Goal: Information Seeking & Learning: Learn about a topic

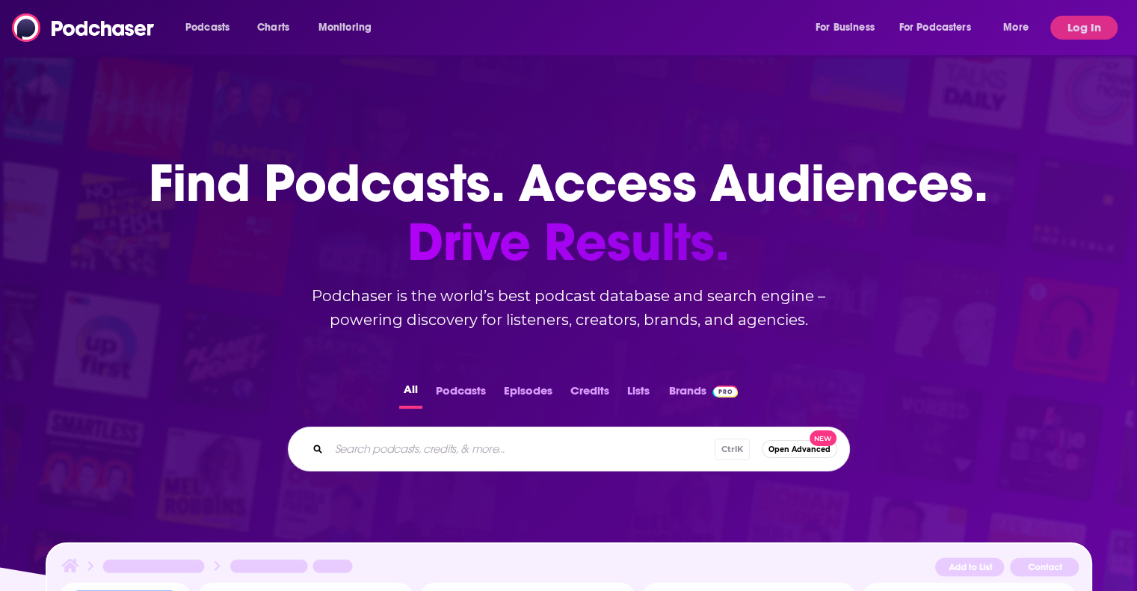
click at [386, 454] on input "Search podcasts, credits, & more..." at bounding box center [522, 449] width 386 height 24
type input "latina to l"
click at [1086, 28] on button "Log In" at bounding box center [1083, 28] width 67 height 24
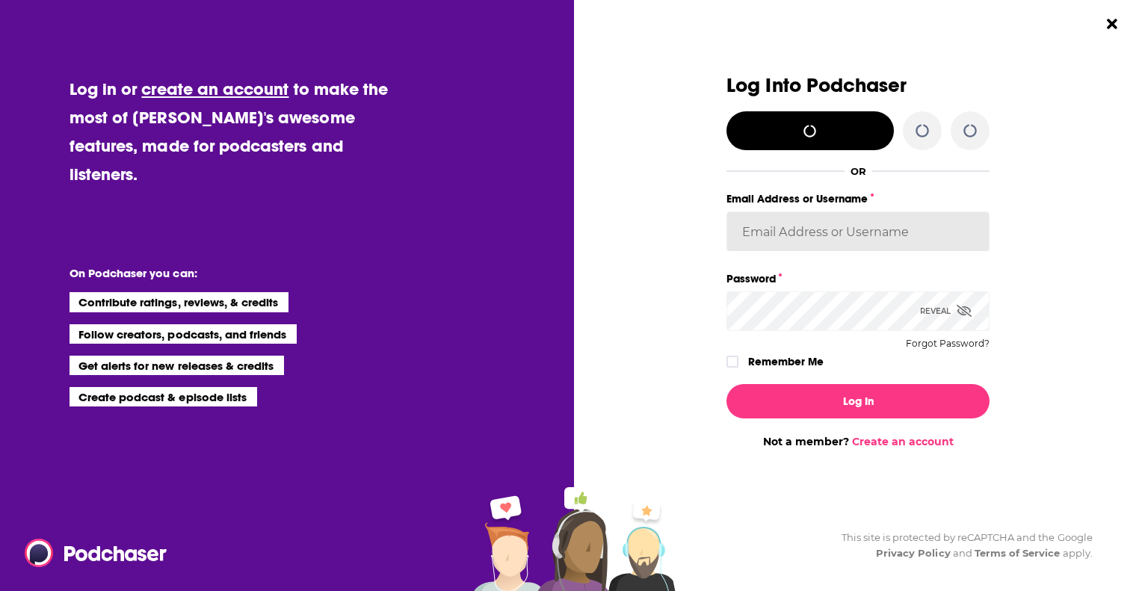
type input "[EMAIL_ADDRESS][DOMAIN_NAME]"
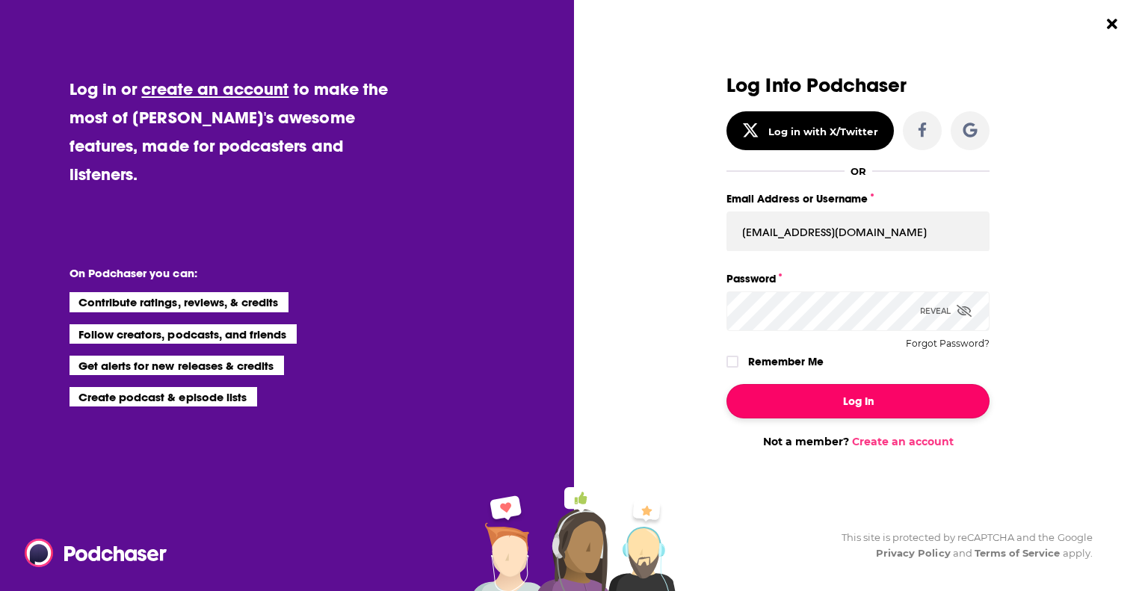
click at [881, 400] on button "Log In" at bounding box center [857, 401] width 263 height 34
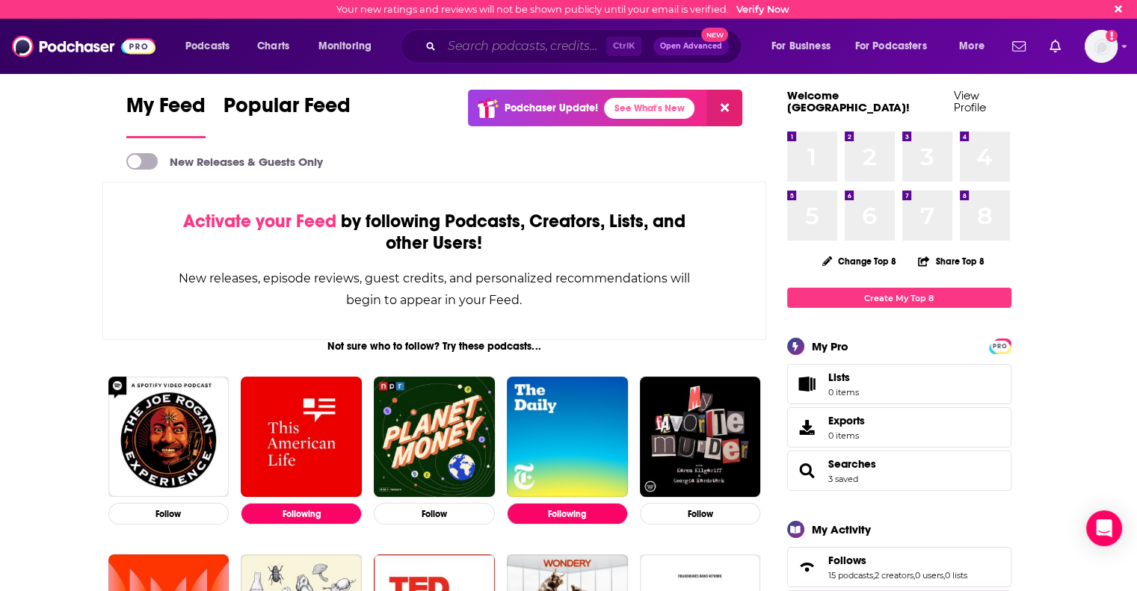
click at [466, 42] on input "Search podcasts, credits, & more..." at bounding box center [524, 46] width 164 height 24
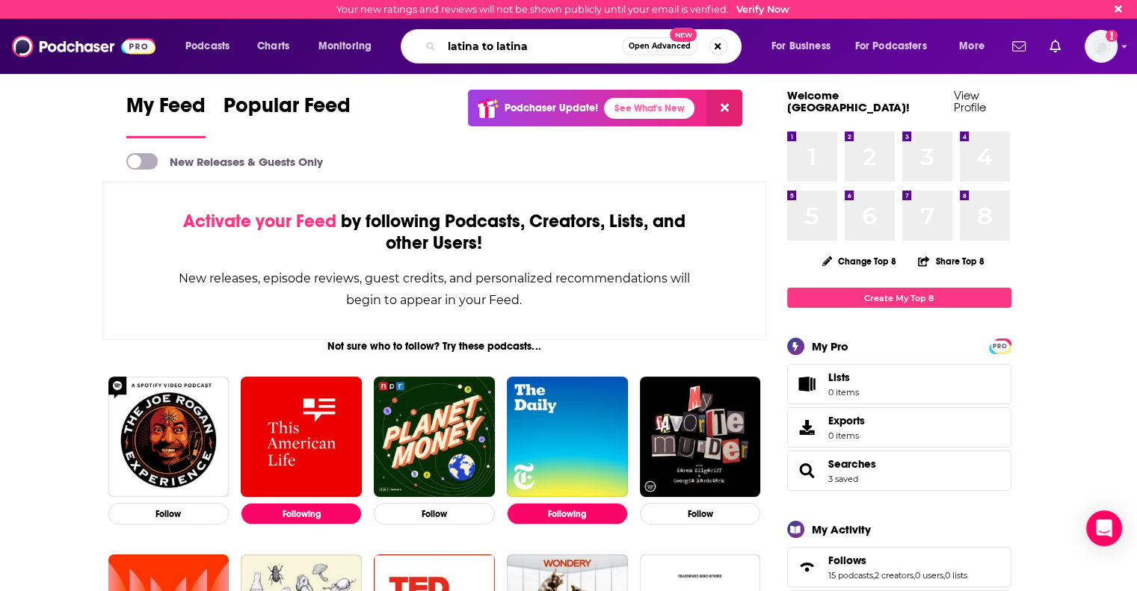
type input "latina to latina"
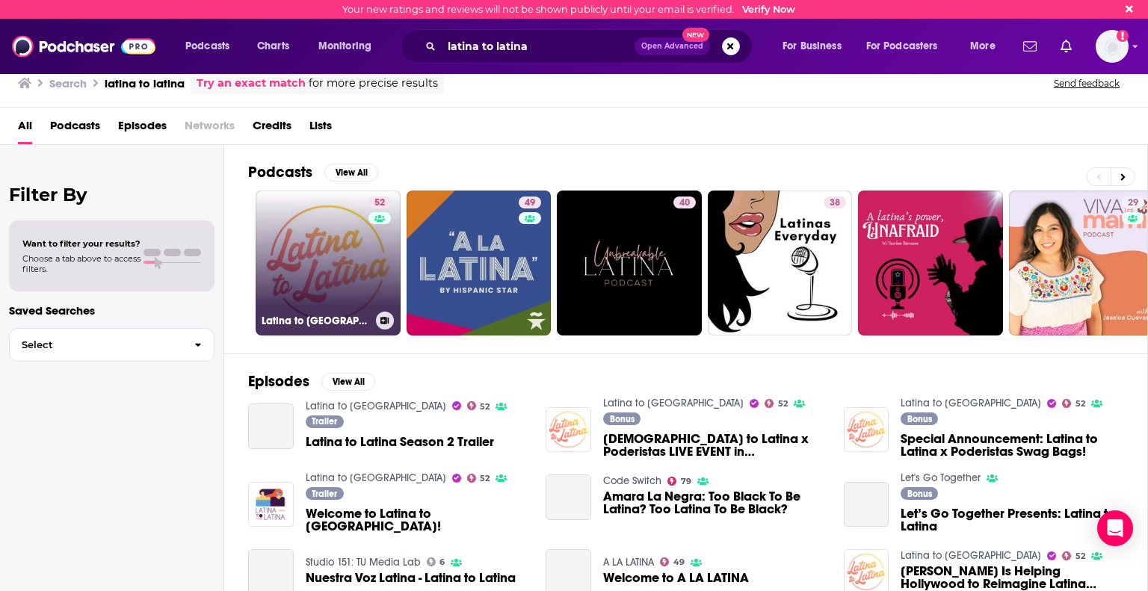
click at [312, 278] on link "52 Latina to Latina" at bounding box center [328, 263] width 145 height 145
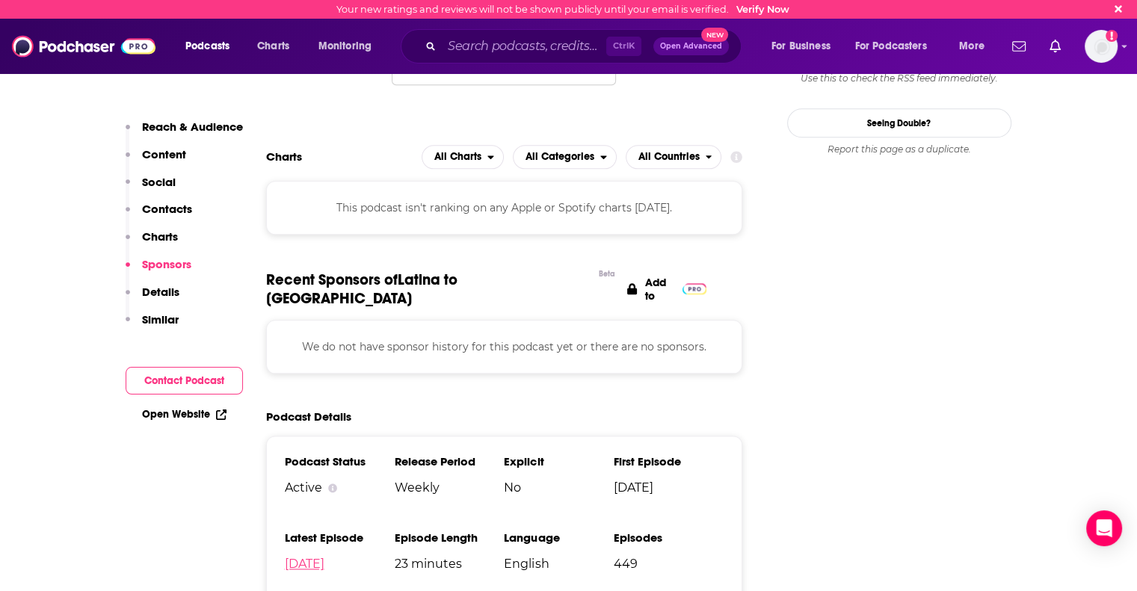
scroll to position [1570, 0]
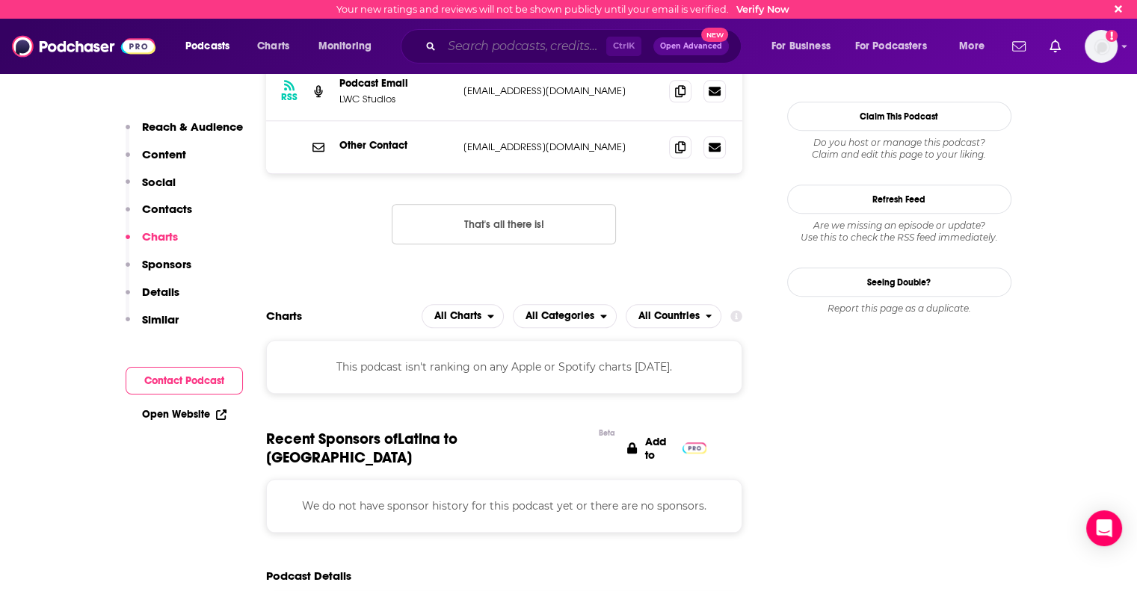
click at [476, 44] on input "Search podcasts, credits, & more..." at bounding box center [524, 46] width 164 height 24
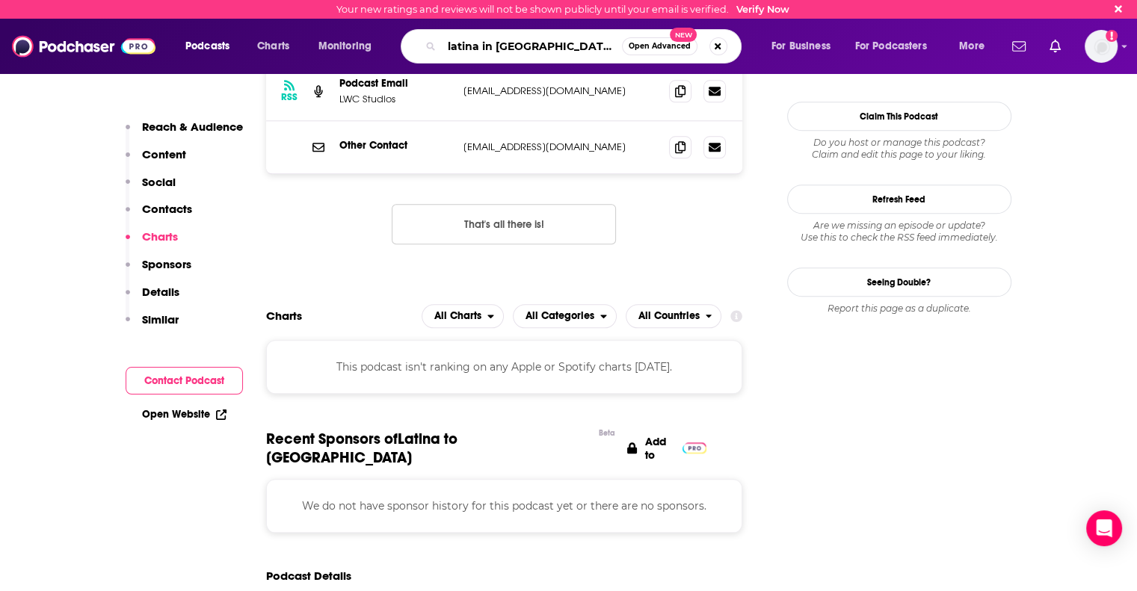
type input "latina in [GEOGRAPHIC_DATA]"
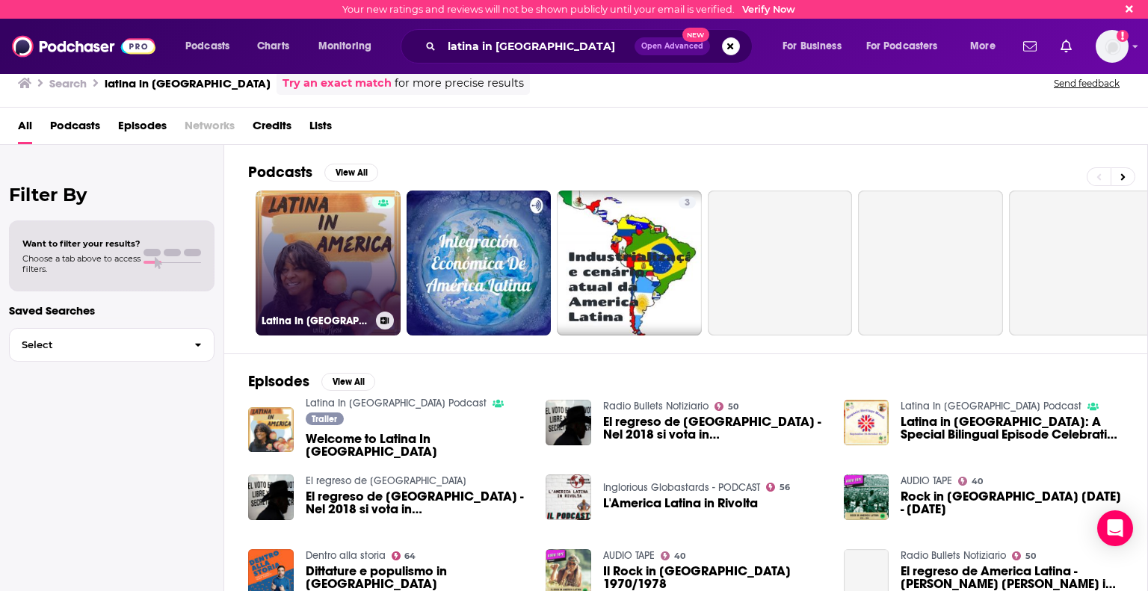
click at [326, 269] on link "Latina In [GEOGRAPHIC_DATA] Podcast" at bounding box center [328, 263] width 145 height 145
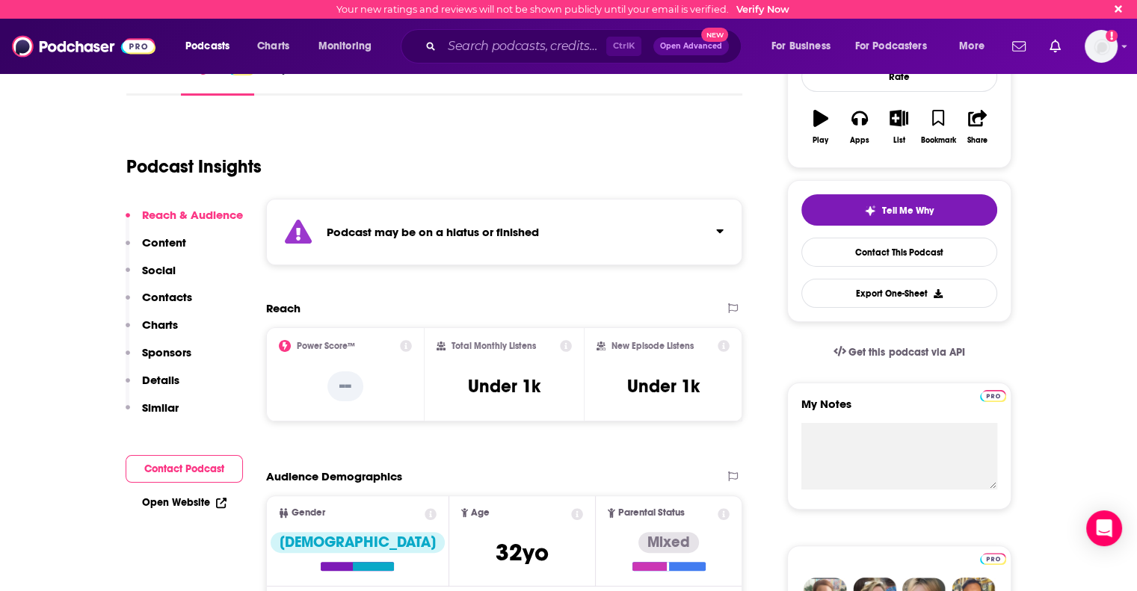
scroll to position [224, 0]
click at [478, 43] on input "Search podcasts, credits, & more..." at bounding box center [524, 46] width 164 height 24
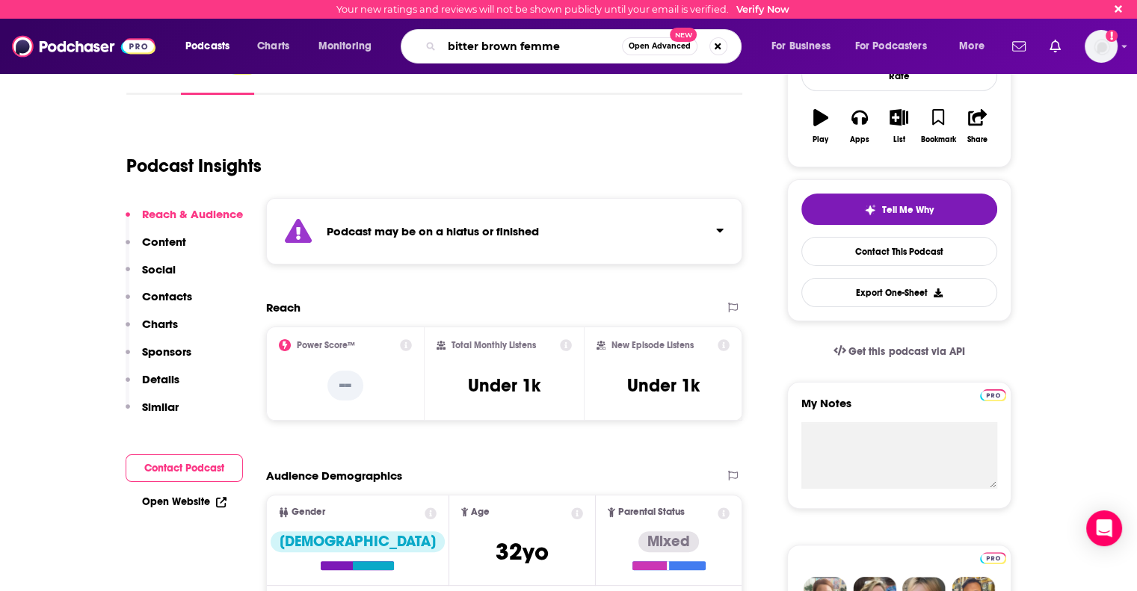
type input "bitter brown femmes"
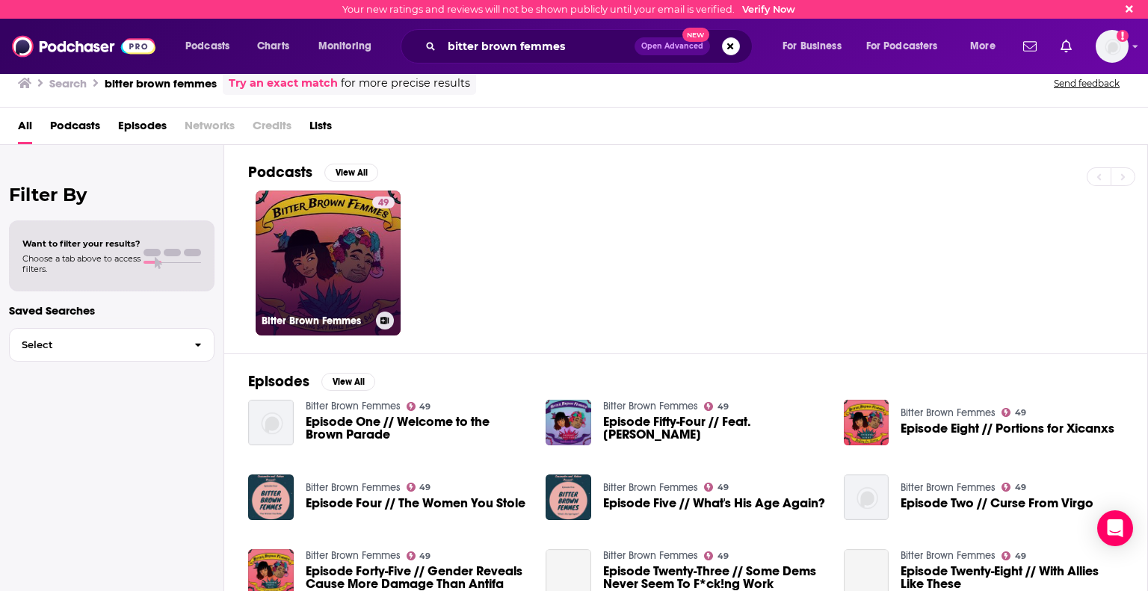
click at [339, 289] on link "49 Bitter Brown Femmes" at bounding box center [328, 263] width 145 height 145
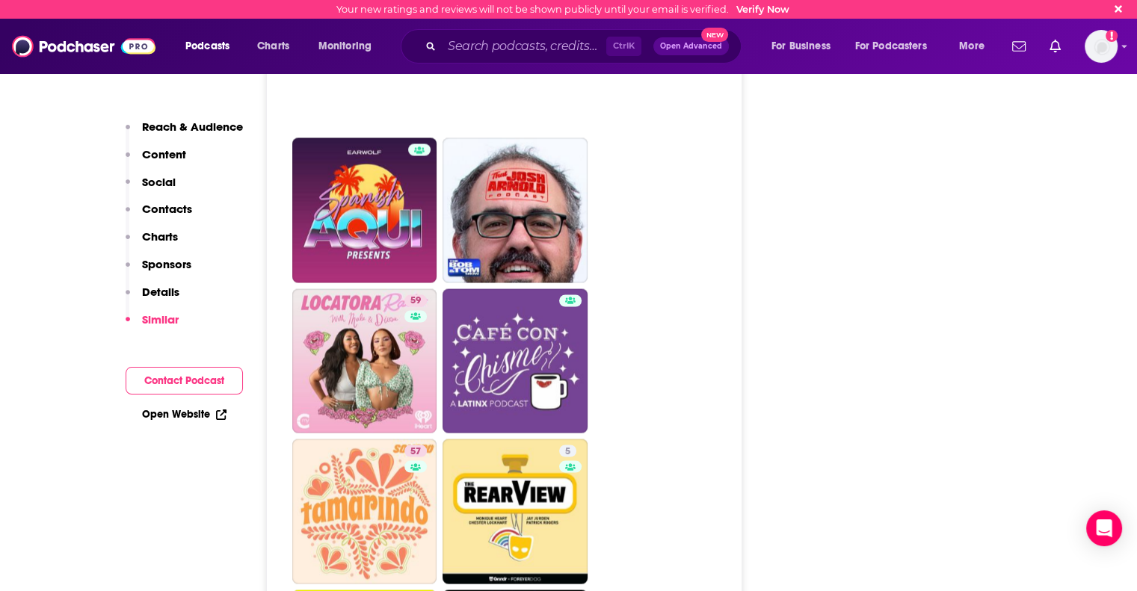
scroll to position [2616, 0]
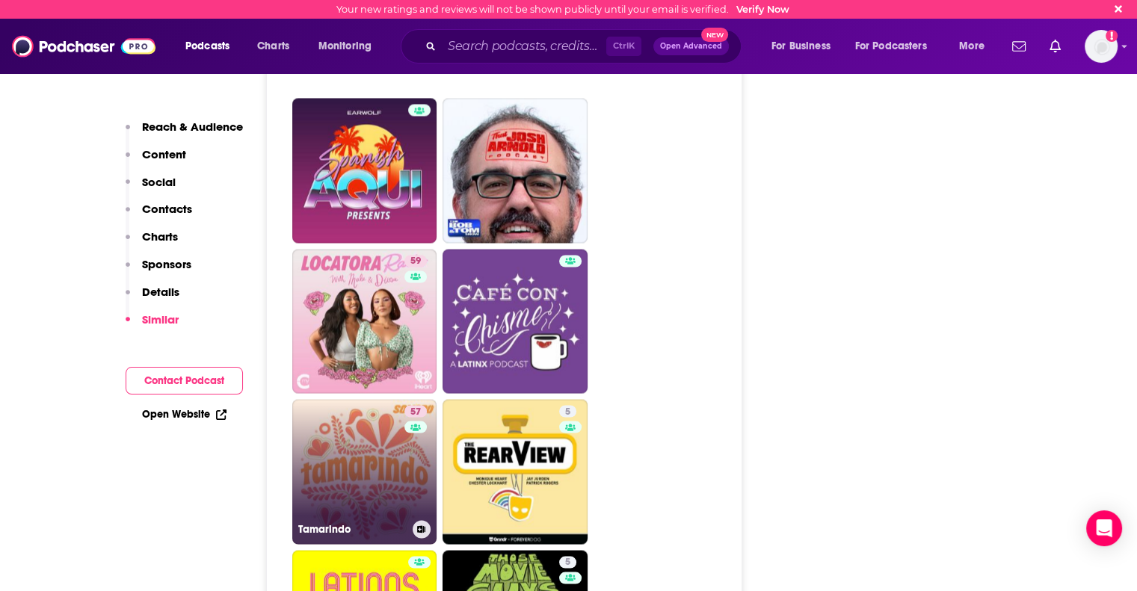
click at [366, 418] on link "57 Tamarindo" at bounding box center [364, 471] width 145 height 145
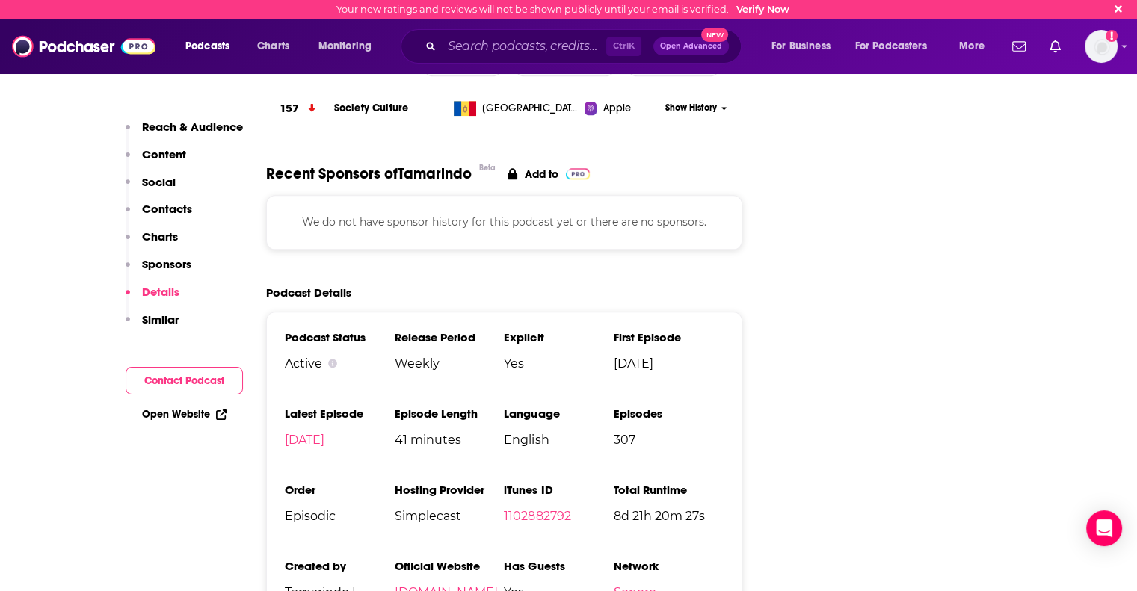
scroll to position [2168, 0]
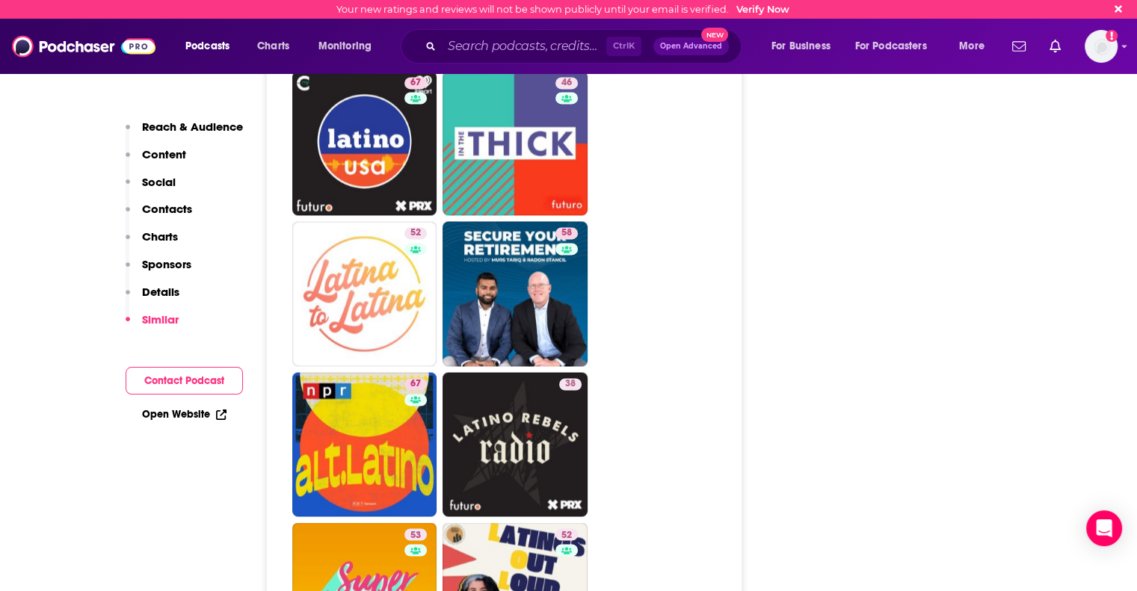
scroll to position [2466, 0]
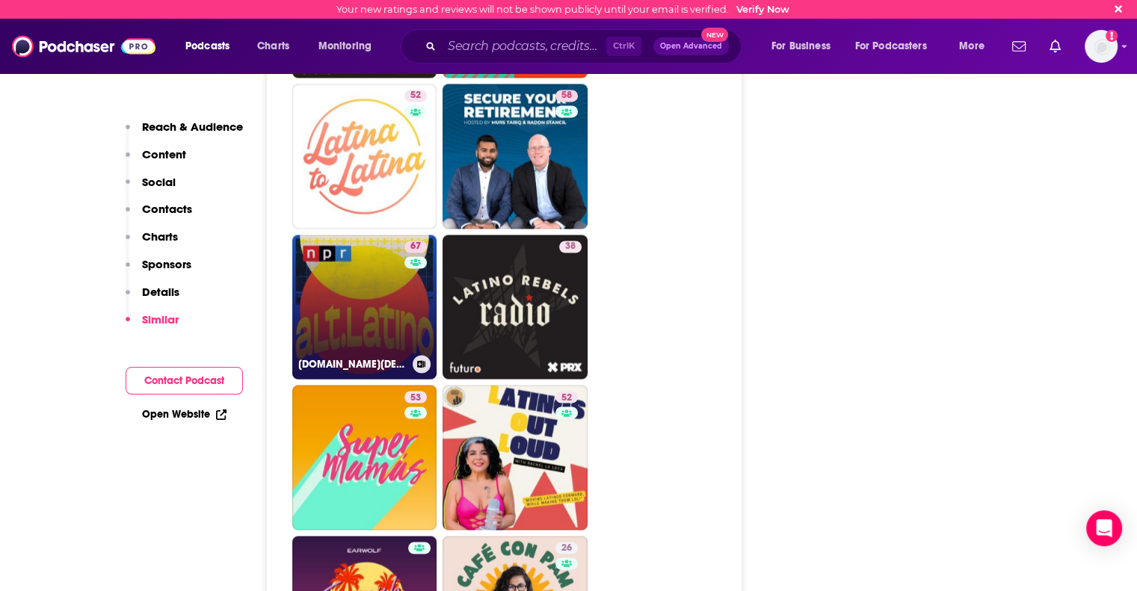
click at [363, 244] on link "67 [DOMAIN_NAME][DEMOGRAPHIC_DATA]" at bounding box center [364, 307] width 145 height 145
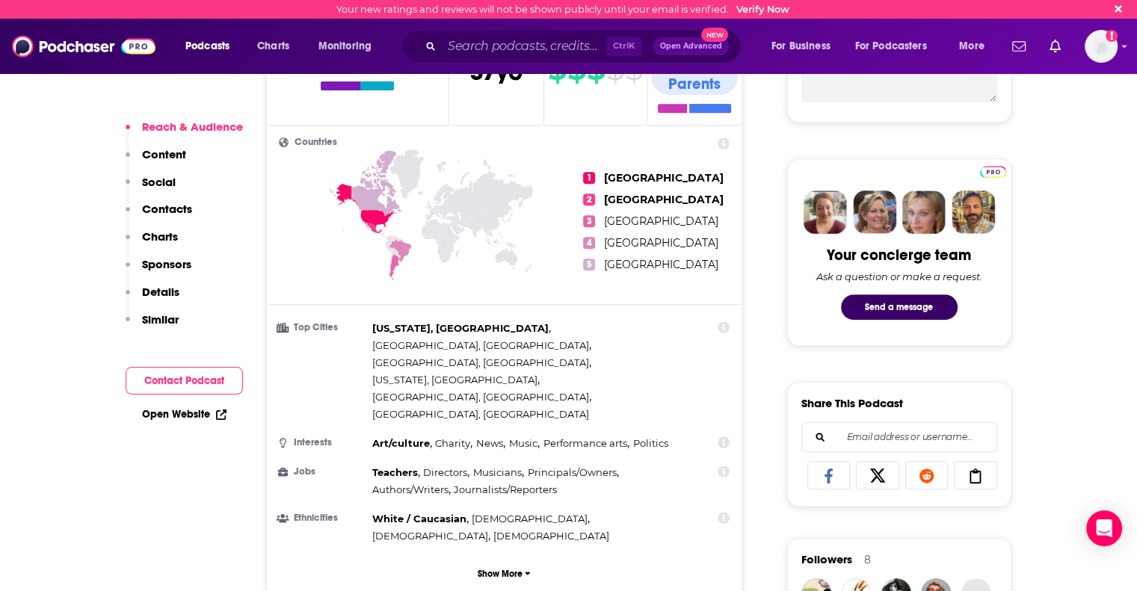
scroll to position [598, 0]
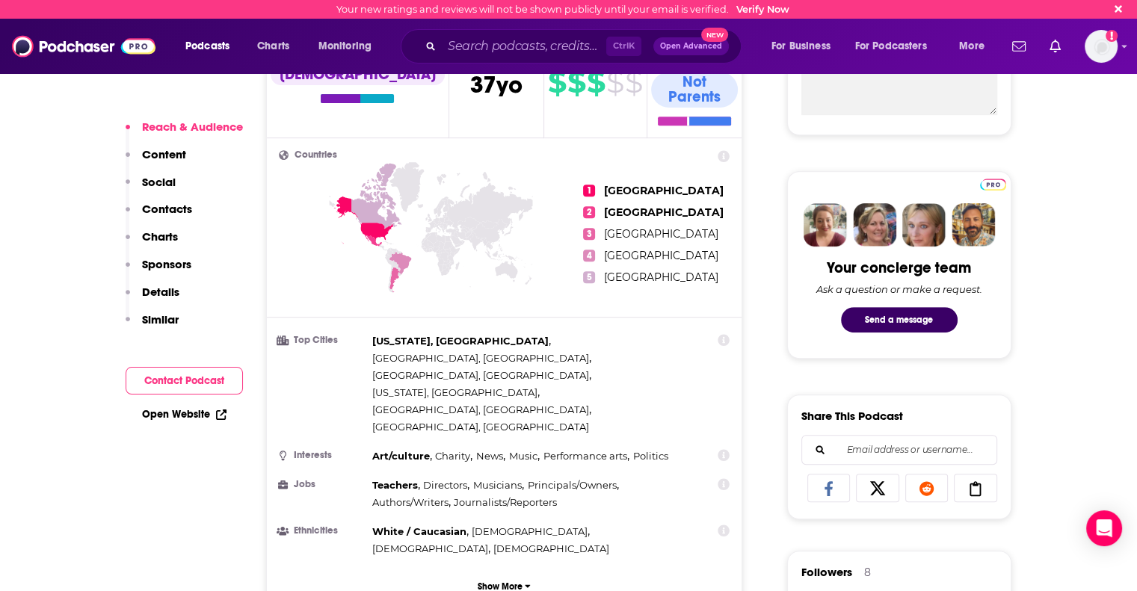
click at [170, 152] on p "Content" at bounding box center [164, 154] width 44 height 14
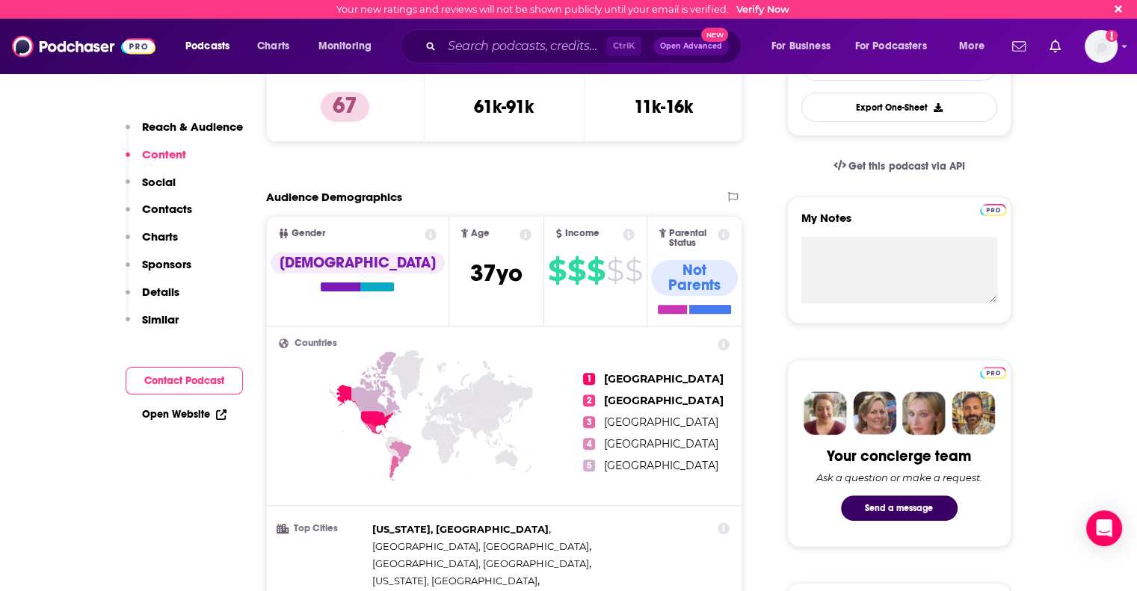
scroll to position [0, 0]
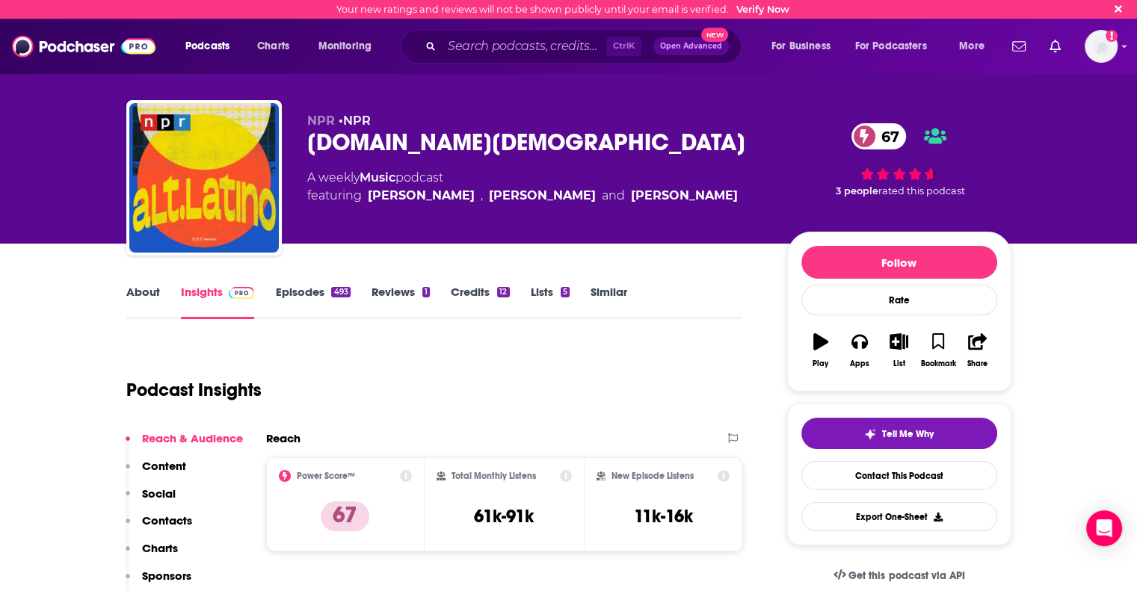
type input "[URL][DOMAIN_NAME][PERSON_NAME]"
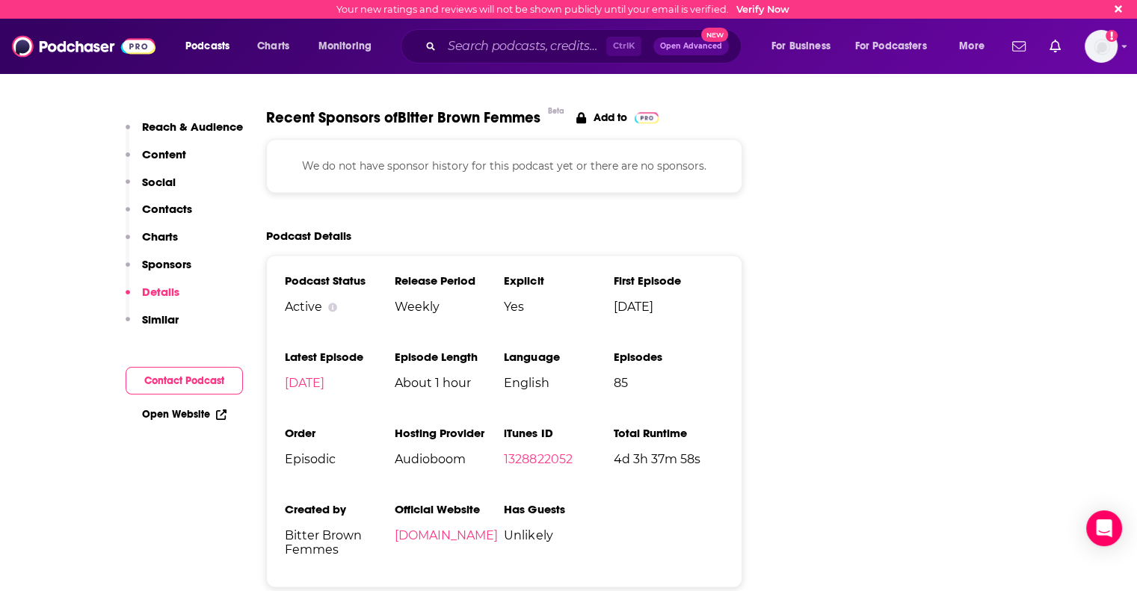
scroll to position [2392, 0]
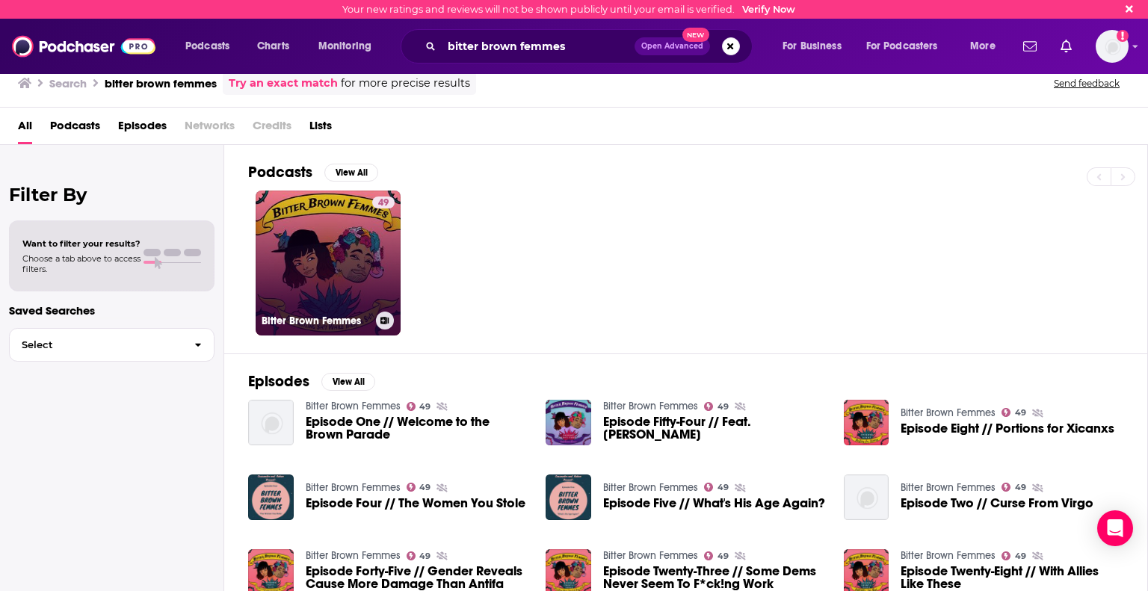
click at [326, 301] on link "49 Bitter Brown Femmes" at bounding box center [328, 263] width 145 height 145
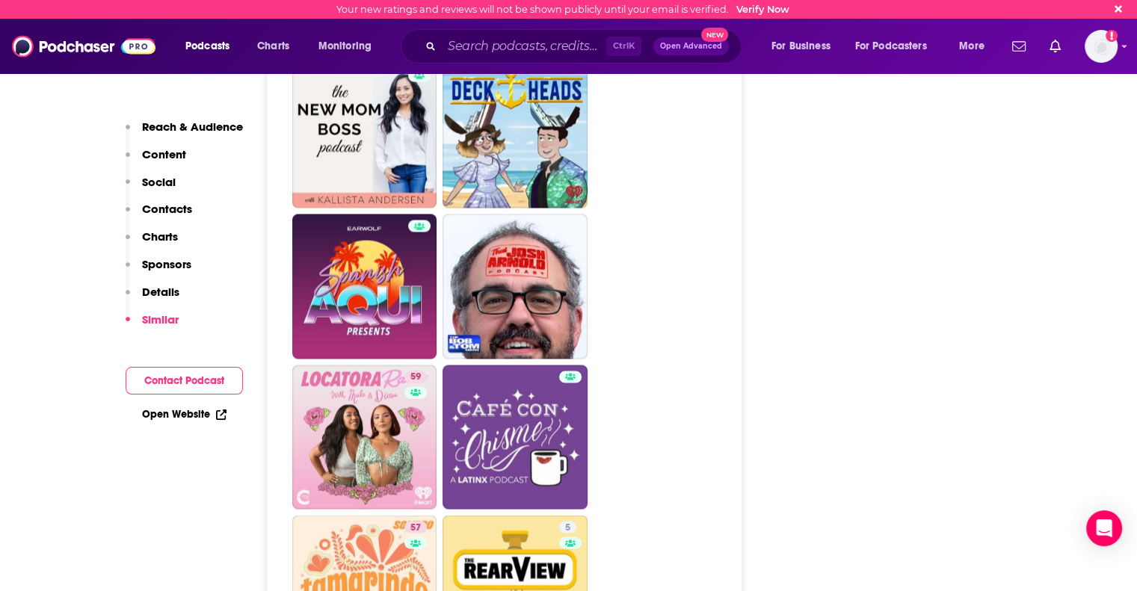
scroll to position [2392, 0]
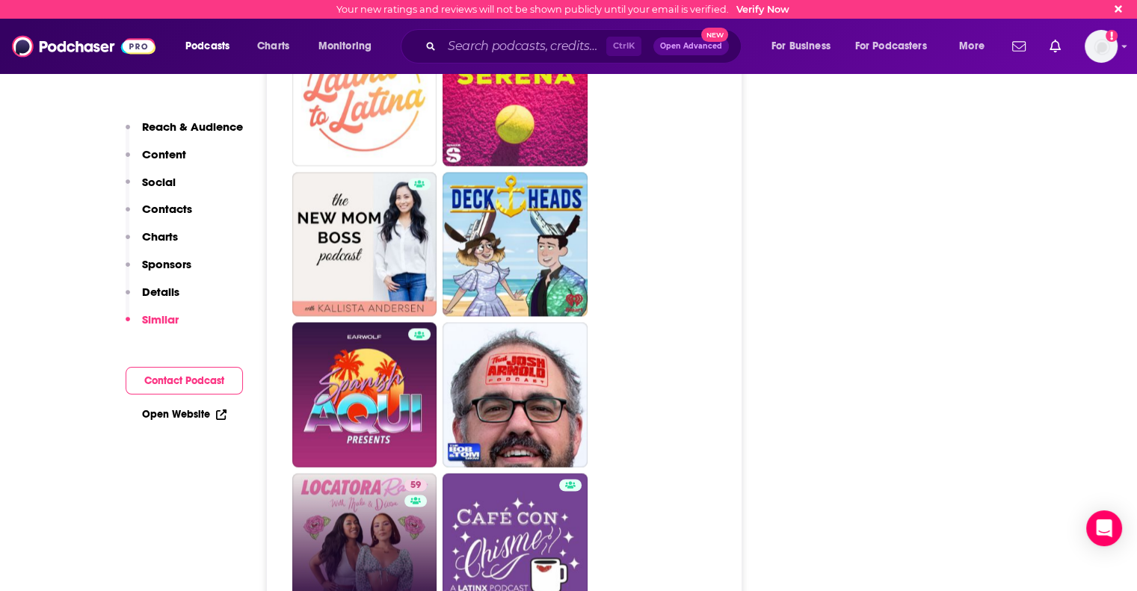
click at [340, 473] on link "59 Locatora Radio [A Radiophonic Novela]" at bounding box center [364, 545] width 145 height 145
type input "[URL][DOMAIN_NAME]"
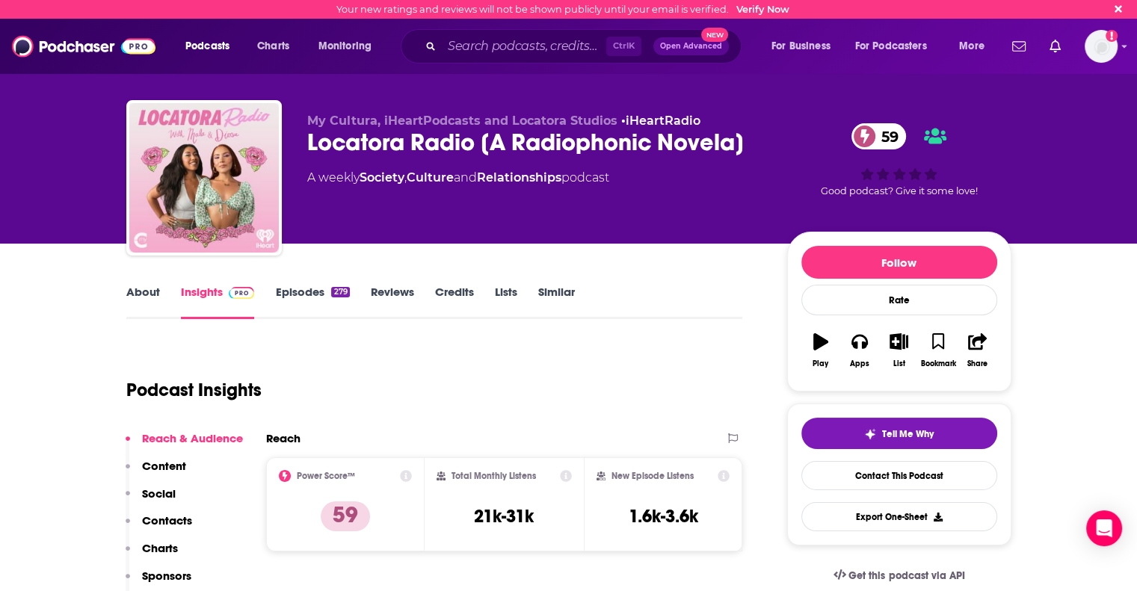
click at [392, 294] on link "Reviews" at bounding box center [392, 302] width 43 height 34
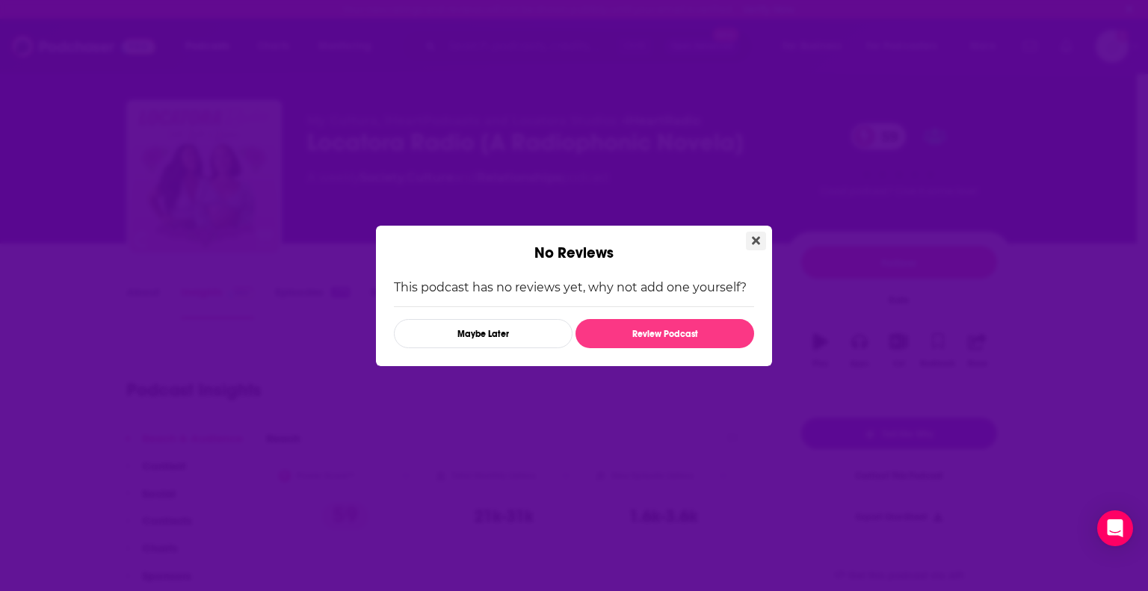
click at [762, 244] on button "Close" at bounding box center [756, 241] width 20 height 19
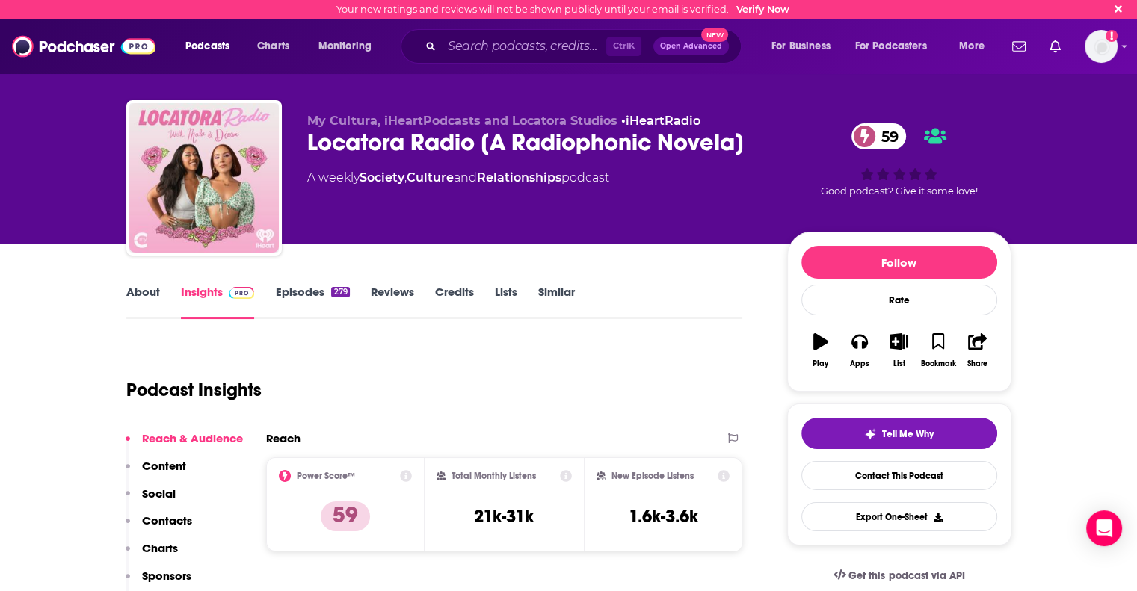
click at [298, 292] on link "Episodes 279" at bounding box center [312, 302] width 74 height 34
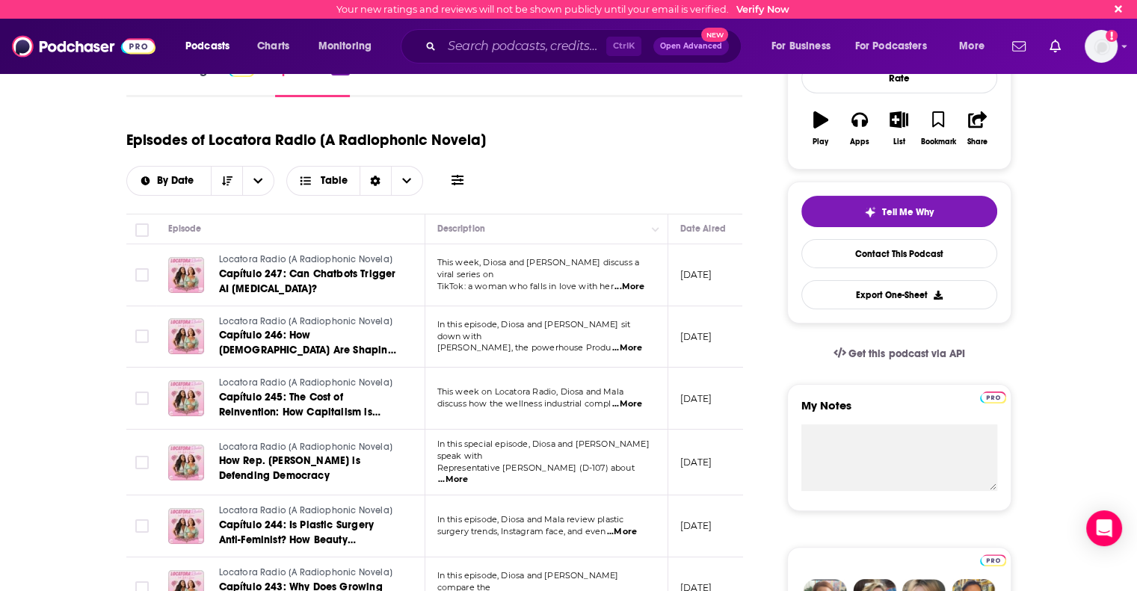
scroll to position [224, 0]
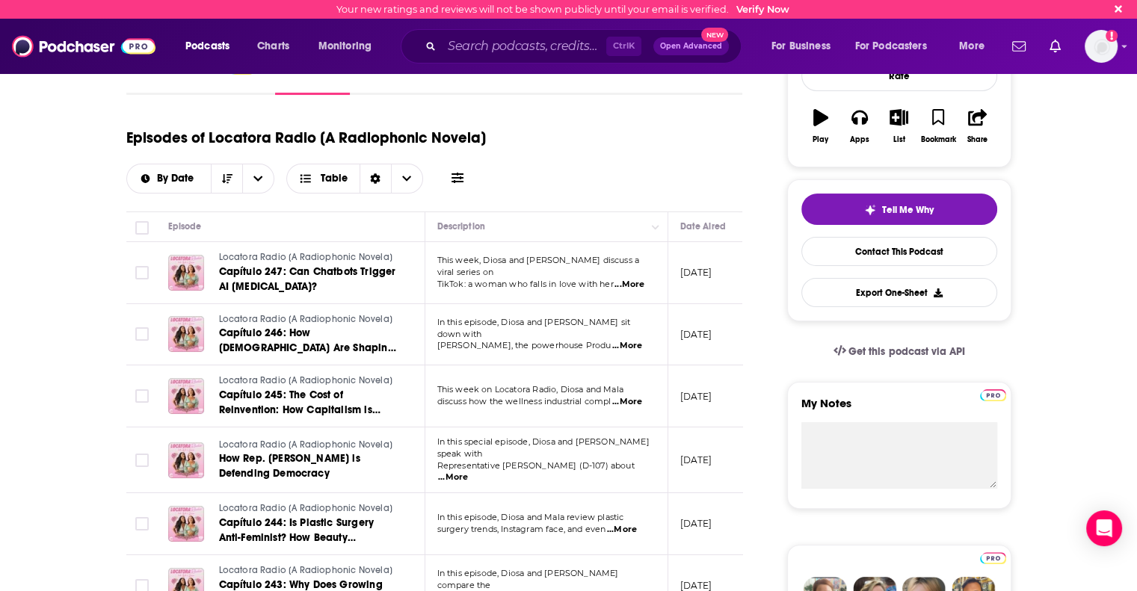
click at [638, 279] on span "...More" at bounding box center [629, 285] width 30 height 12
click at [478, 194] on div "Episodes of Locatora Radio [A Radiophonic Novela] By Date Table" at bounding box center [434, 165] width 617 height 93
click at [632, 340] on span "...More" at bounding box center [627, 346] width 30 height 12
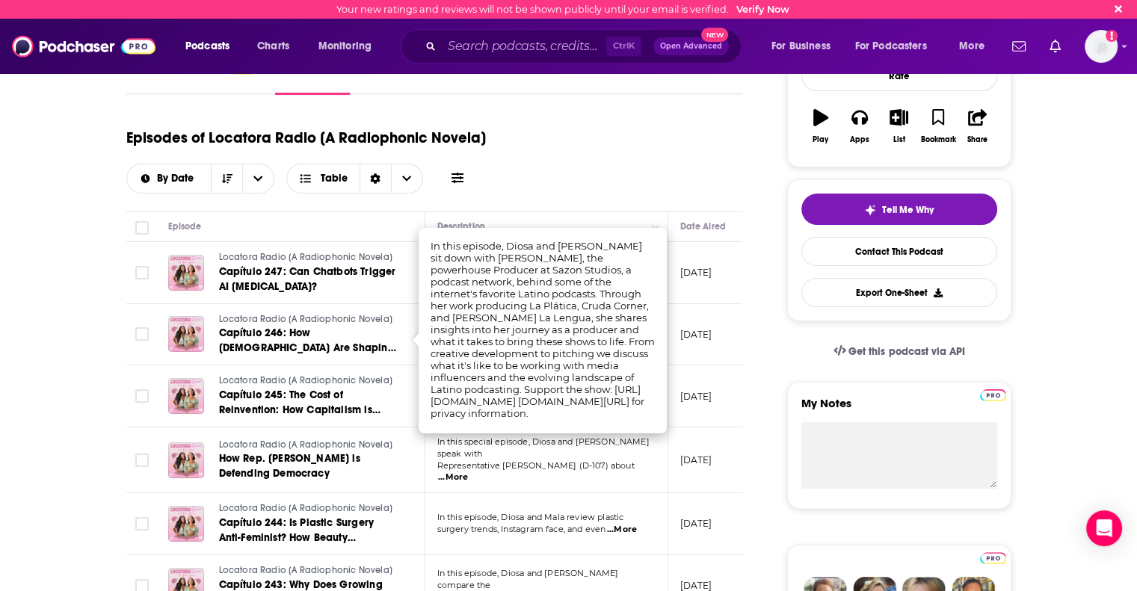
click at [535, 185] on div "Episodes of Locatora Radio [A Radiophonic Novela] By Date Table" at bounding box center [434, 156] width 617 height 75
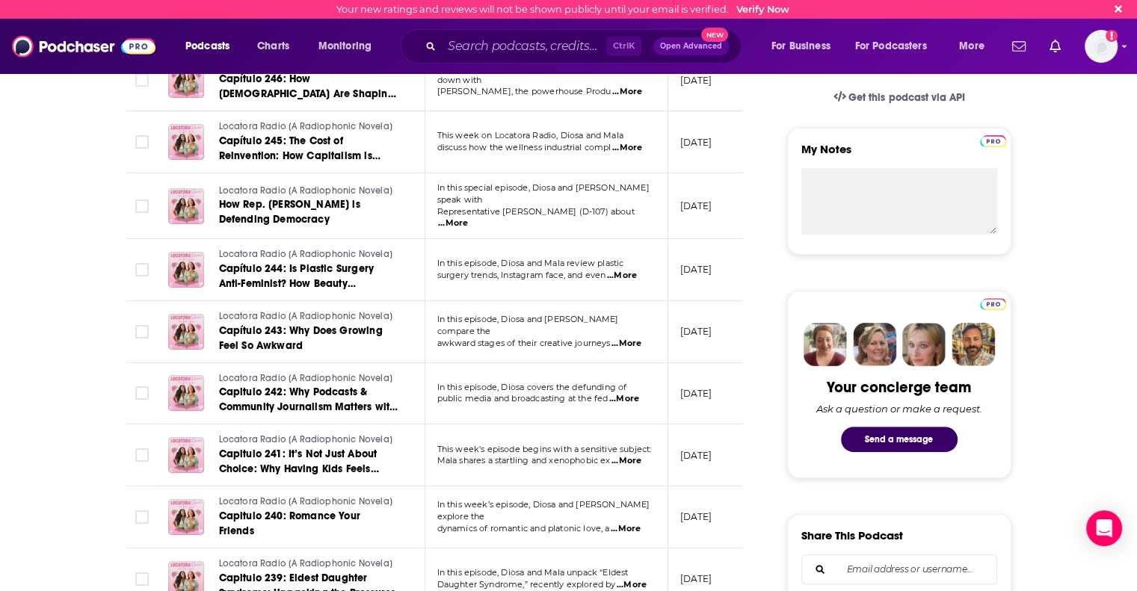
scroll to position [523, 0]
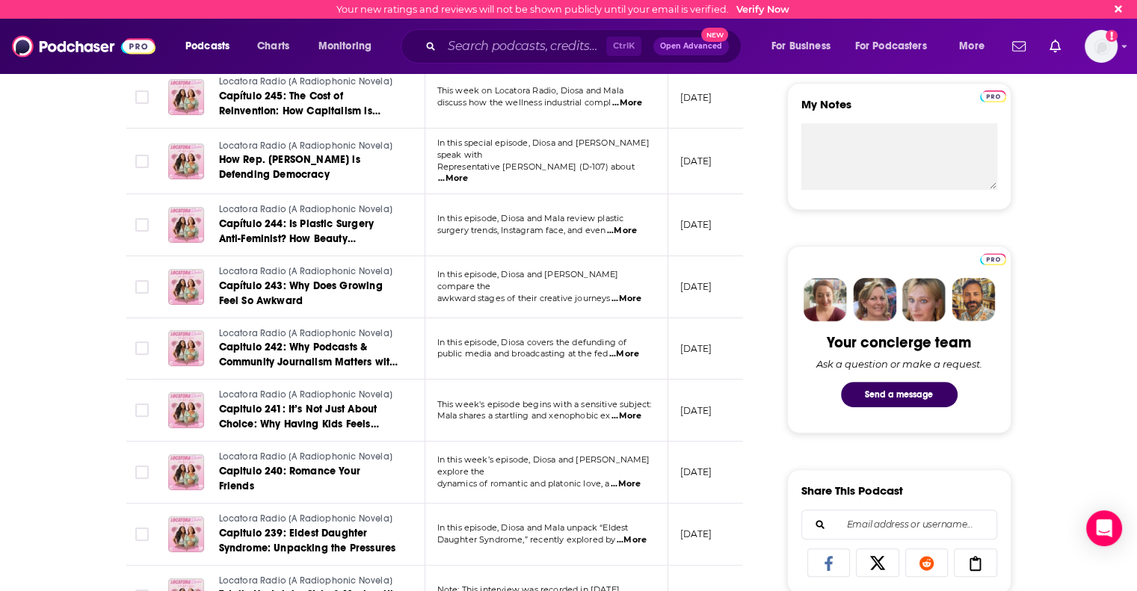
click at [626, 410] on span "...More" at bounding box center [626, 416] width 30 height 12
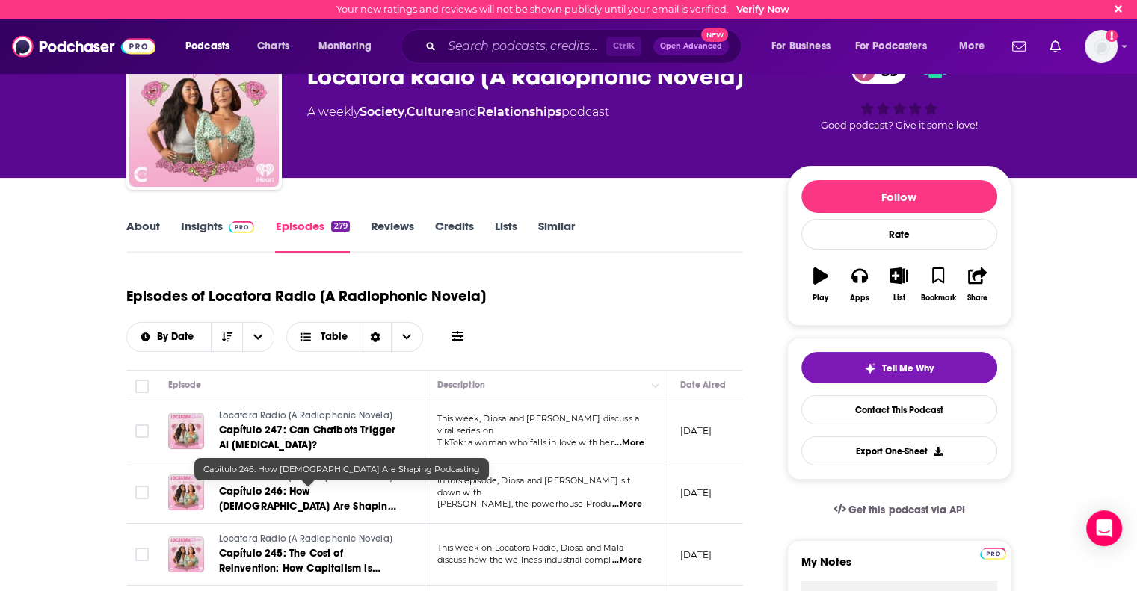
scroll to position [0, 0]
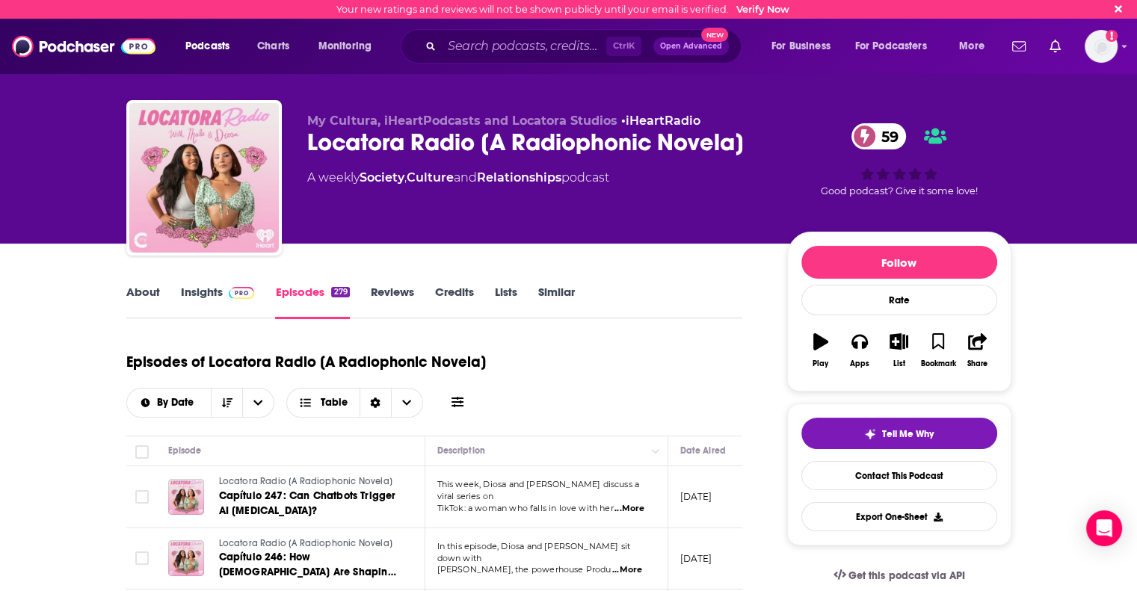
click at [144, 295] on link "About" at bounding box center [143, 302] width 34 height 34
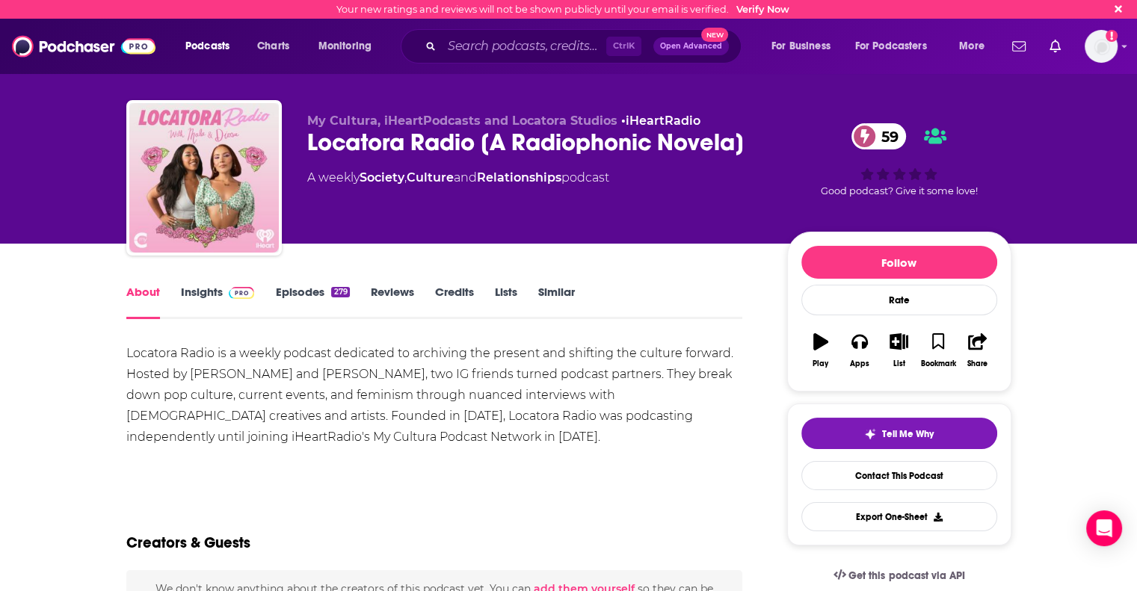
click at [192, 294] on link "Insights" at bounding box center [218, 302] width 74 height 34
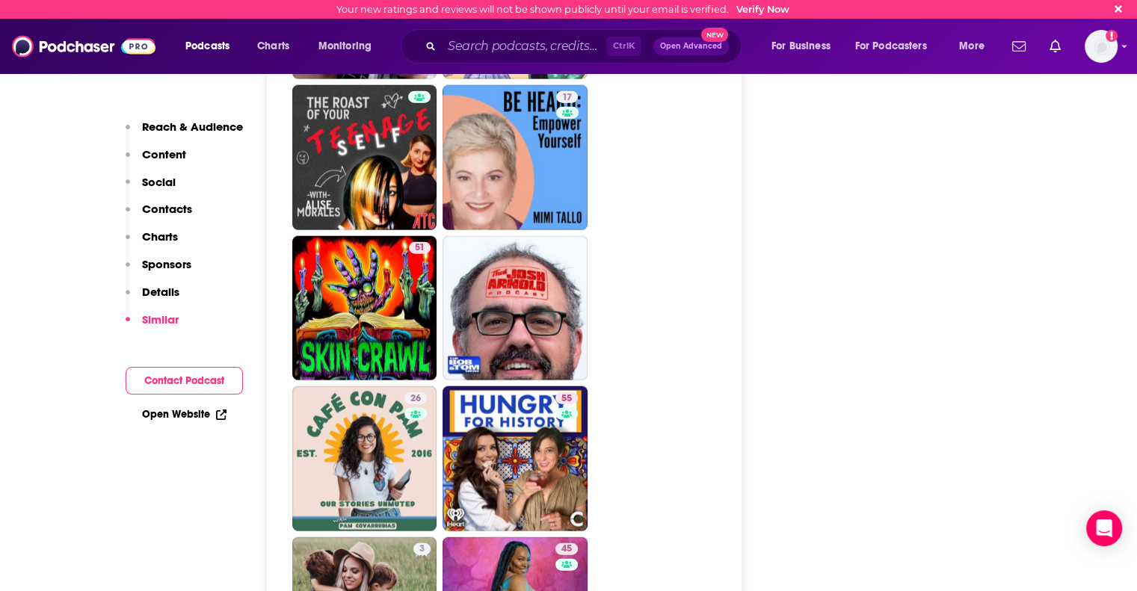
scroll to position [3513, 0]
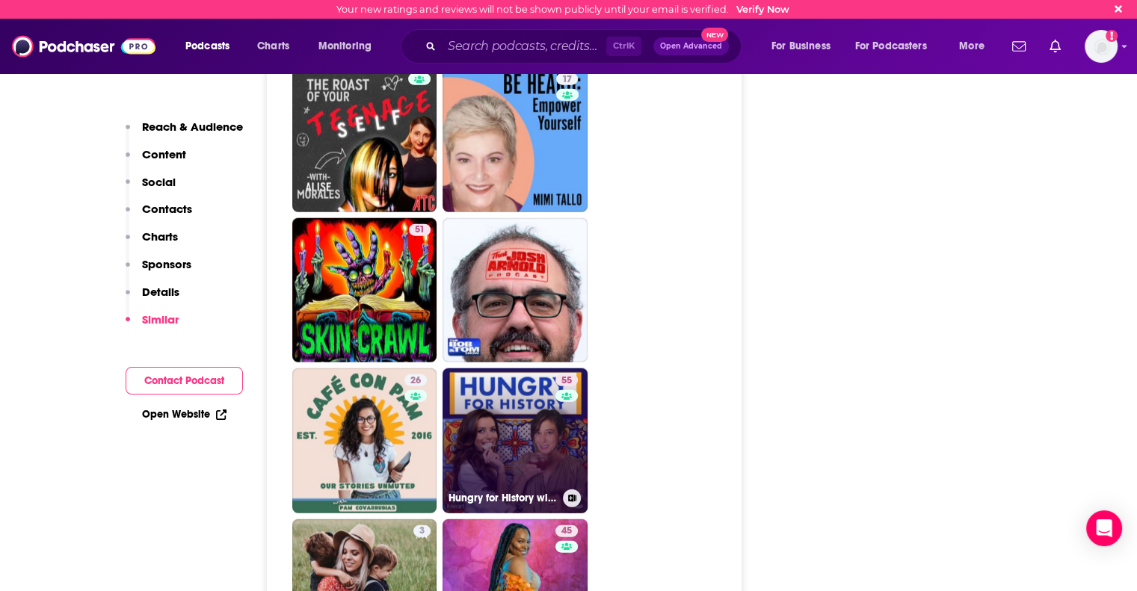
click at [520, 389] on link "55 Hungry for History with [PERSON_NAME] and [PERSON_NAME]" at bounding box center [514, 440] width 145 height 145
type input "[URL][DOMAIN_NAME]"
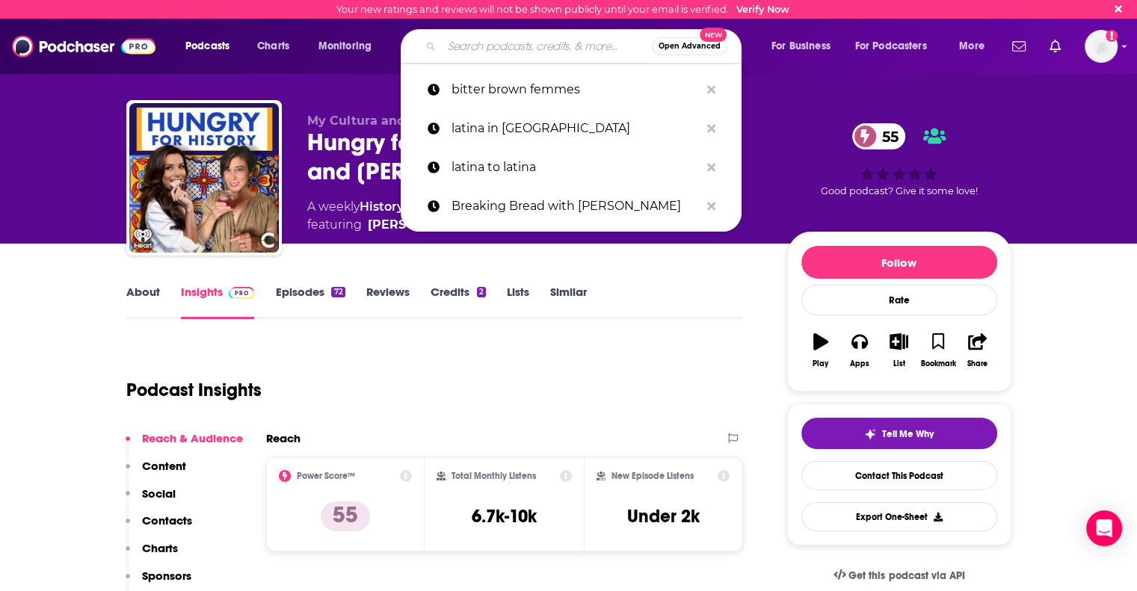
click at [526, 46] on input "Search podcasts, credits, & more..." at bounding box center [547, 46] width 210 height 24
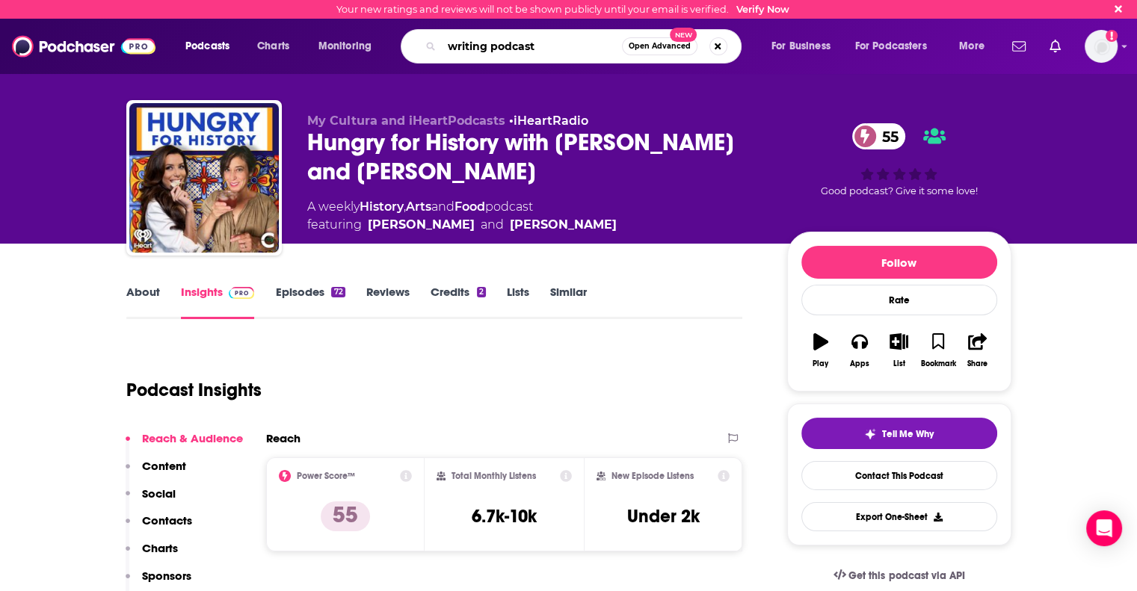
type input "writing podcasts"
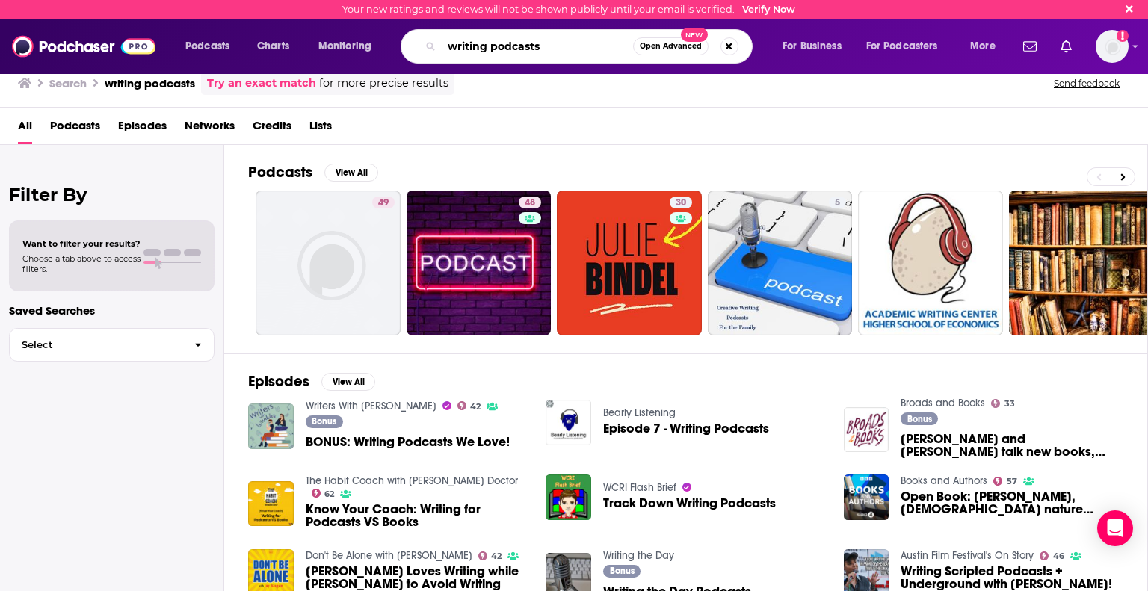
click at [557, 46] on input "writing podcasts" at bounding box center [537, 46] width 191 height 24
drag, startPoint x: 557, startPoint y: 46, endPoint x: 259, endPoint y: -2, distance: 301.4
click at [259, 0] on html "Your new ratings and reviews will not be shown publicly until your email is ver…" at bounding box center [574, 295] width 1148 height 591
type input "longform"
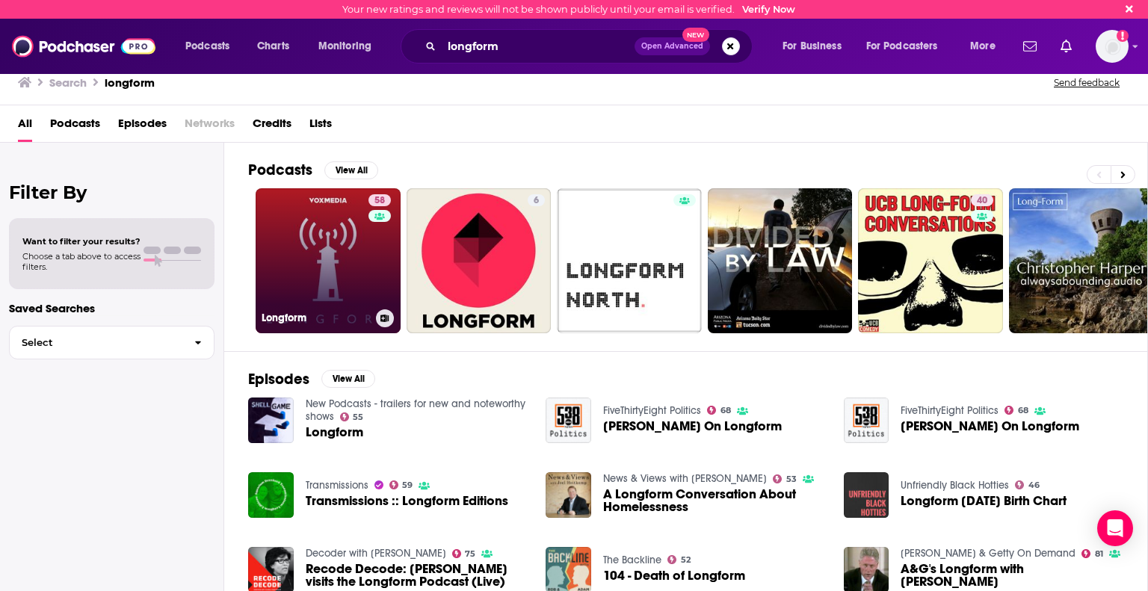
click at [352, 223] on link "58 Longform" at bounding box center [328, 260] width 145 height 145
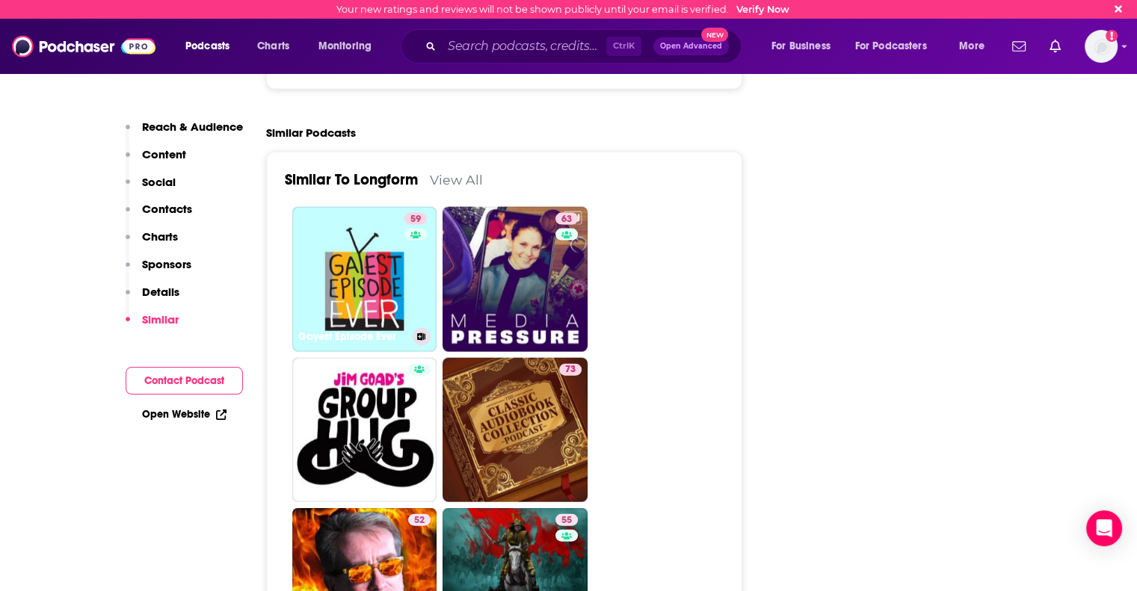
scroll to position [3214, 0]
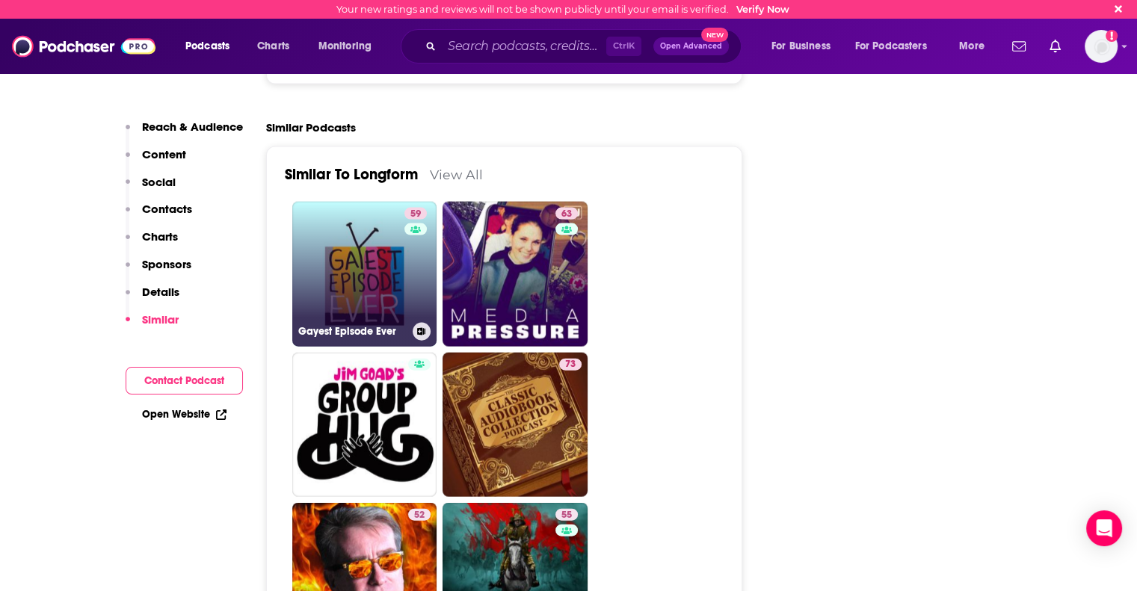
click at [370, 211] on link "59 Gayest Episode Ever" at bounding box center [364, 274] width 145 height 145
type input "[URL][DOMAIN_NAME]"
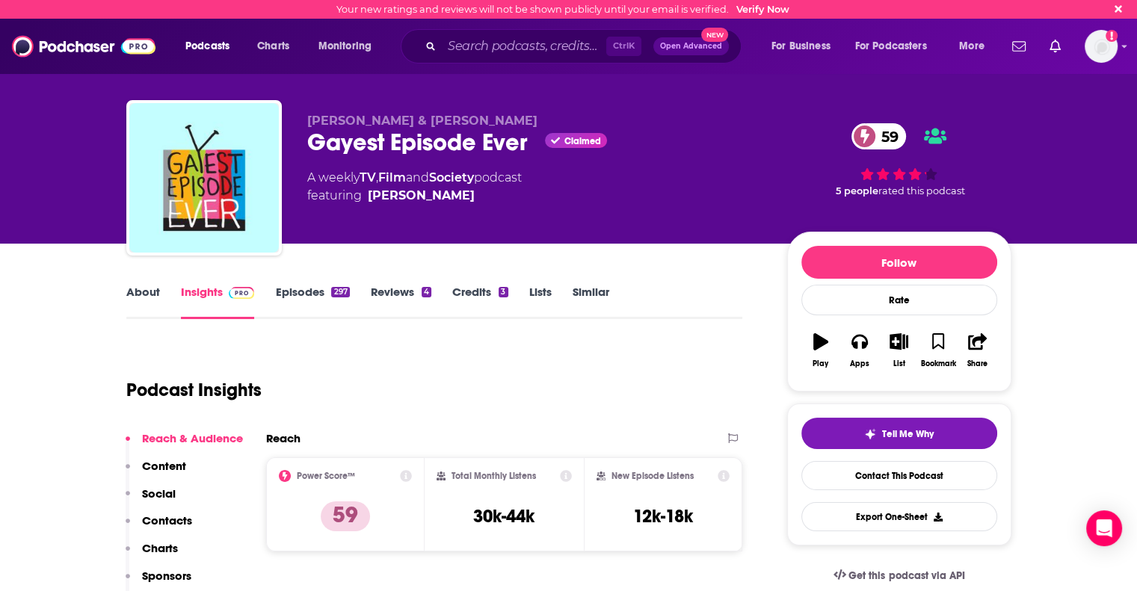
click at [141, 292] on link "About" at bounding box center [143, 302] width 34 height 34
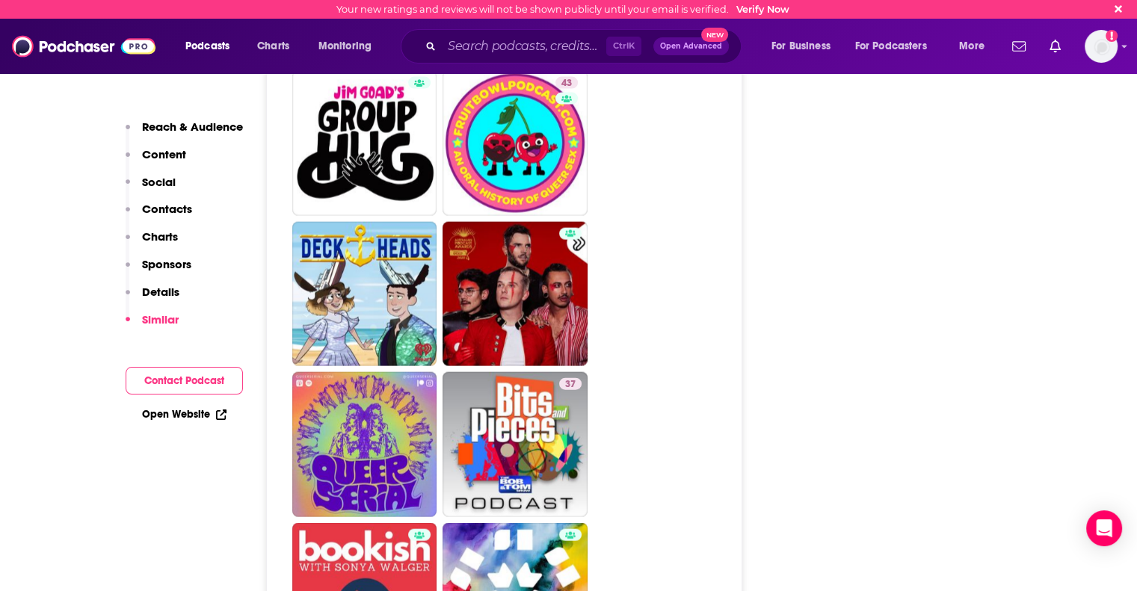
scroll to position [3588, 0]
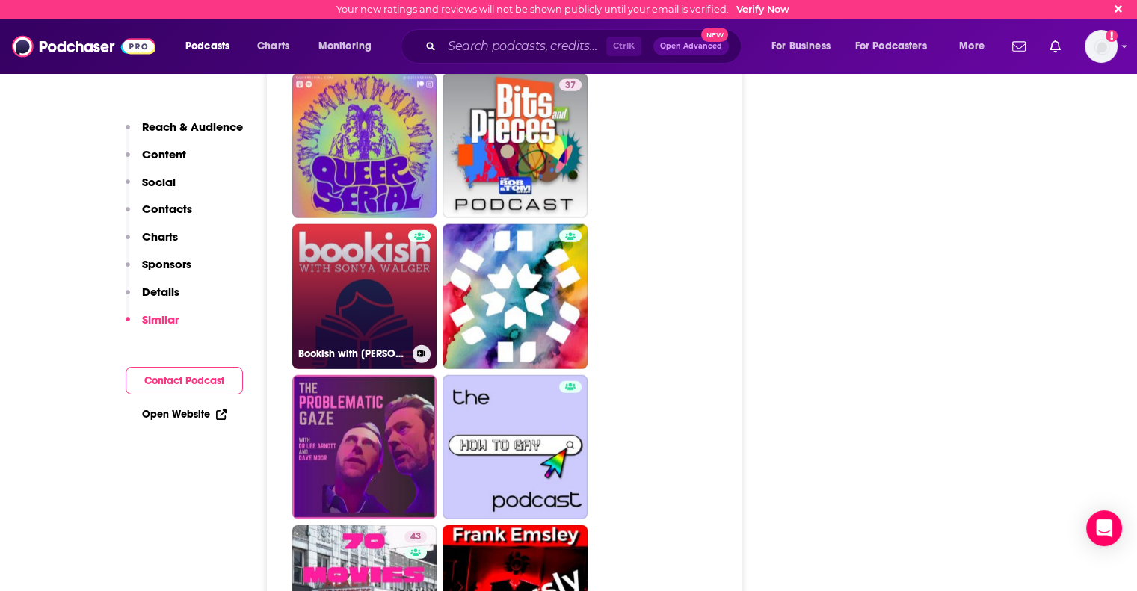
click at [390, 265] on link "Bookish with [PERSON_NAME]" at bounding box center [364, 296] width 145 height 145
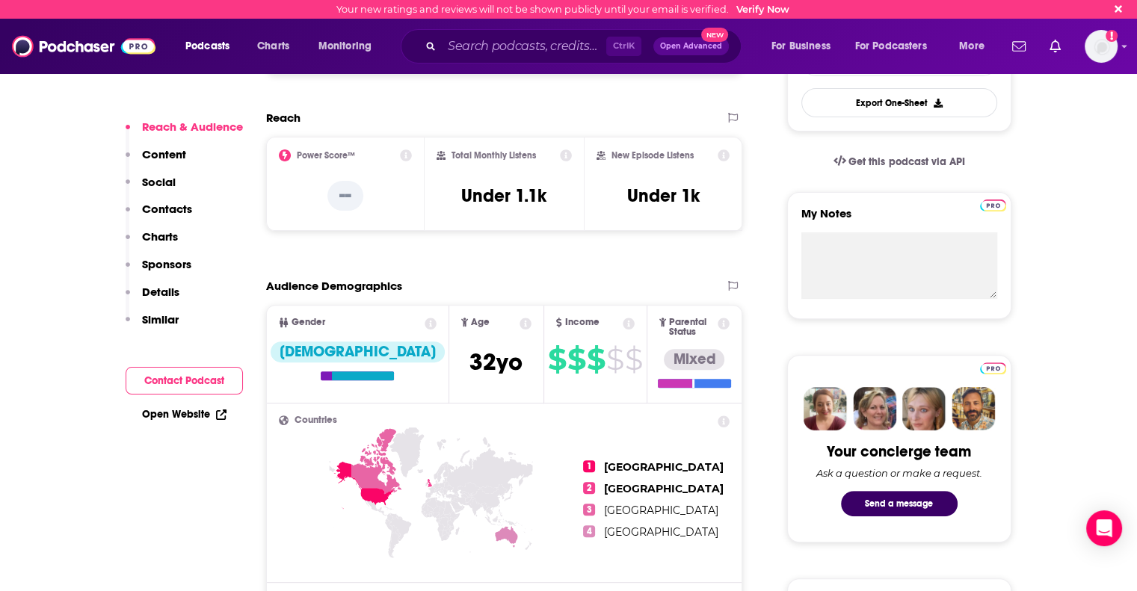
scroll to position [224, 0]
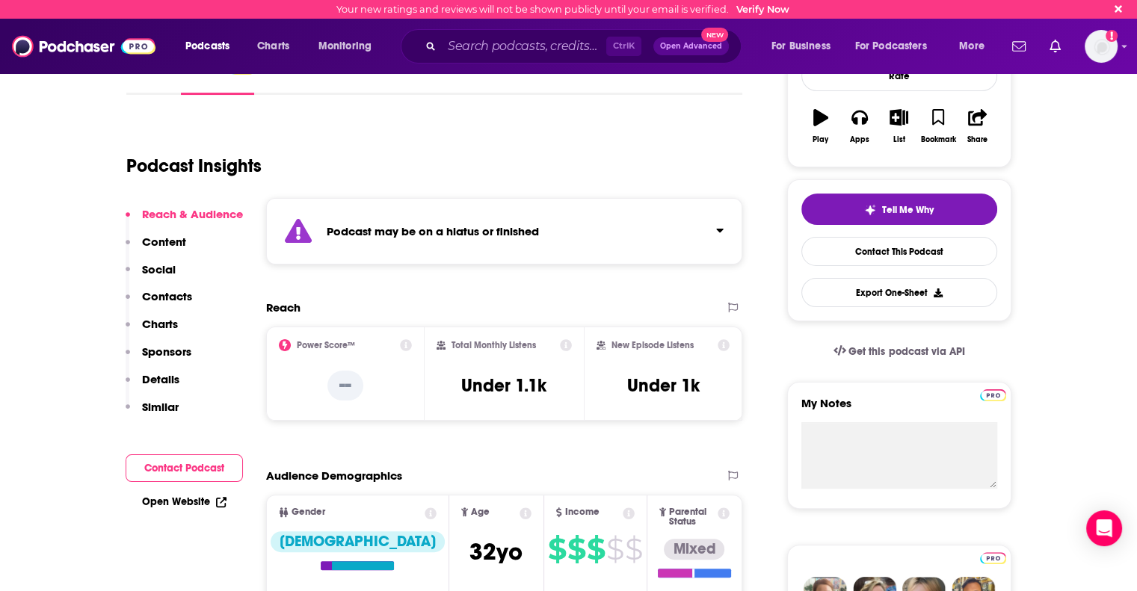
type input "[URL][DOMAIN_NAME]"
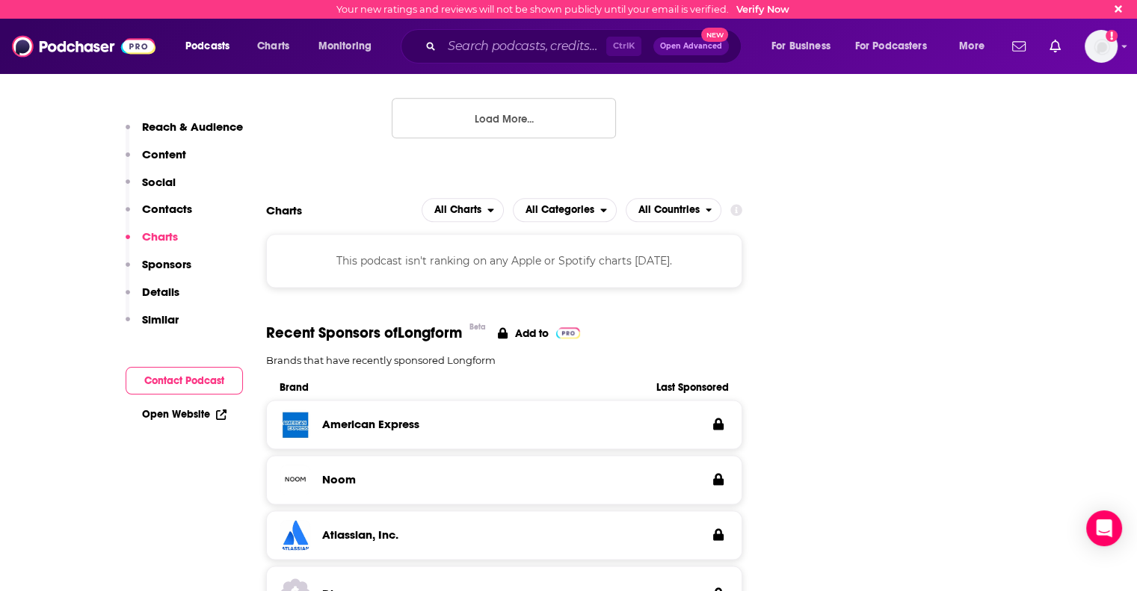
scroll to position [1196, 0]
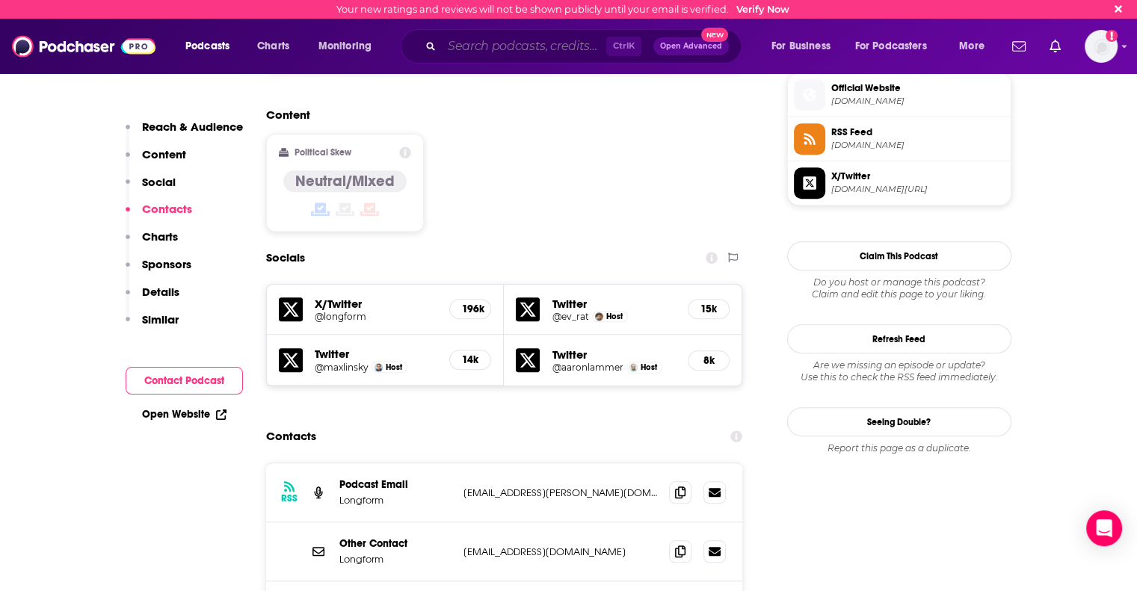
click at [527, 50] on input "Search podcasts, credits, & more..." at bounding box center [524, 46] width 164 height 24
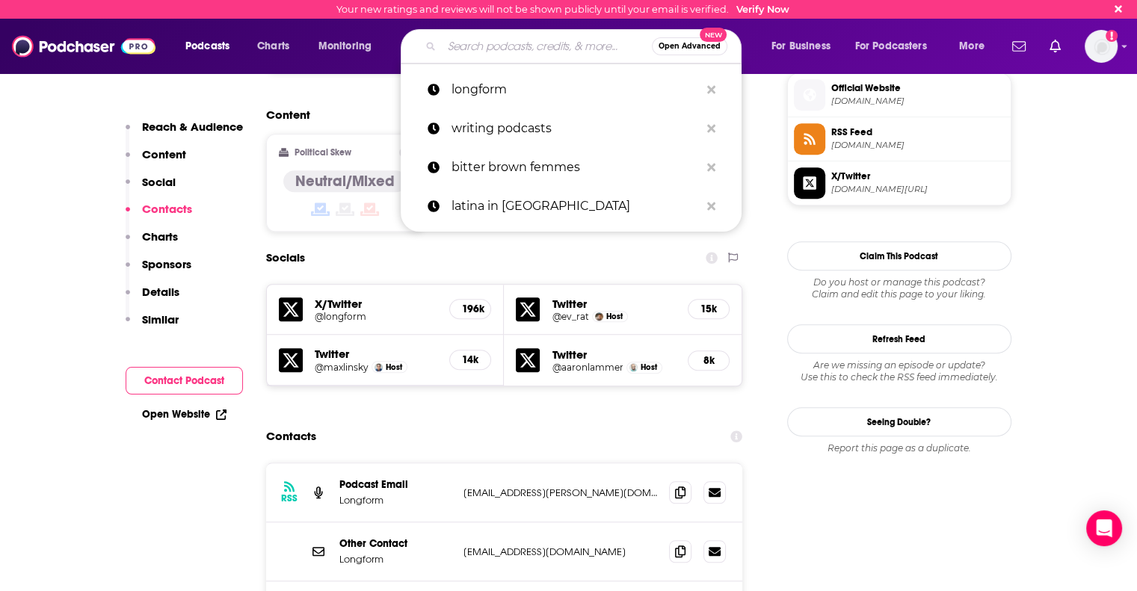
click at [501, 44] on input "Search podcasts, credits, & more..." at bounding box center [547, 46] width 210 height 24
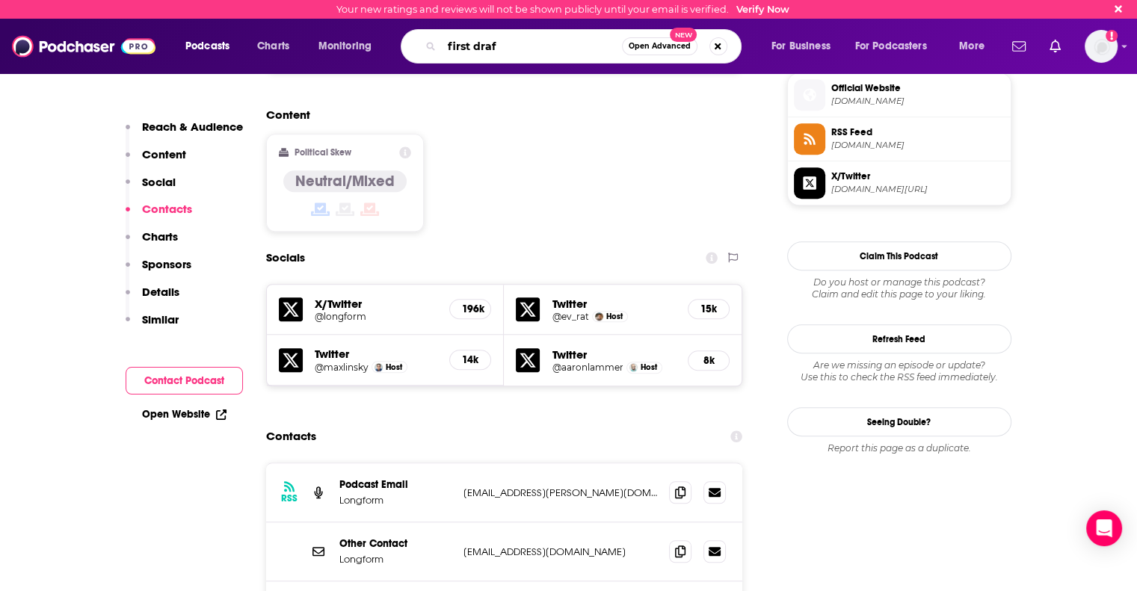
type input "first draft"
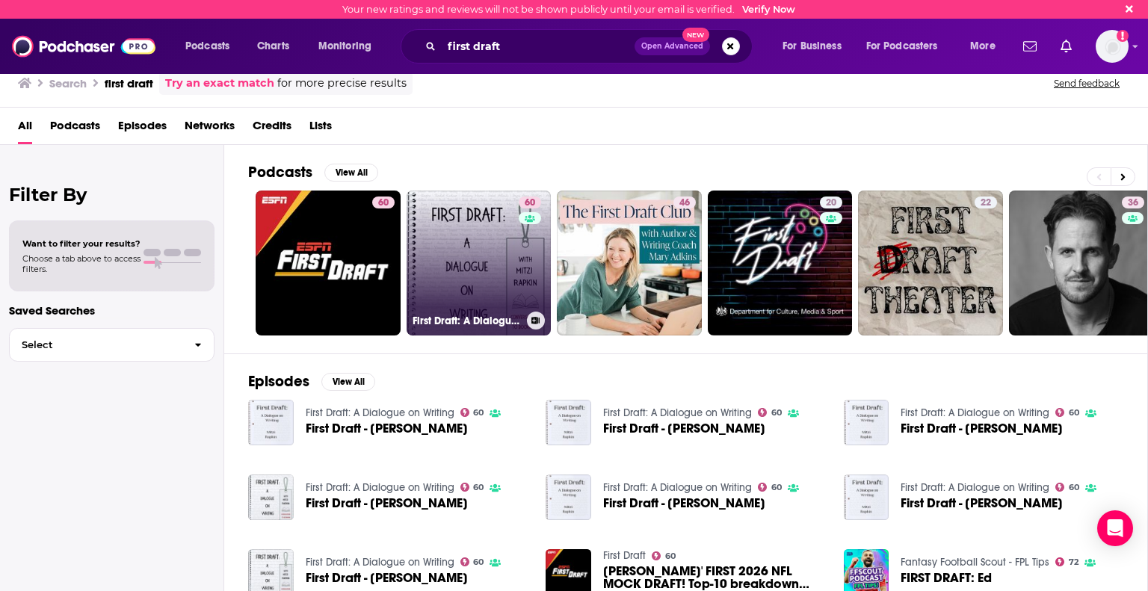
click at [448, 265] on link "60 First Draft: A Dialogue on Writing" at bounding box center [479, 263] width 145 height 145
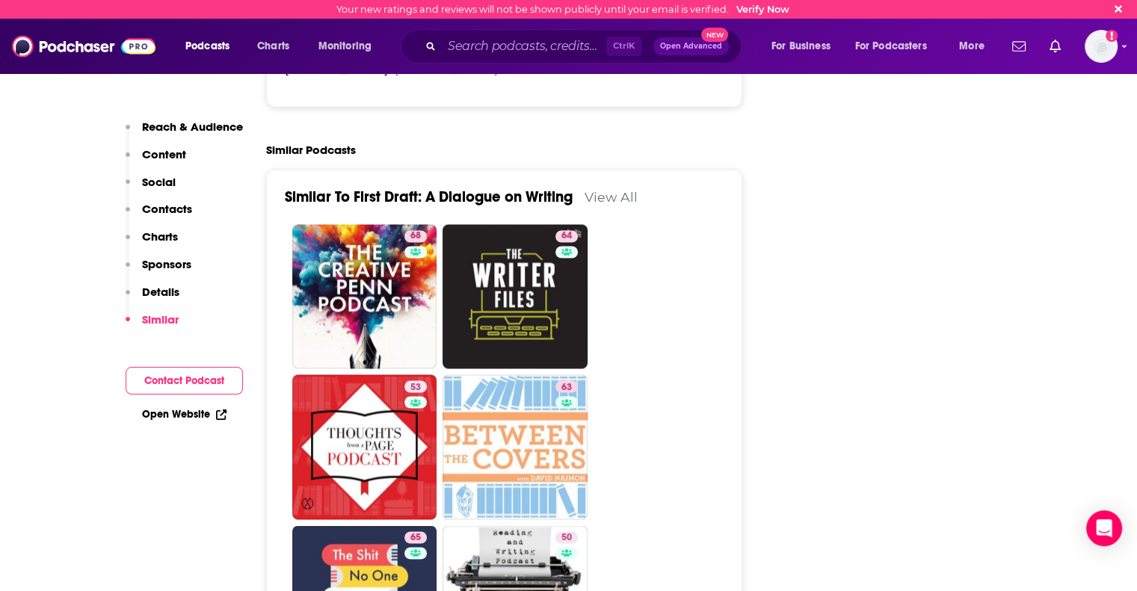
scroll to position [2392, 0]
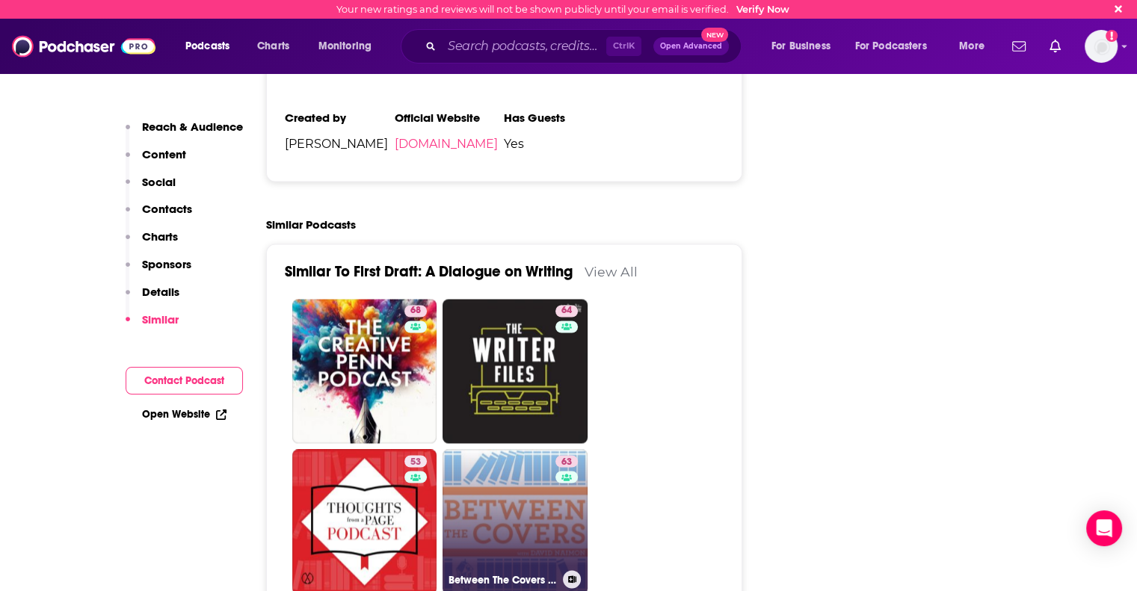
click at [546, 452] on link "63 Between The Covers : Conversations with Writers in Fiction, Nonfiction & Poe…" at bounding box center [514, 521] width 145 height 145
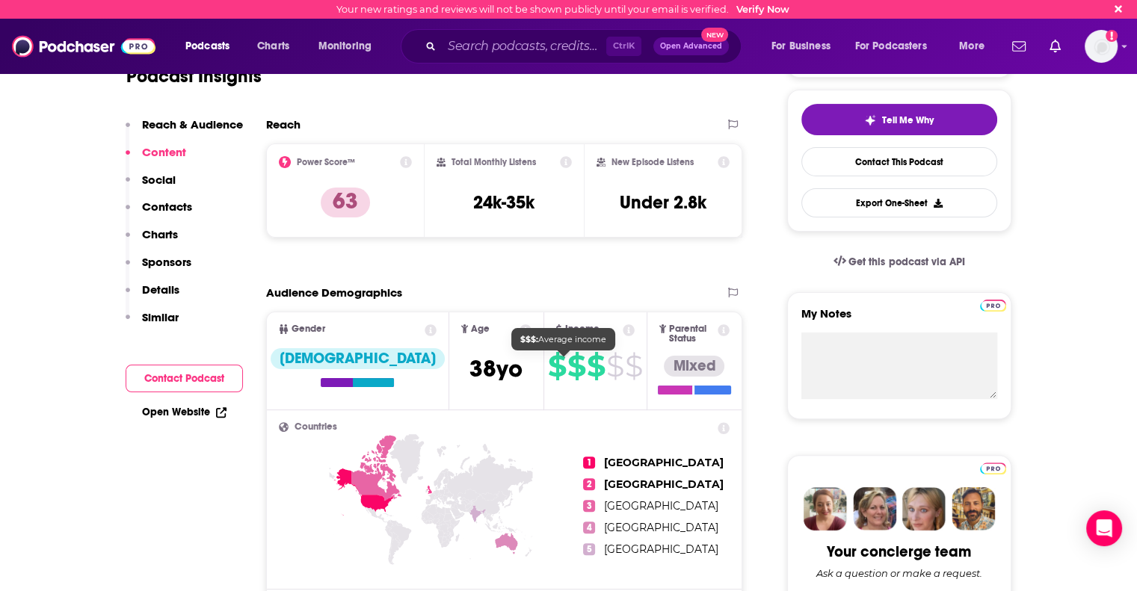
scroll to position [149, 0]
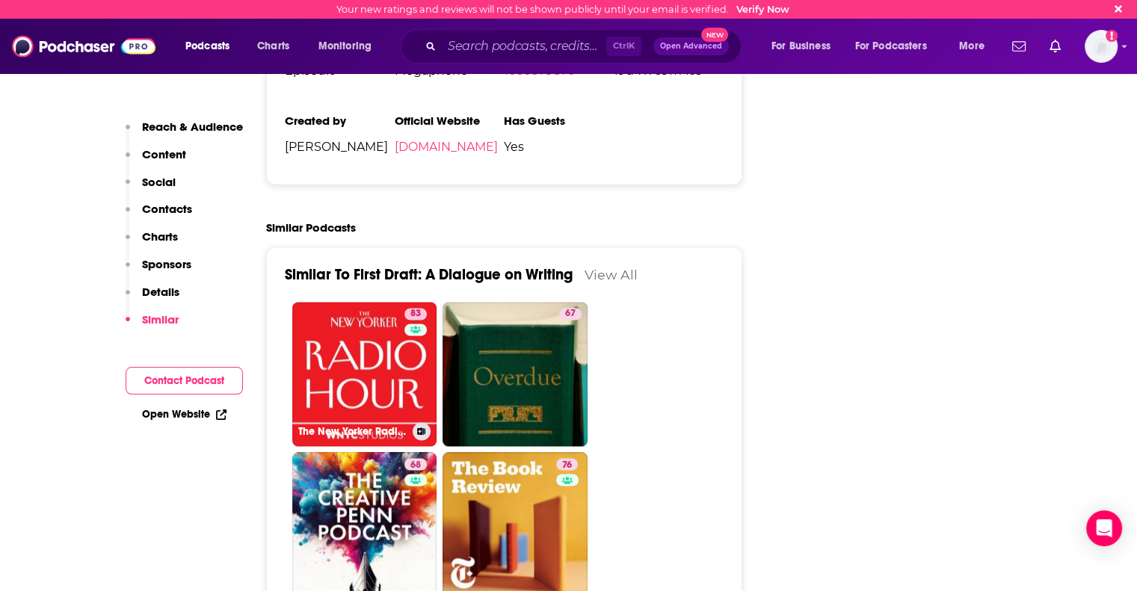
scroll to position [2392, 0]
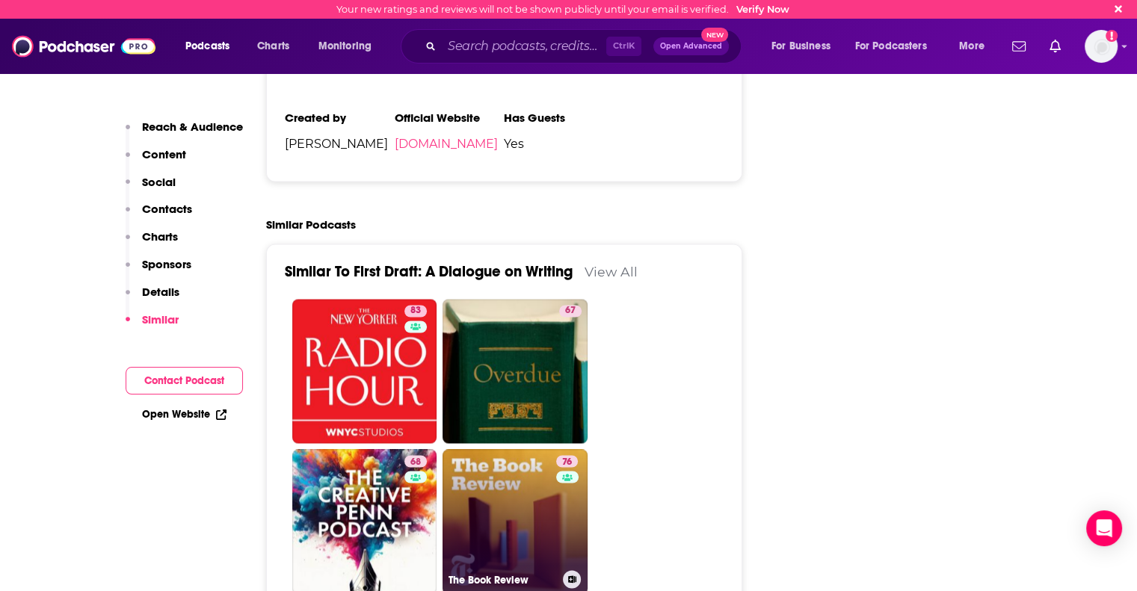
click at [528, 449] on link "76 The Book Review" at bounding box center [514, 521] width 145 height 145
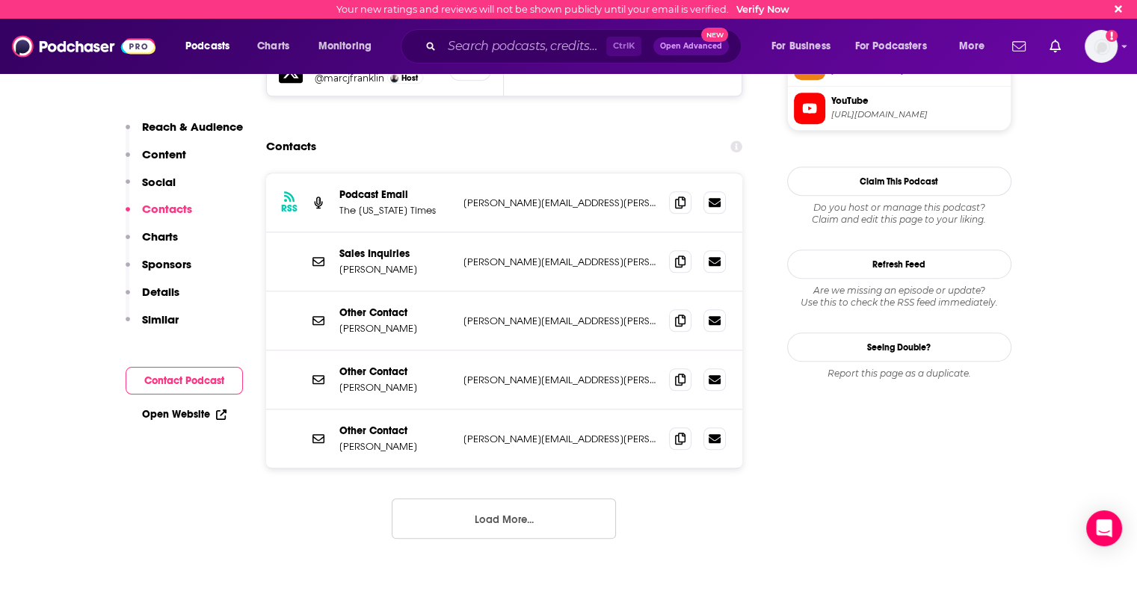
scroll to position [1420, 0]
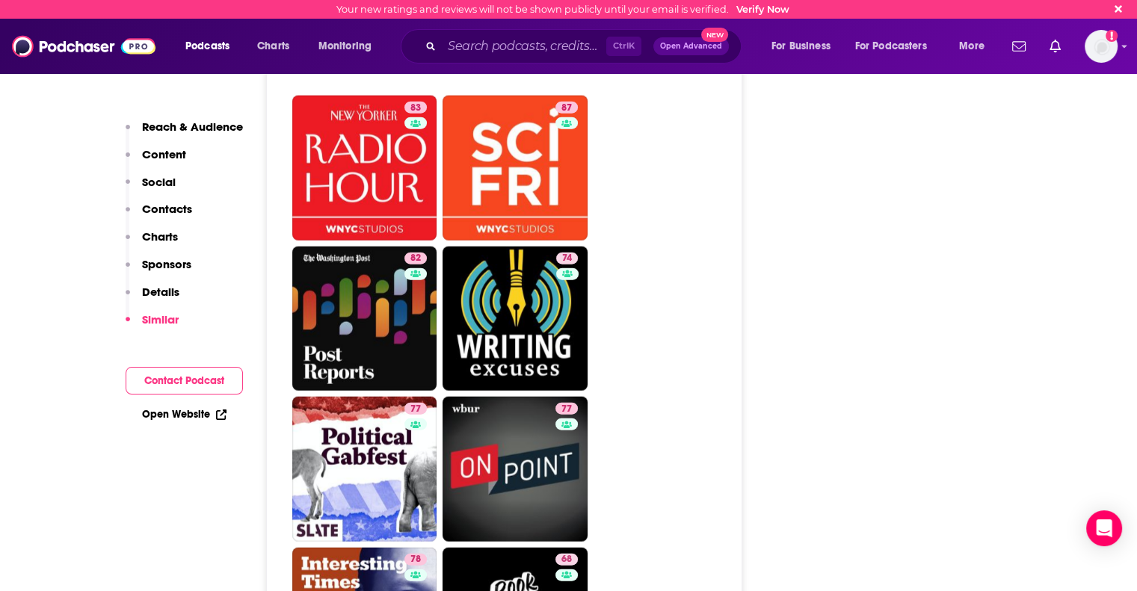
scroll to position [3513, 0]
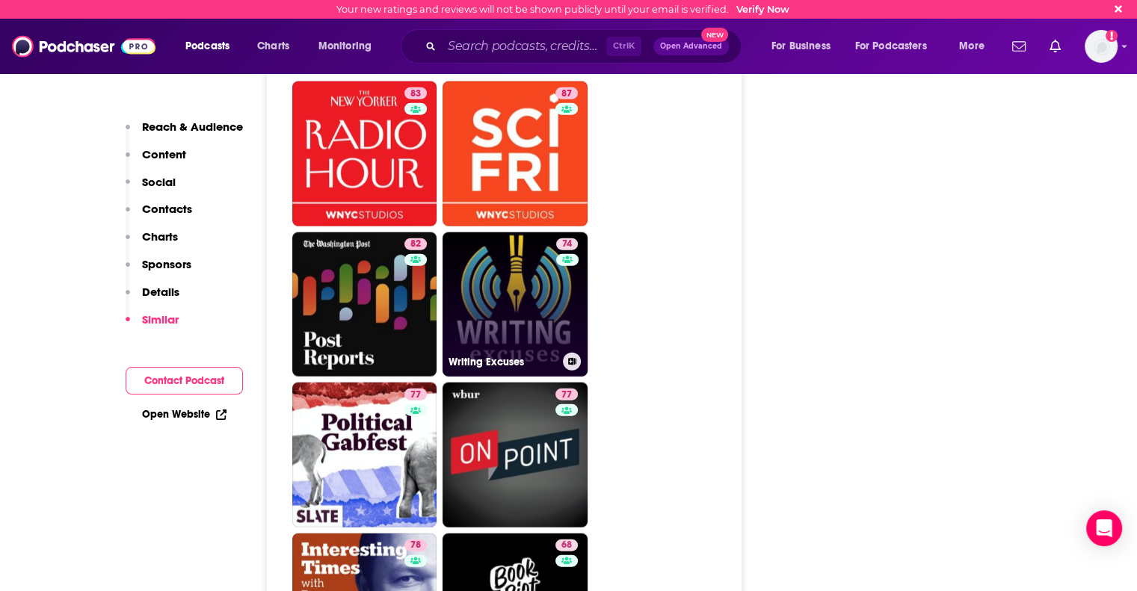
click at [538, 246] on link "74 Writing Excuses" at bounding box center [514, 304] width 145 height 145
type input "[URL][DOMAIN_NAME]"
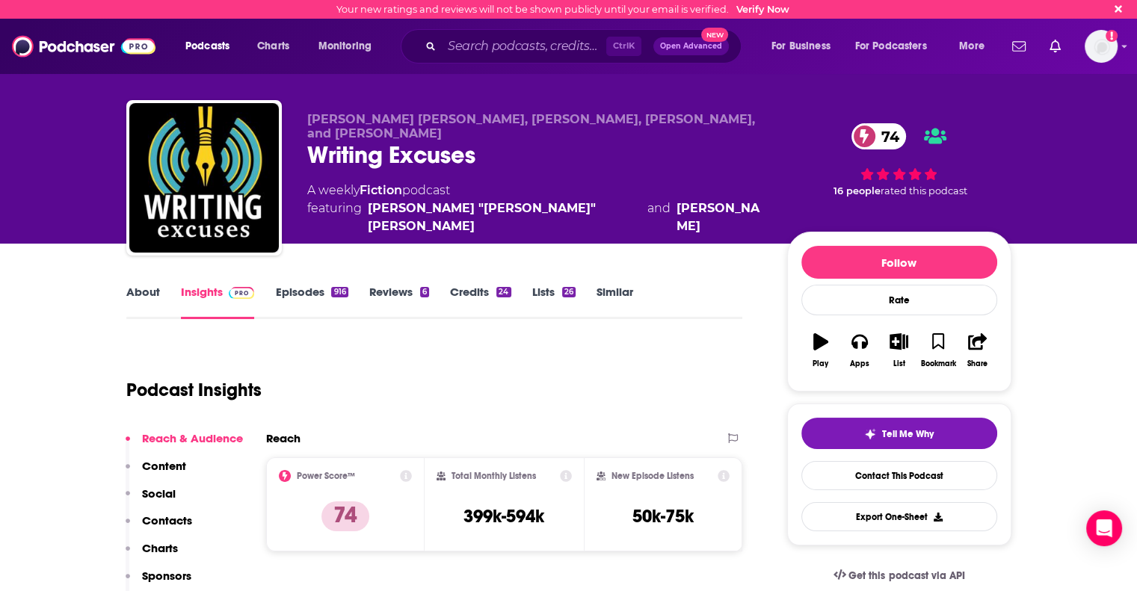
click at [142, 289] on link "About" at bounding box center [143, 302] width 34 height 34
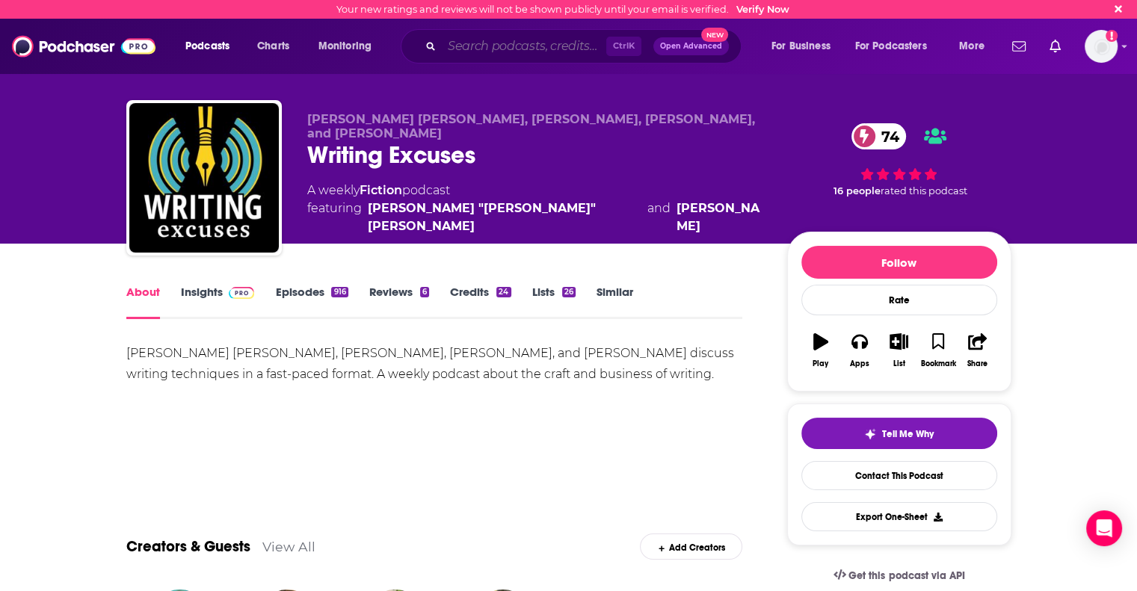
click at [442, 39] on input "Search podcasts, credits, & more..." at bounding box center [524, 46] width 164 height 24
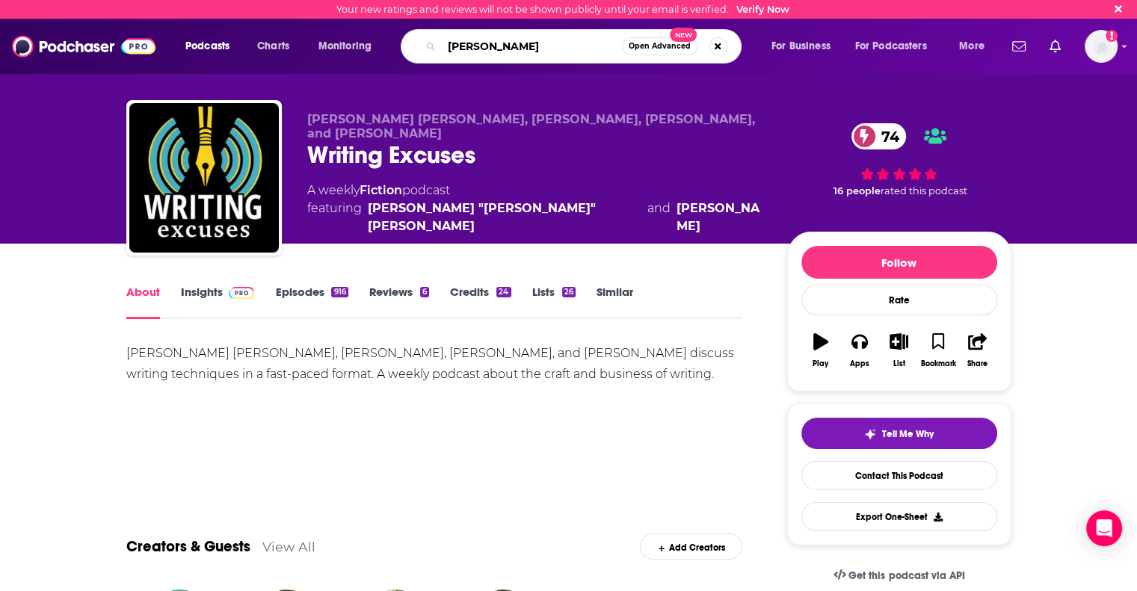
type input "[PERSON_NAME]"
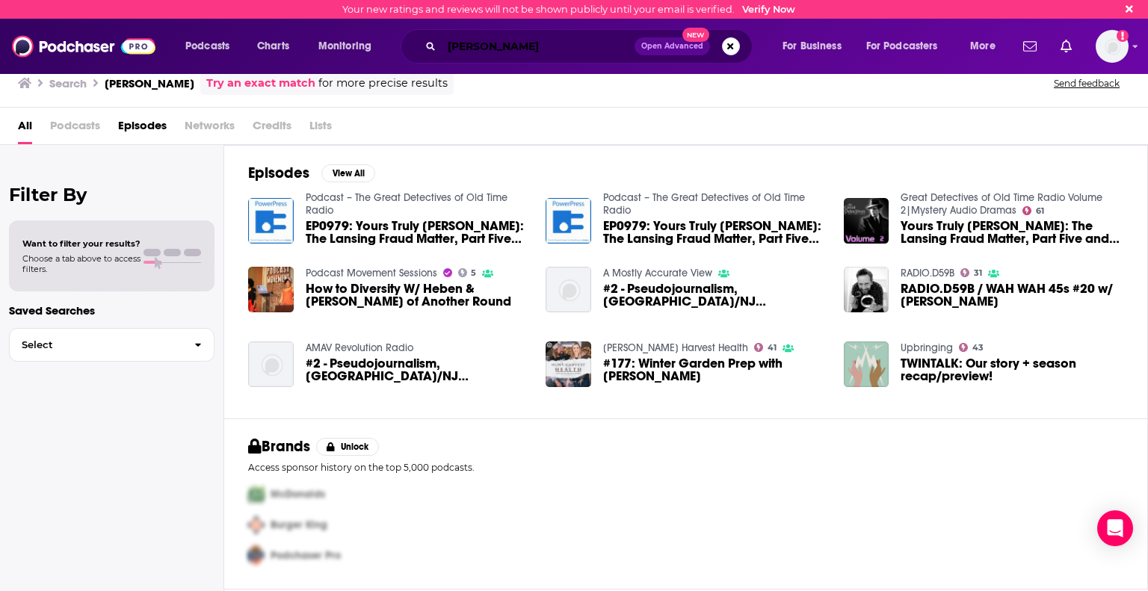
click at [460, 43] on input "[PERSON_NAME]" at bounding box center [538, 46] width 193 height 24
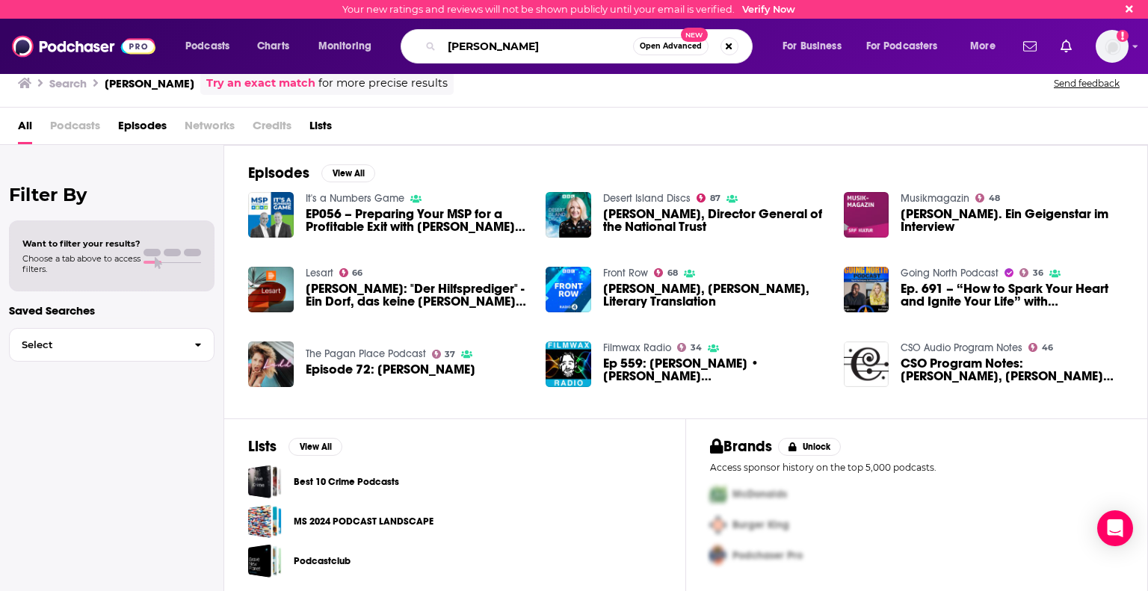
drag, startPoint x: 519, startPoint y: 41, endPoint x: 272, endPoint y: -1, distance: 251.0
click at [272, 0] on html "Your new ratings and reviews will not be shown publicly until your email is ver…" at bounding box center [574, 295] width 1148 height 591
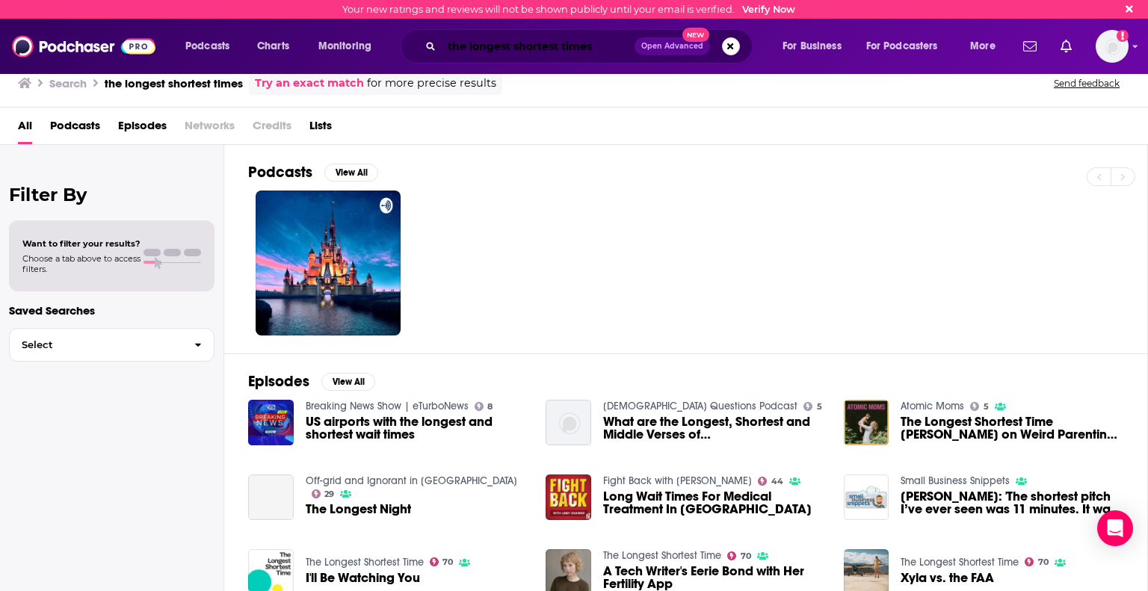
click at [596, 47] on input "the longest shortest times" at bounding box center [538, 46] width 193 height 24
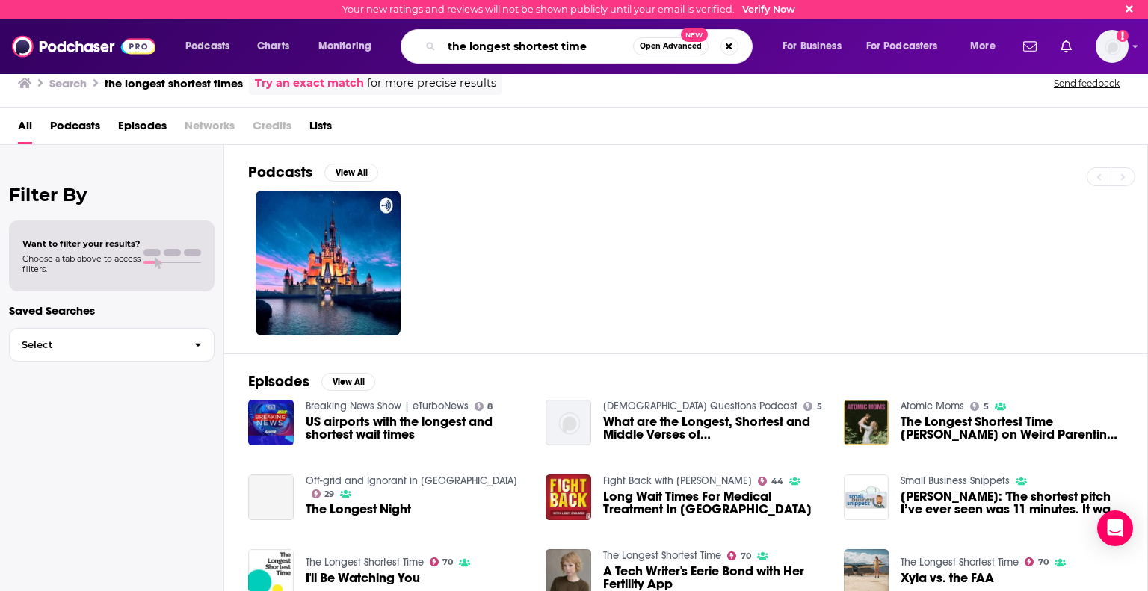
type input "the longest shortest time"
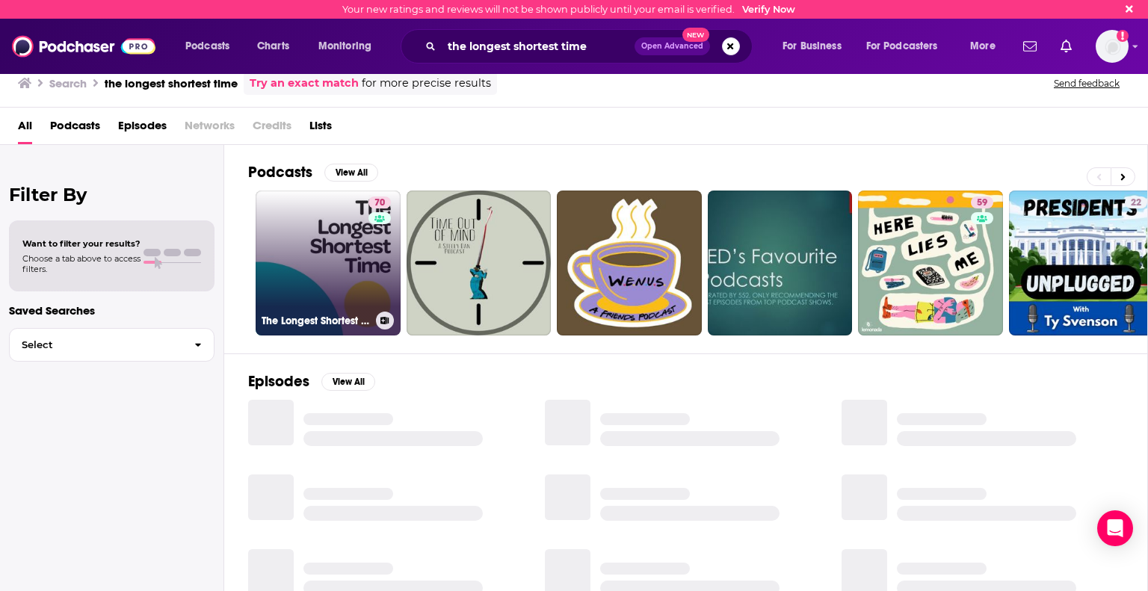
click at [327, 280] on link "70 The Longest Shortest Time" at bounding box center [328, 263] width 145 height 145
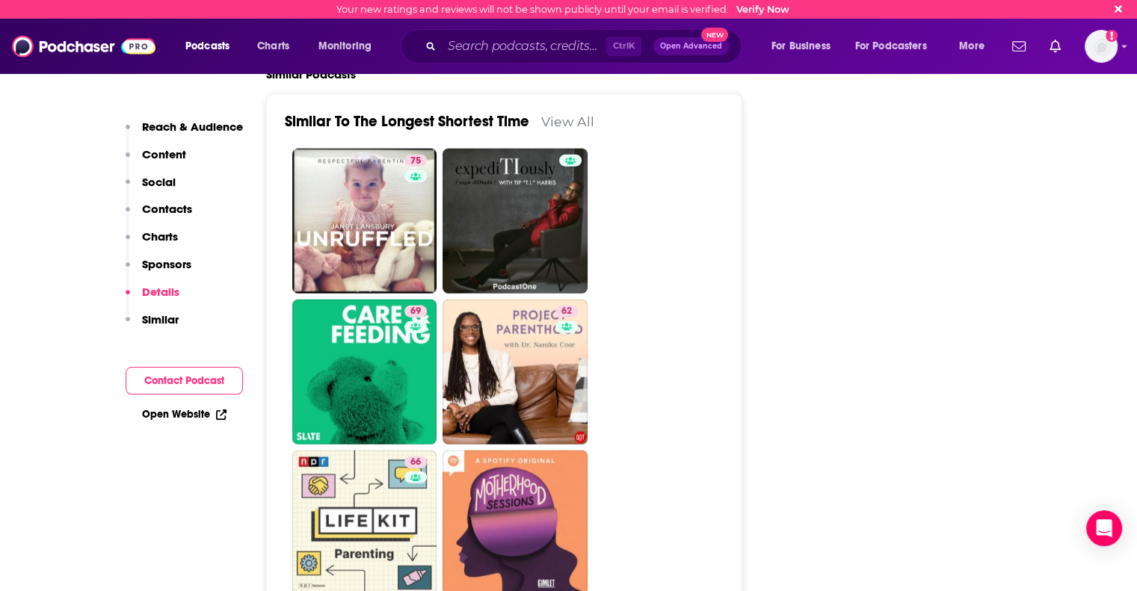
scroll to position [3513, 0]
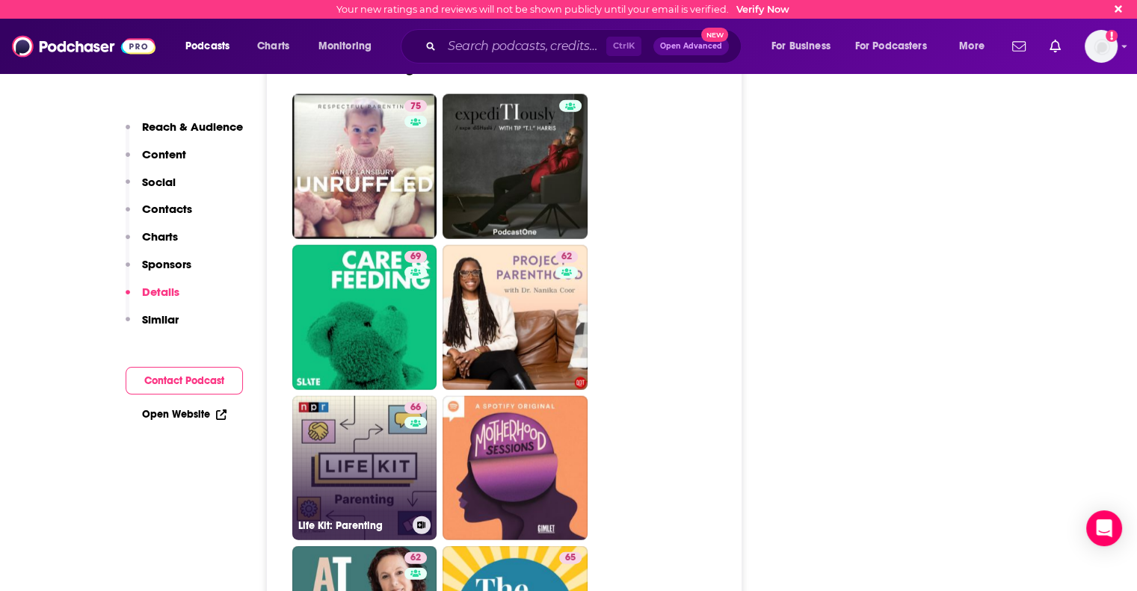
click at [366, 459] on link "66 Life Kit: Parenting" at bounding box center [364, 468] width 145 height 145
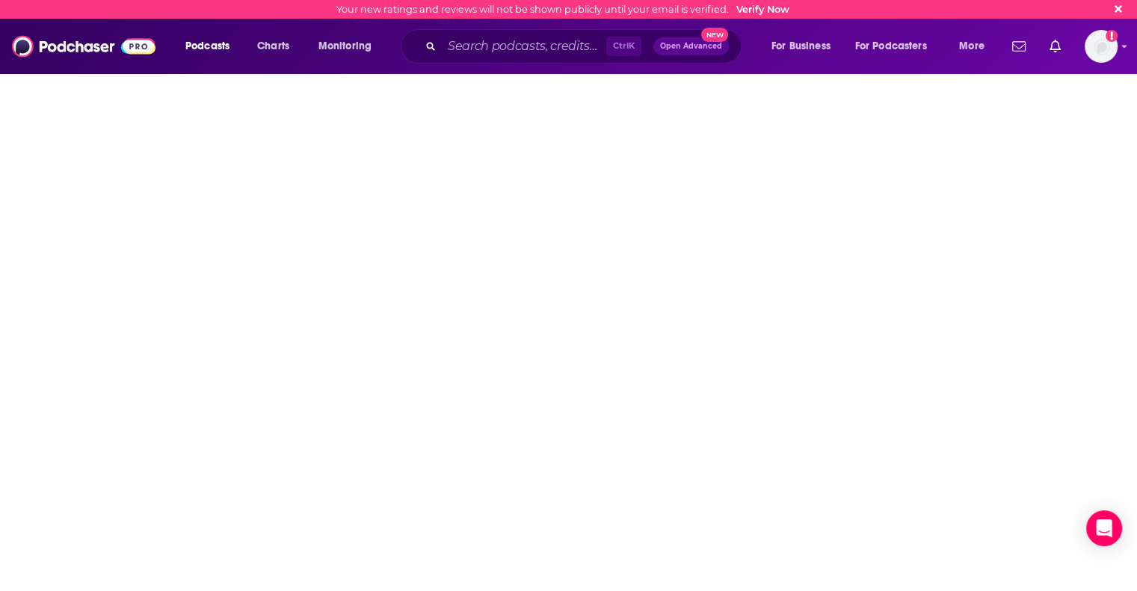
type input "[URL][DOMAIN_NAME]"
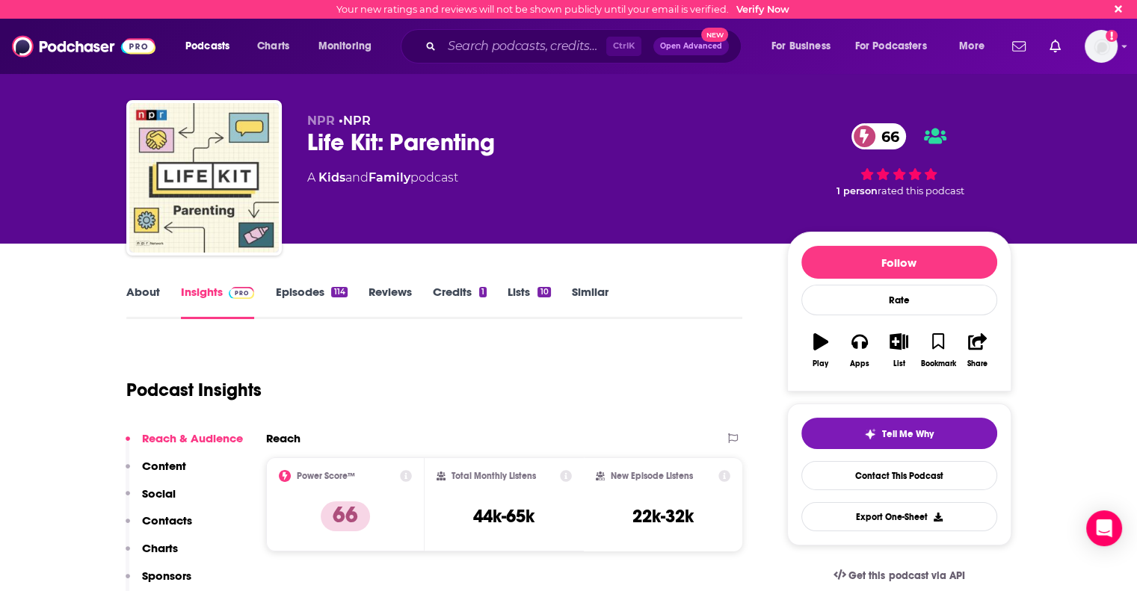
click at [146, 292] on link "About" at bounding box center [143, 302] width 34 height 34
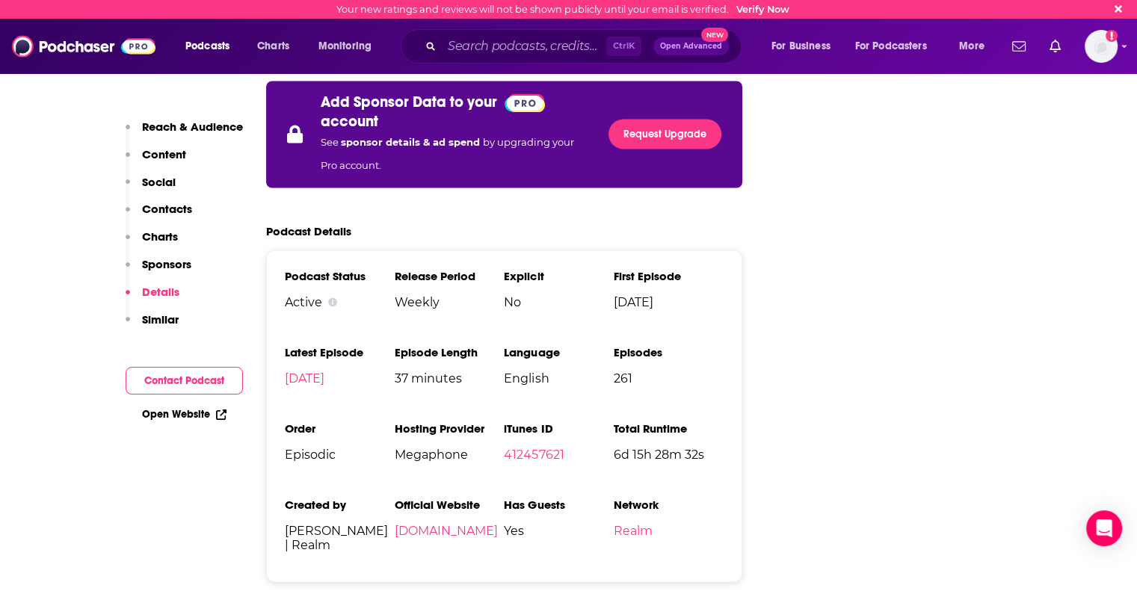
scroll to position [3214, 0]
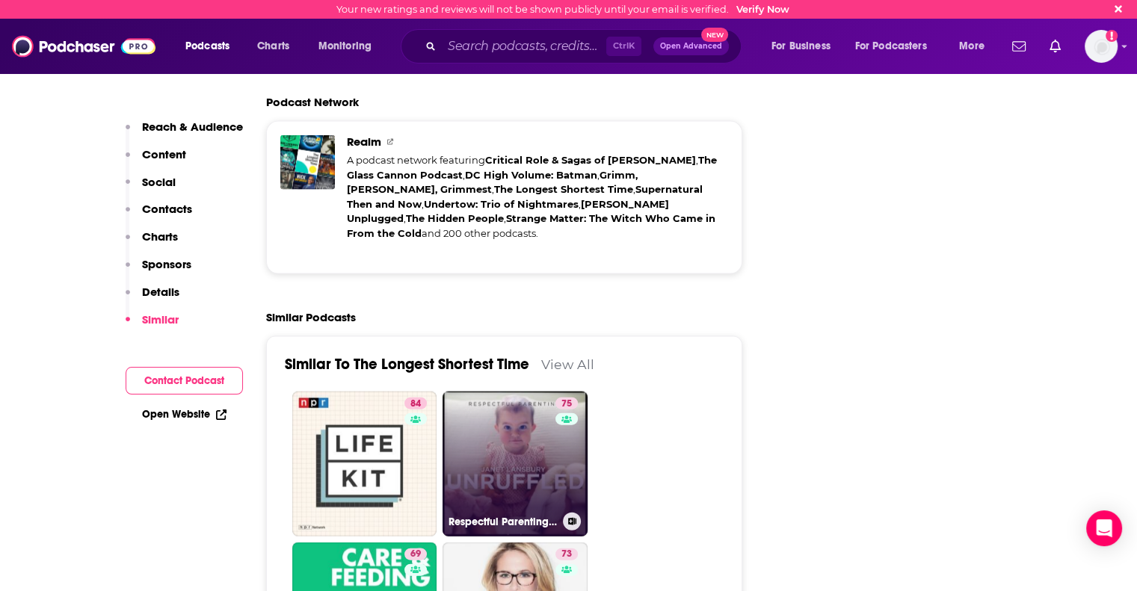
click at [520, 474] on link "75 Respectful Parenting: Janet Lansbury Unruffled" at bounding box center [514, 464] width 145 height 145
type input "https://www.podchaser.com/podcasts/respectful-parenting-janet-lan-28321"
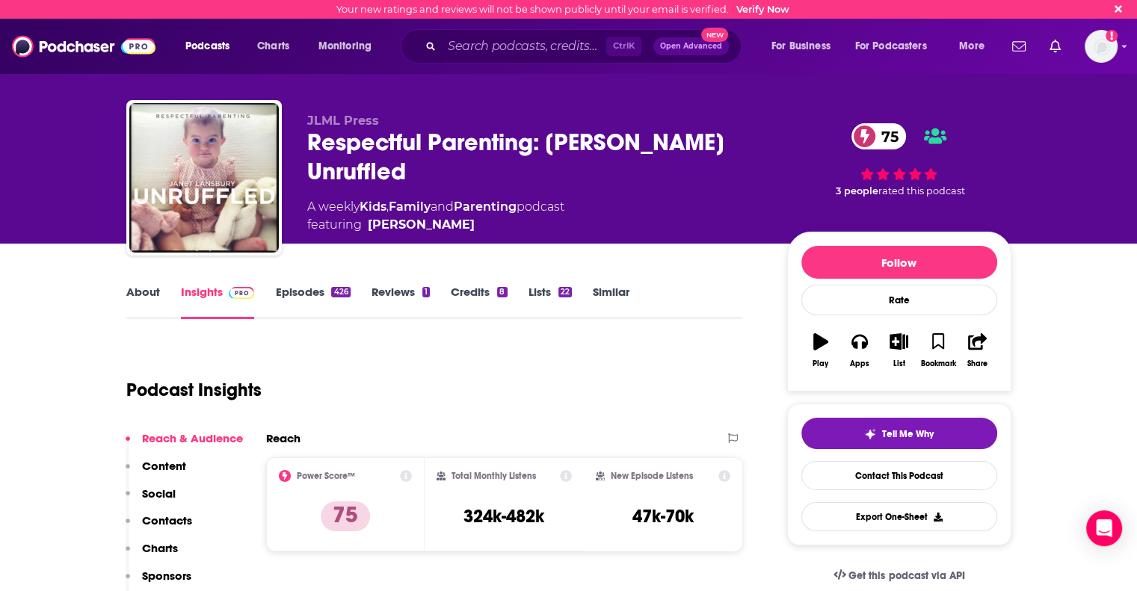
click at [138, 294] on link "About" at bounding box center [143, 302] width 34 height 34
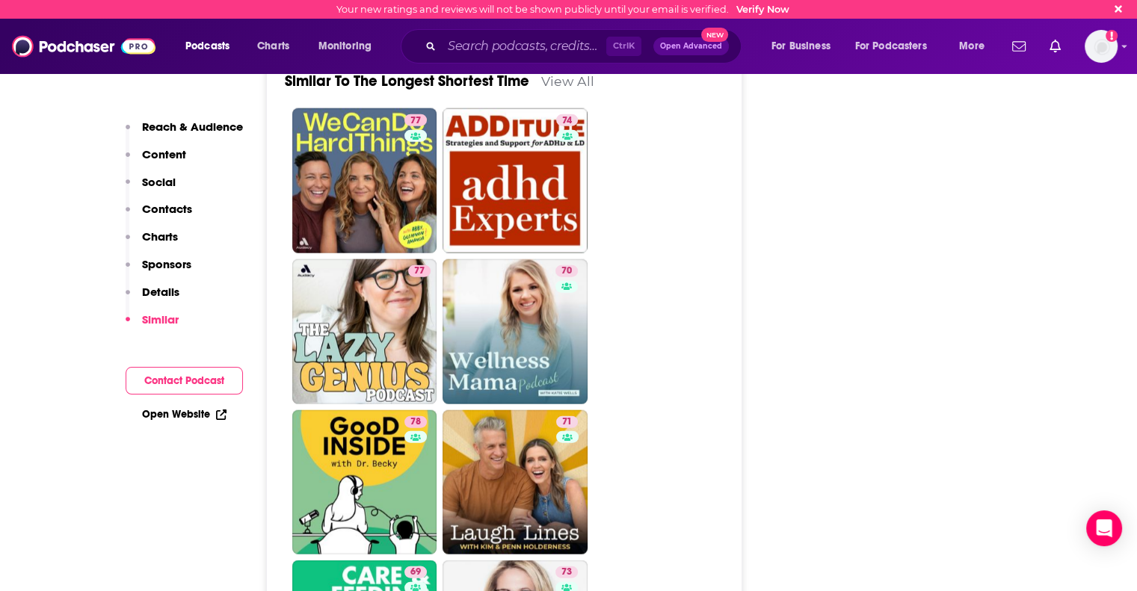
scroll to position [3513, 0]
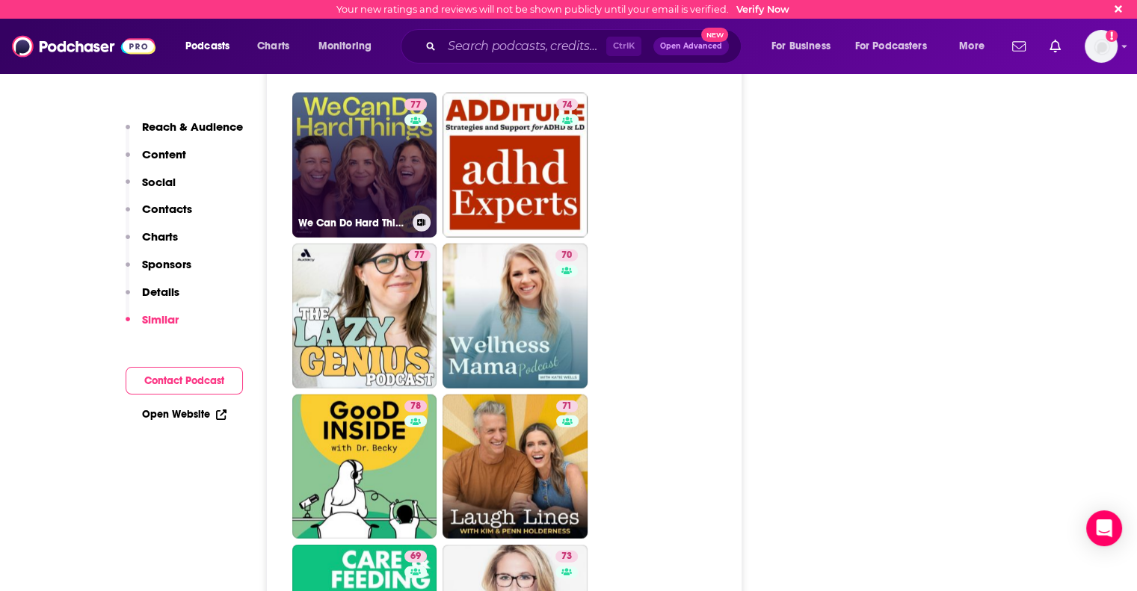
click at [360, 149] on link "77 We Can Do Hard Things" at bounding box center [364, 165] width 145 height 145
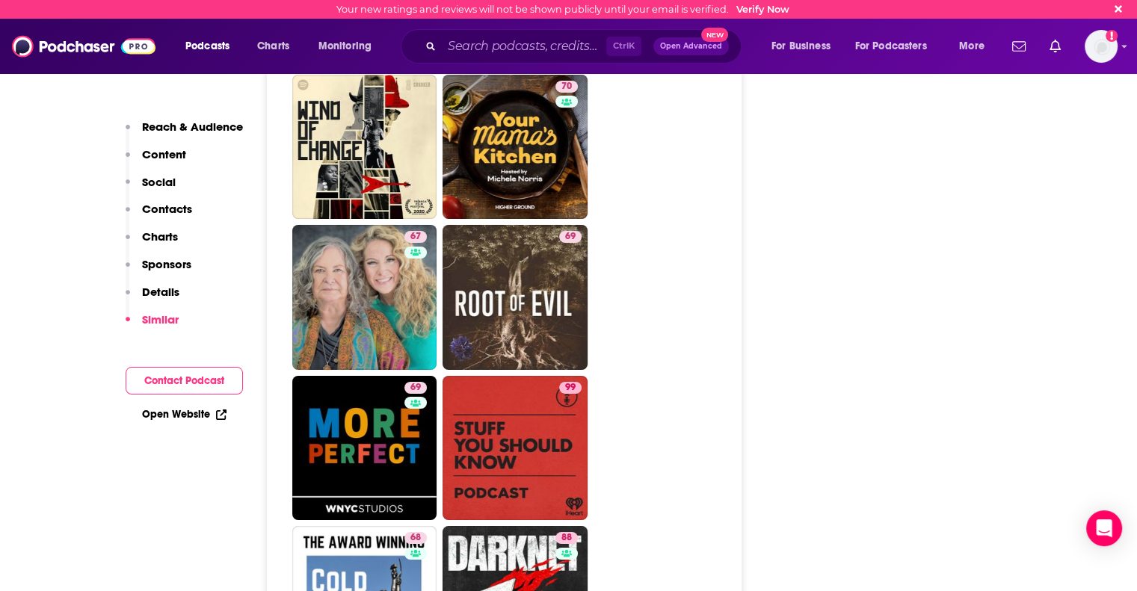
scroll to position [5082, 0]
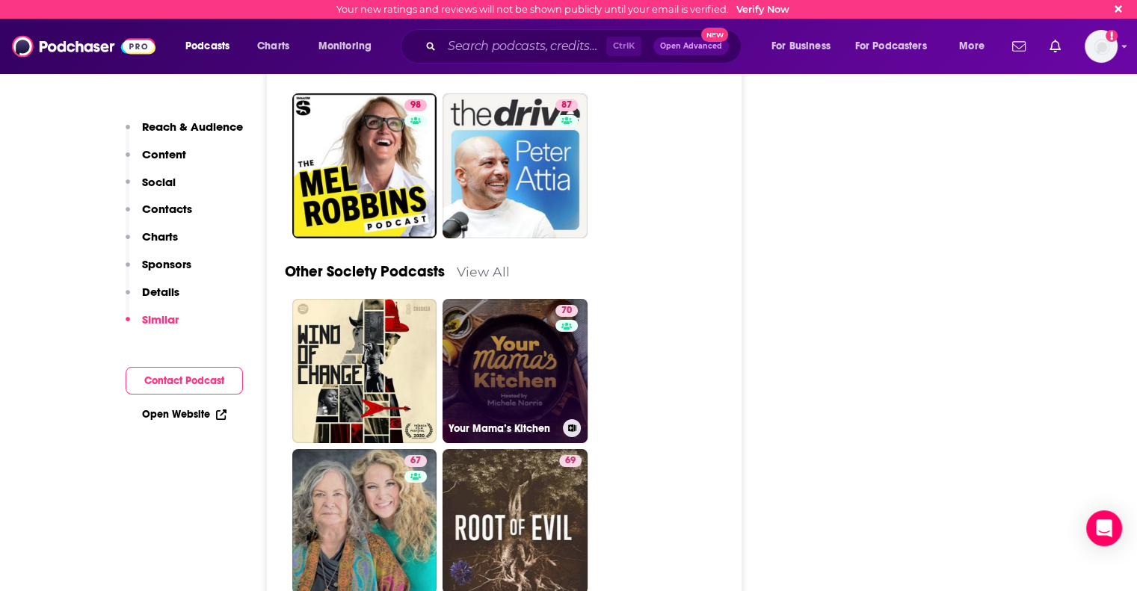
click at [508, 299] on link "70 Your Mama’s Kitchen" at bounding box center [514, 371] width 145 height 145
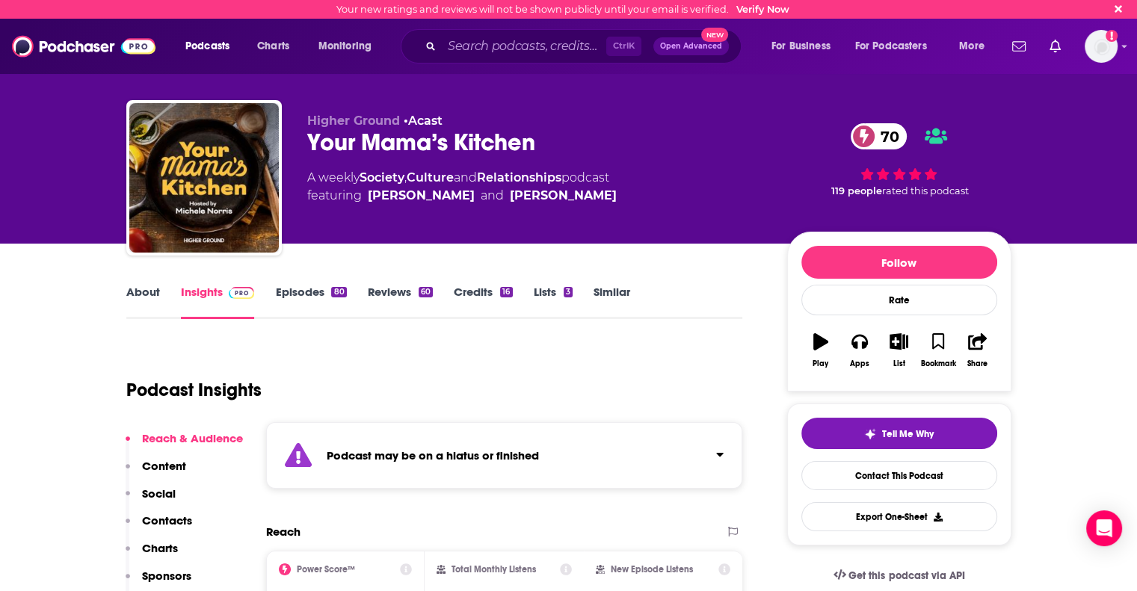
type input "https://www.podchaser.com/podcasts/we-can-do-hard-things-1878020"
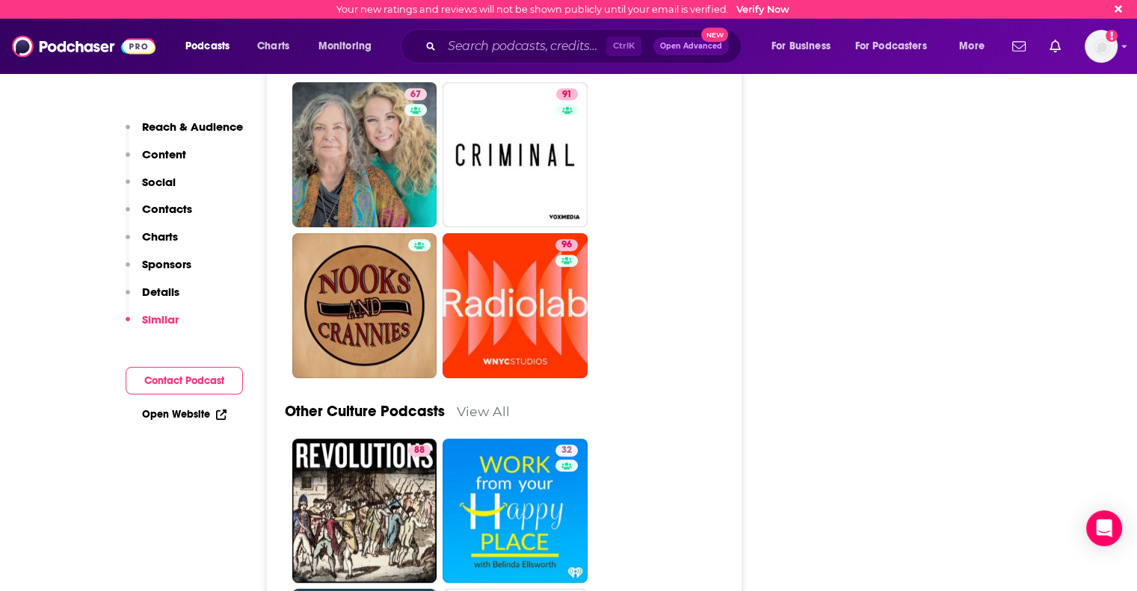
scroll to position [6054, 0]
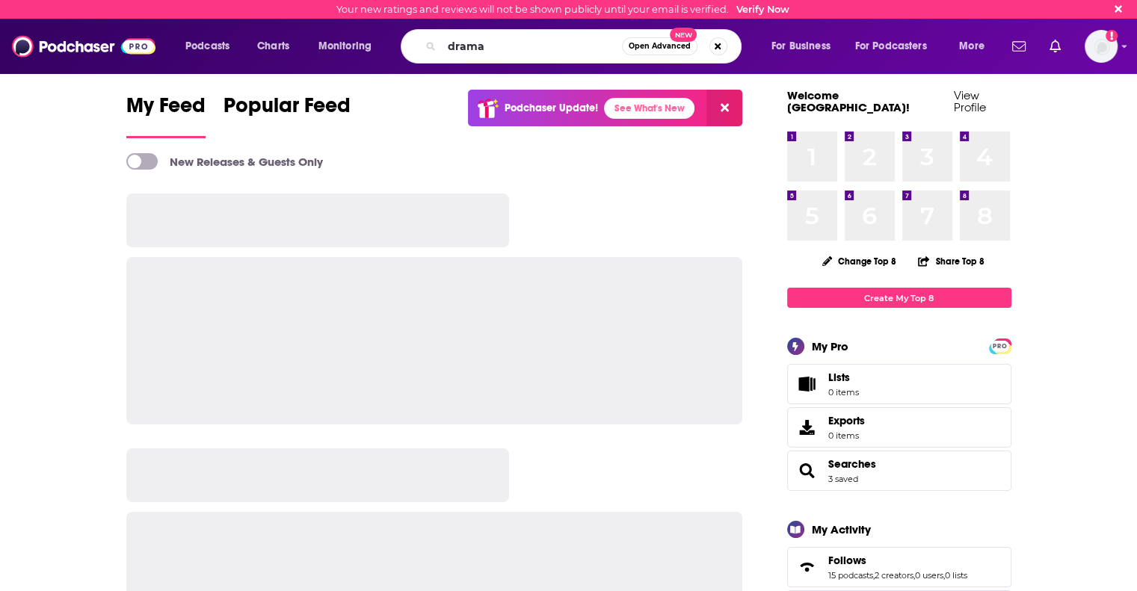
type input "drama"
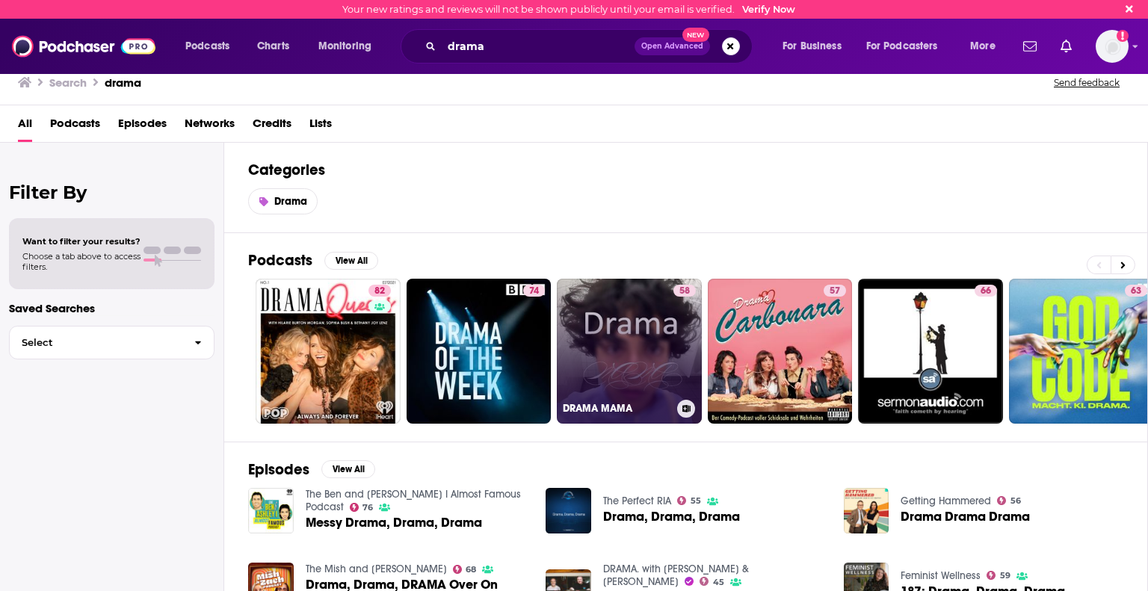
click at [629, 354] on link "58 DRAMA MAMA" at bounding box center [629, 351] width 145 height 145
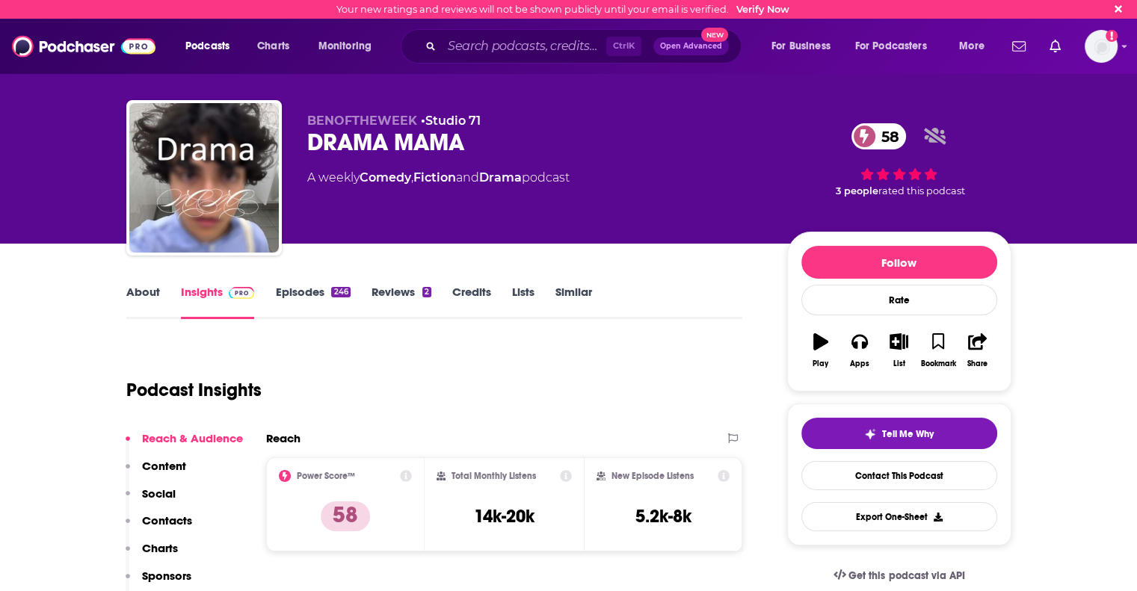
click at [135, 286] on link "About" at bounding box center [143, 302] width 34 height 34
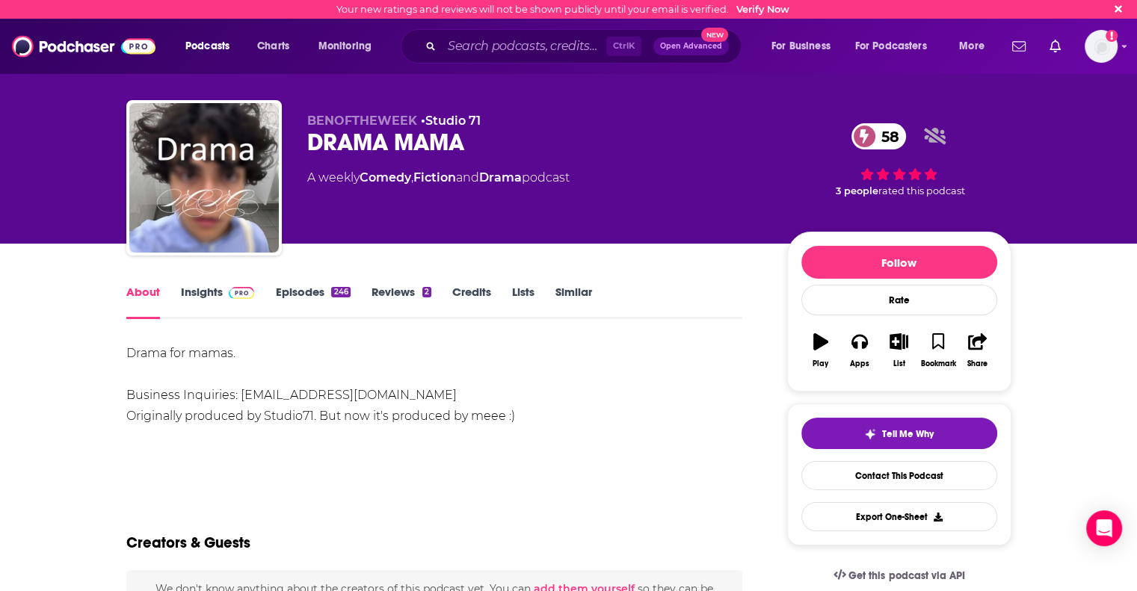
click at [135, 286] on link "About" at bounding box center [143, 302] width 34 height 34
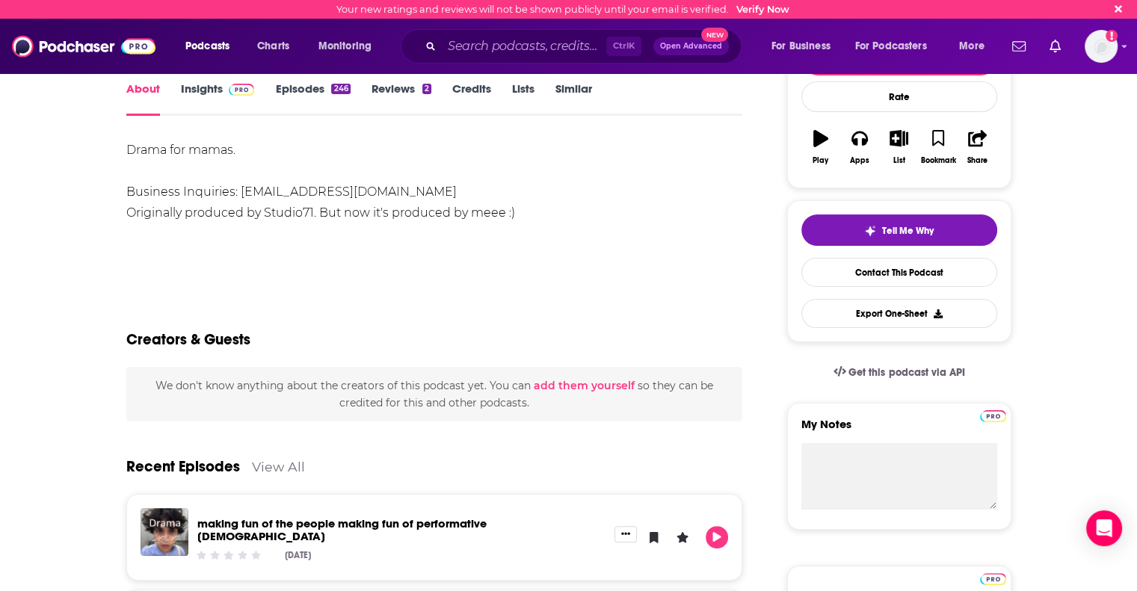
scroll to position [75, 0]
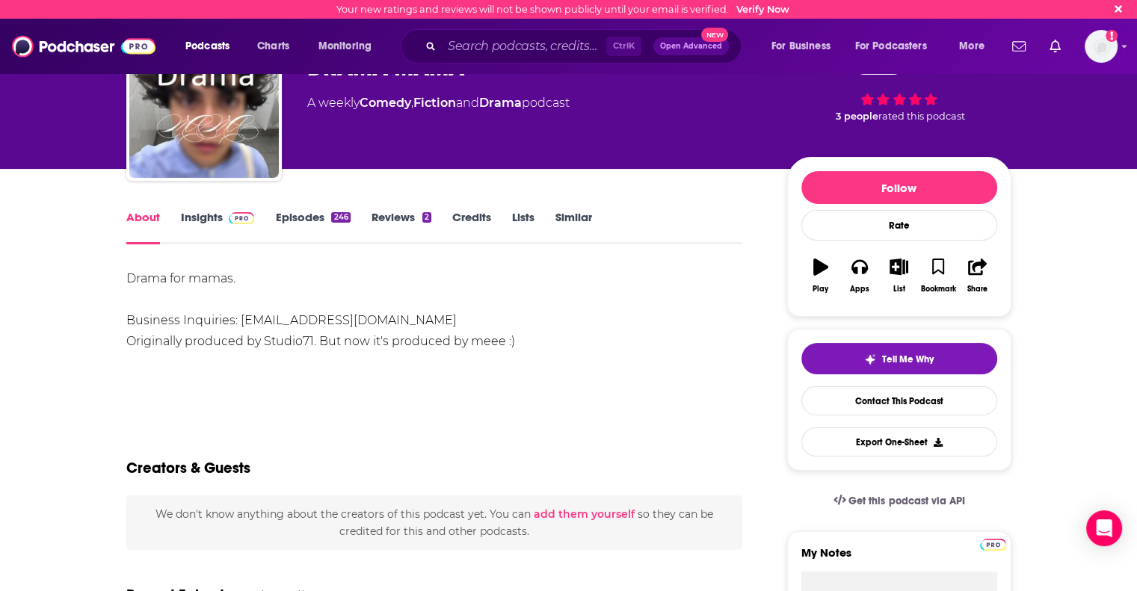
click at [198, 215] on link "Insights" at bounding box center [218, 227] width 74 height 34
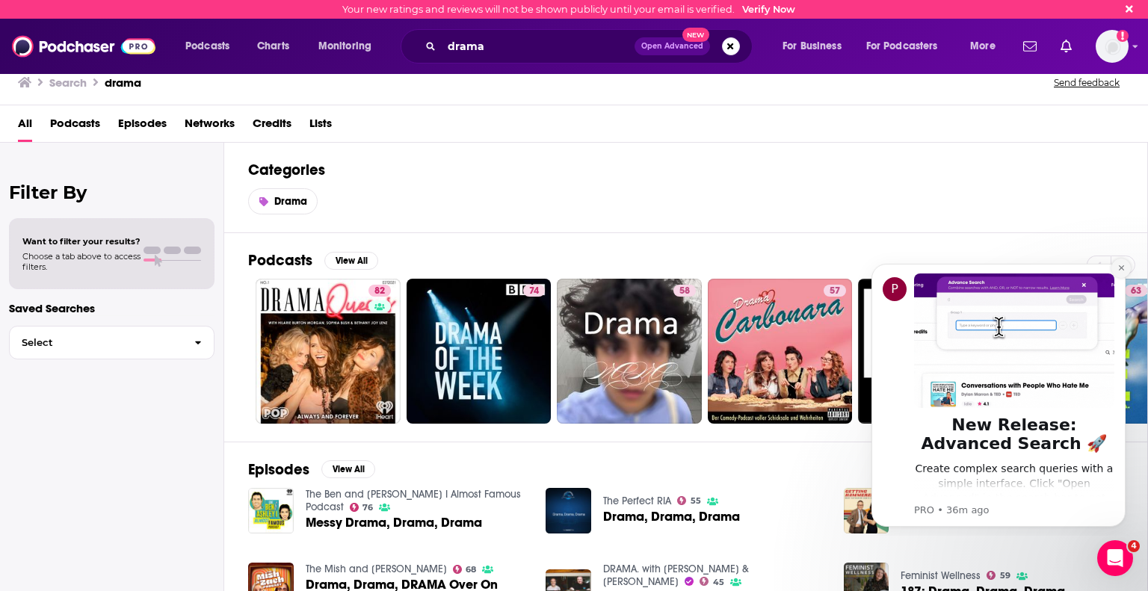
click at [1120, 268] on icon "Dismiss notification" at bounding box center [1121, 268] width 8 height 8
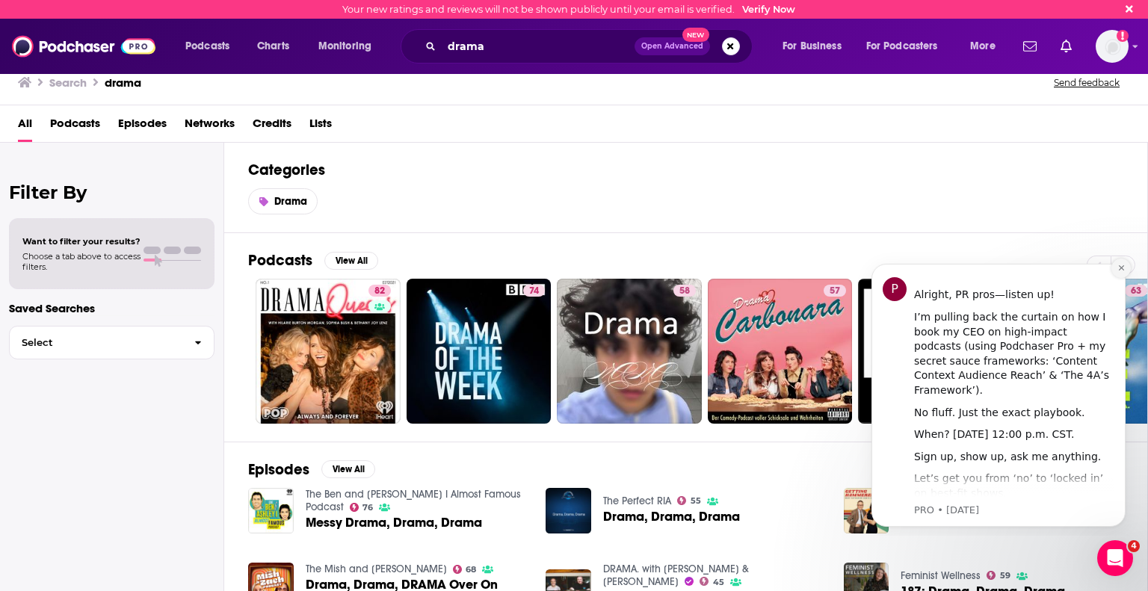
click at [1120, 271] on icon "Dismiss notification" at bounding box center [1120, 267] width 5 height 5
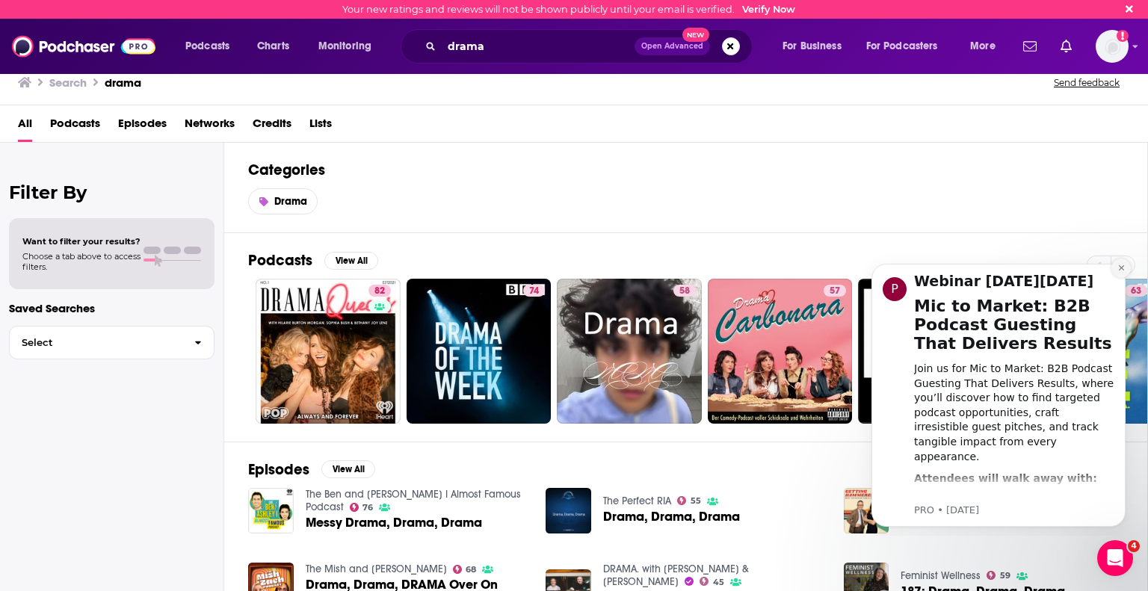
click at [1123, 267] on icon "Dismiss notification" at bounding box center [1121, 268] width 8 height 8
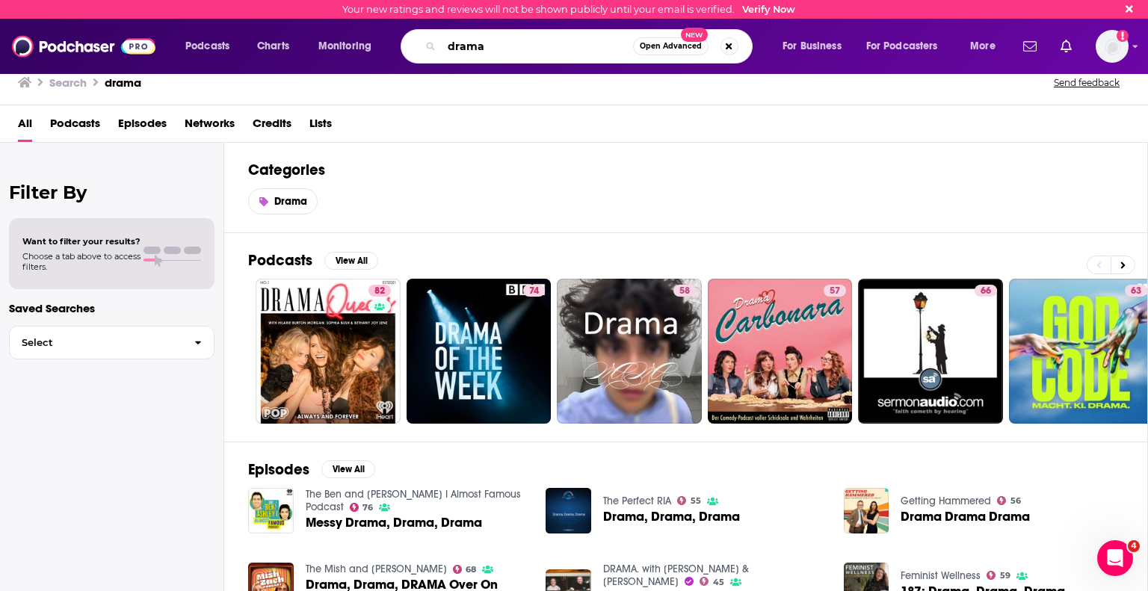
drag, startPoint x: 490, startPoint y: 47, endPoint x: 297, endPoint y: 20, distance: 195.4
click at [297, 20] on div "Podcasts Charts Monitoring drama Open Advanced New For Business For Podcasters …" at bounding box center [574, 46] width 1148 height 55
paste input "DRAMA. with Connor & Dylan"
type input "DRAMA. with Connor & Dylan"
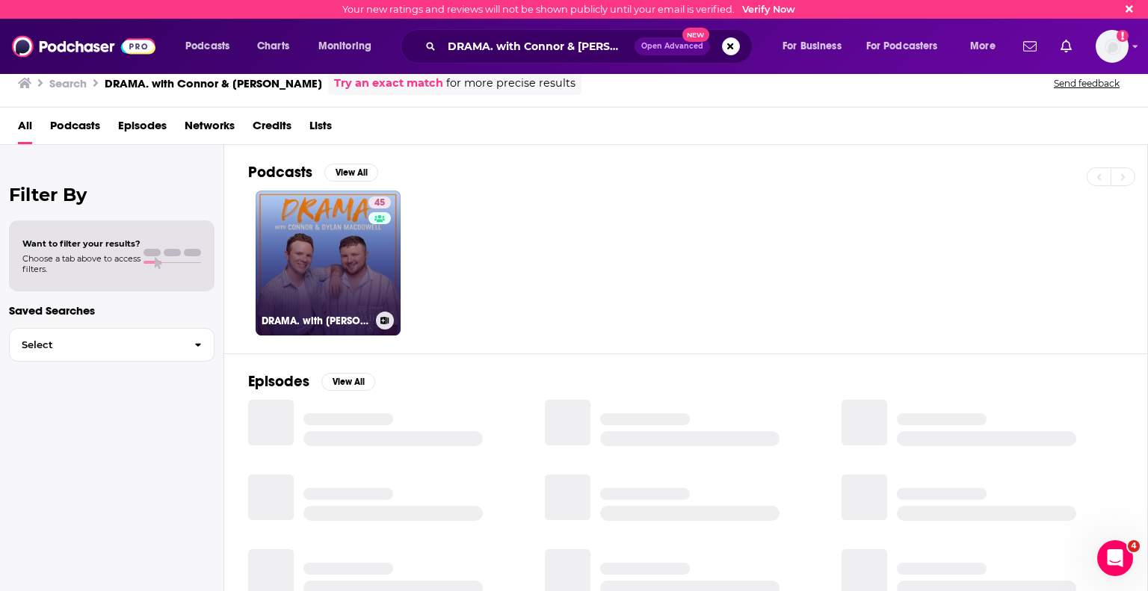
click at [338, 287] on link "45 DRAMA. with Connor & Dylan MacDowell" at bounding box center [328, 263] width 145 height 145
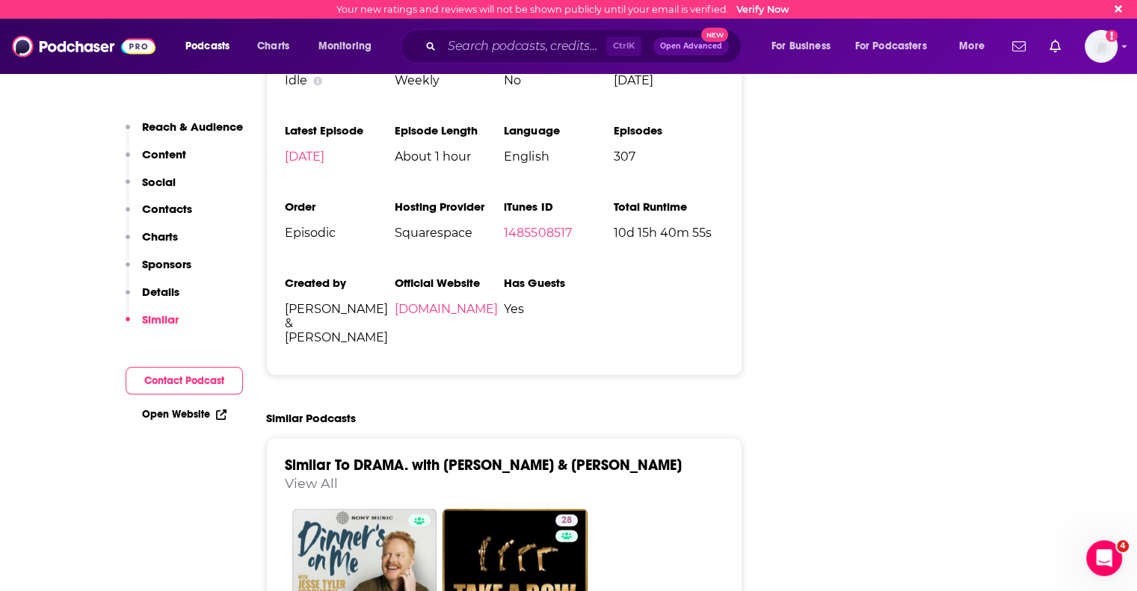
scroll to position [2541, 0]
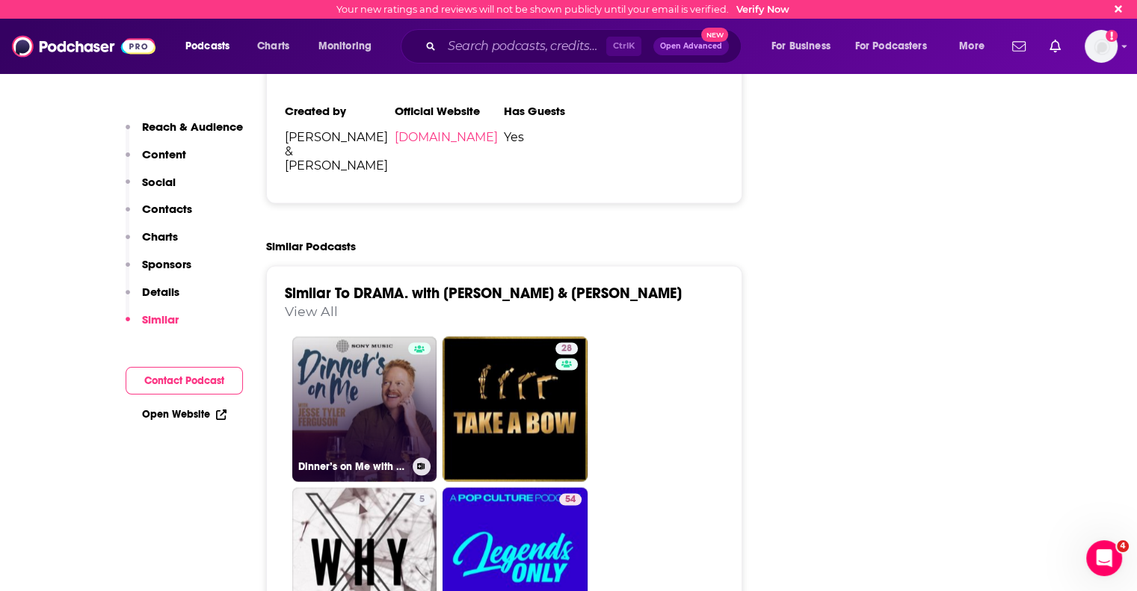
click at [356, 336] on link "Dinner’s on Me with Jesse Tyler Ferguson" at bounding box center [364, 408] width 145 height 145
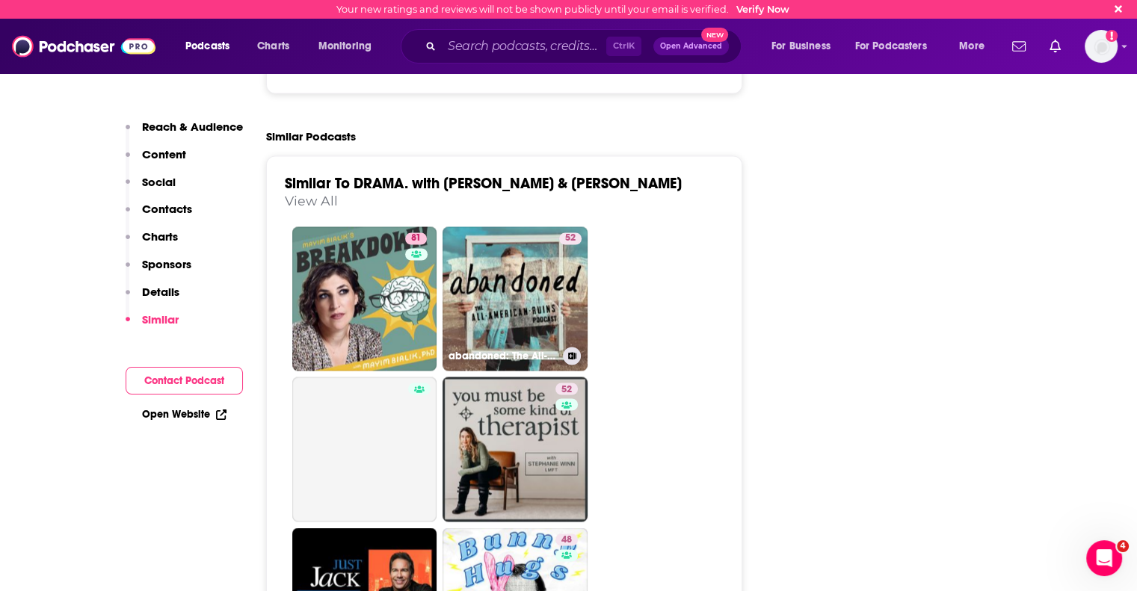
scroll to position [2466, 0]
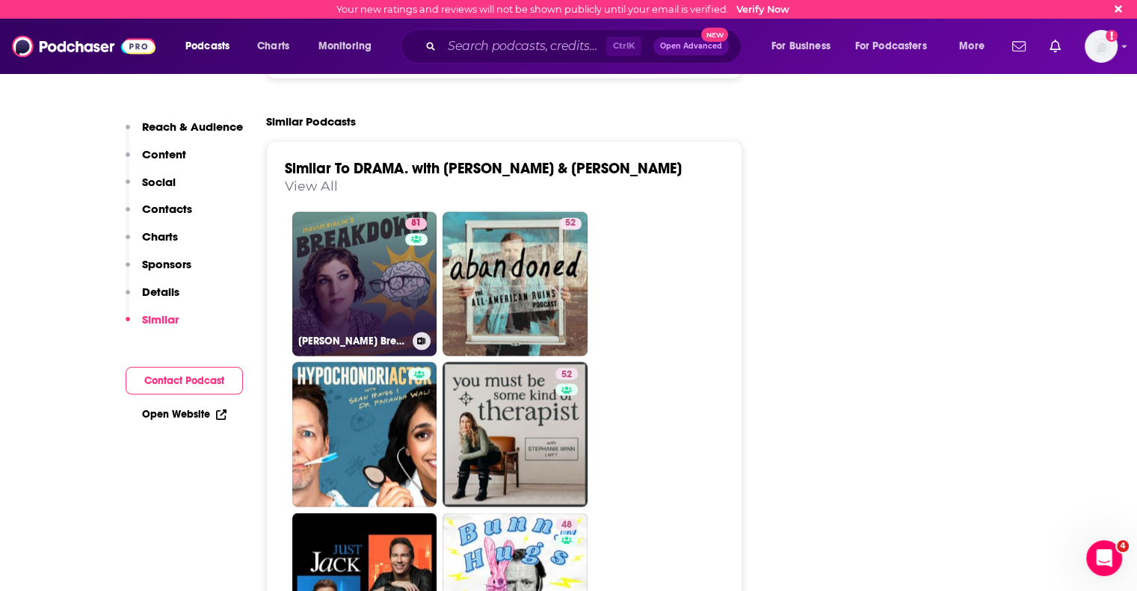
click at [398, 212] on link "81 Mayim Bialik's Breakdown" at bounding box center [364, 284] width 145 height 145
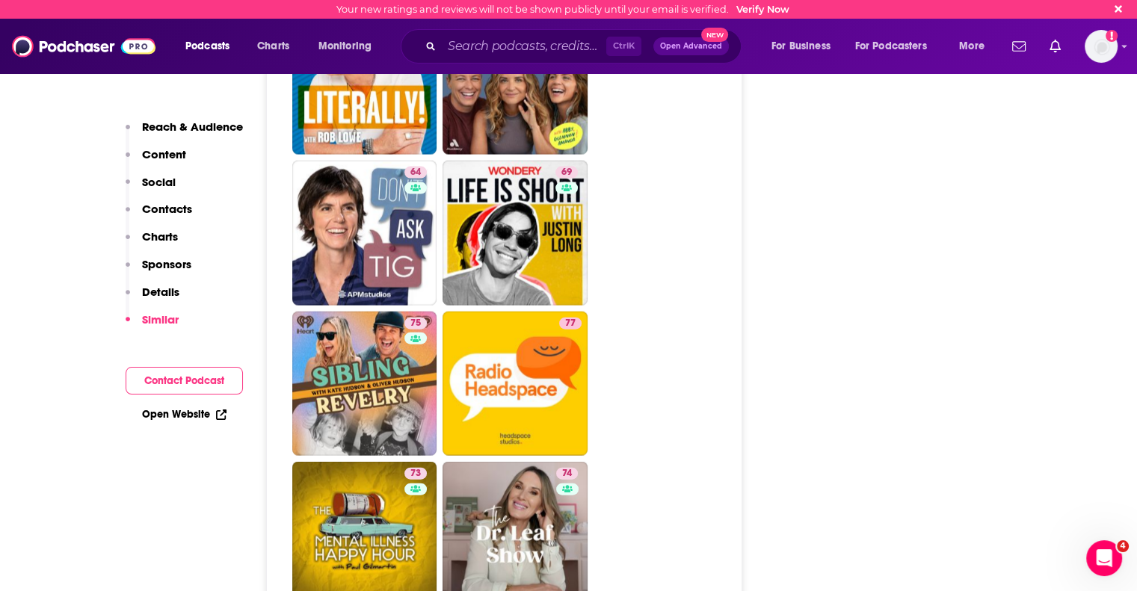
scroll to position [3289, 0]
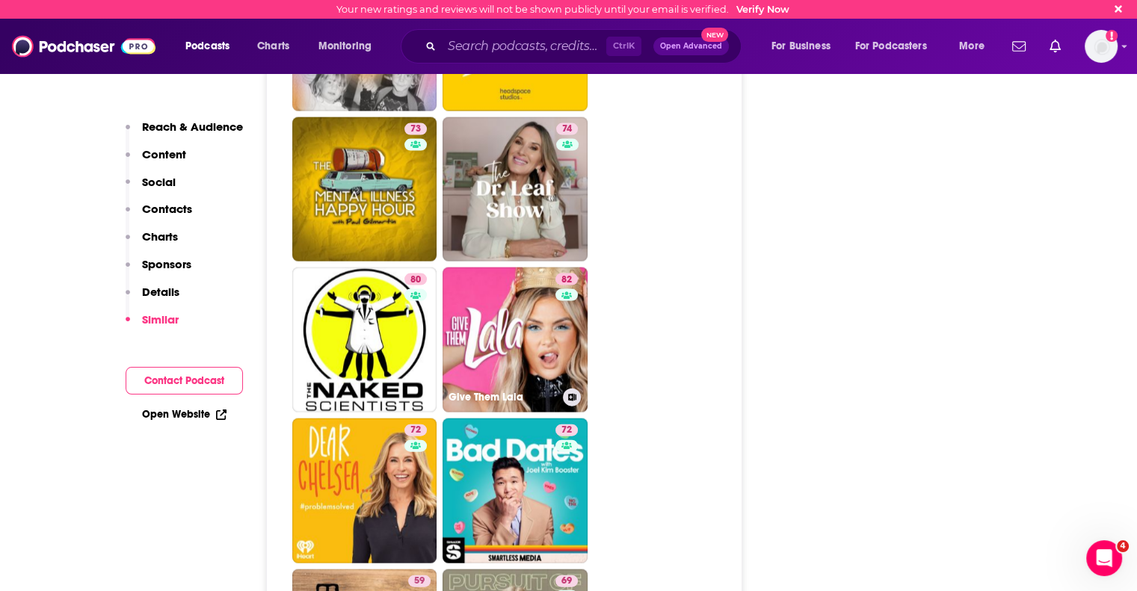
scroll to position [3214, 0]
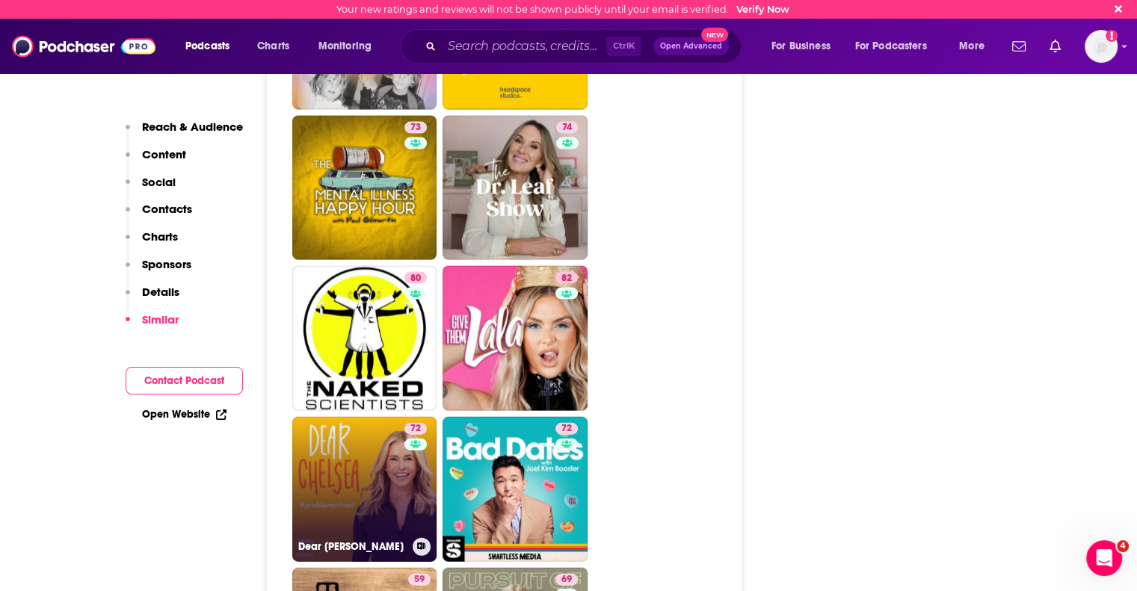
click at [401, 427] on link "72 Dear Chelsea" at bounding box center [364, 489] width 145 height 145
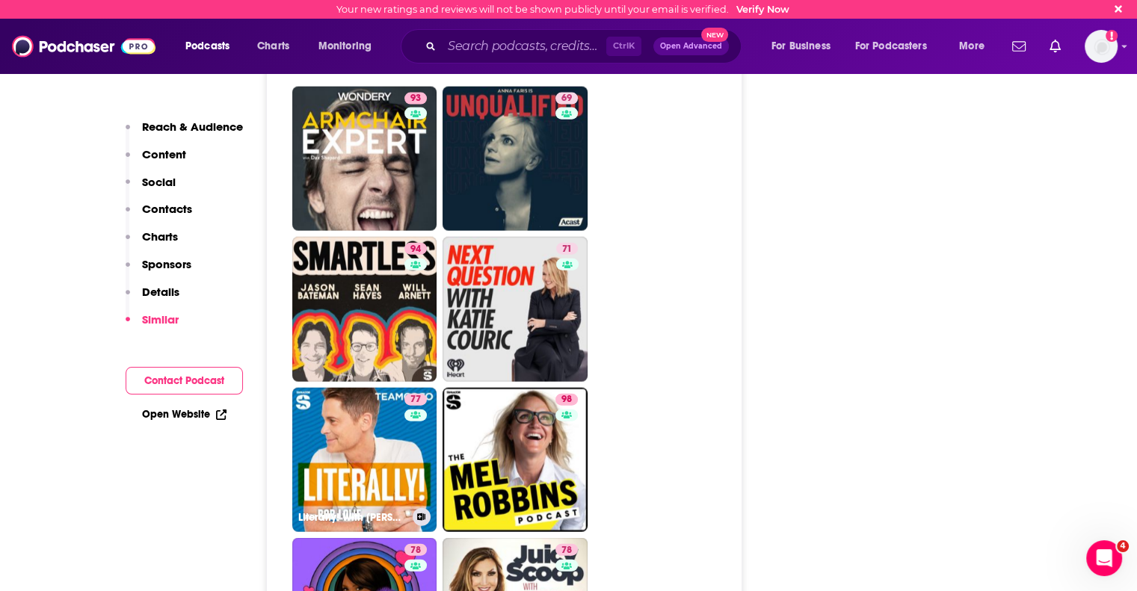
scroll to position [3214, 0]
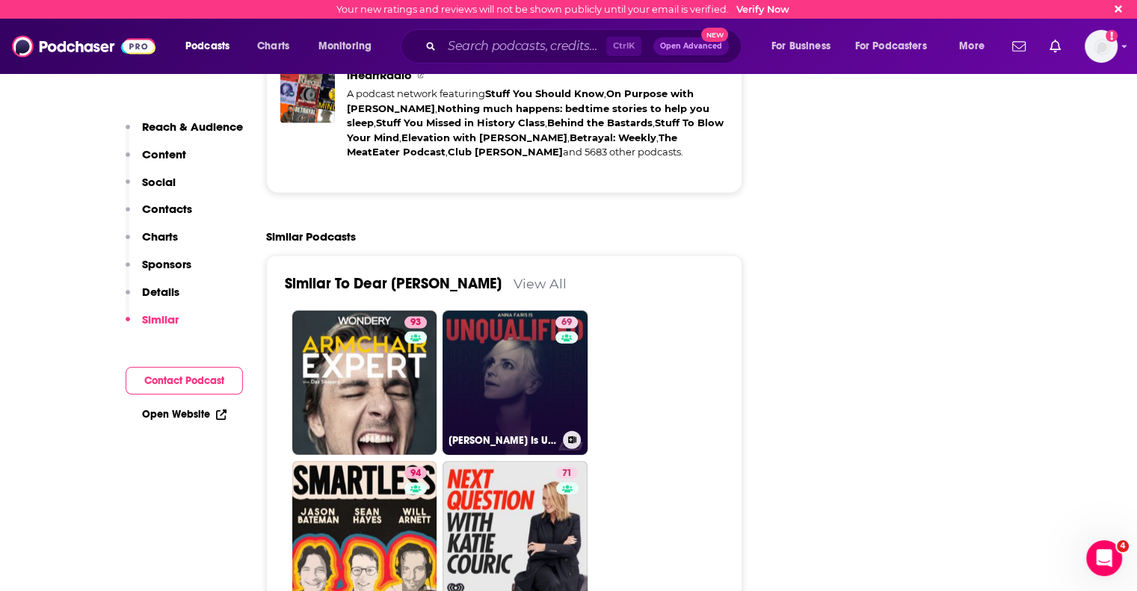
click at [561, 317] on div "69" at bounding box center [568, 374] width 26 height 115
type input "https://www.podchaser.com/podcasts/anna-faris-is-unqualified-13046"
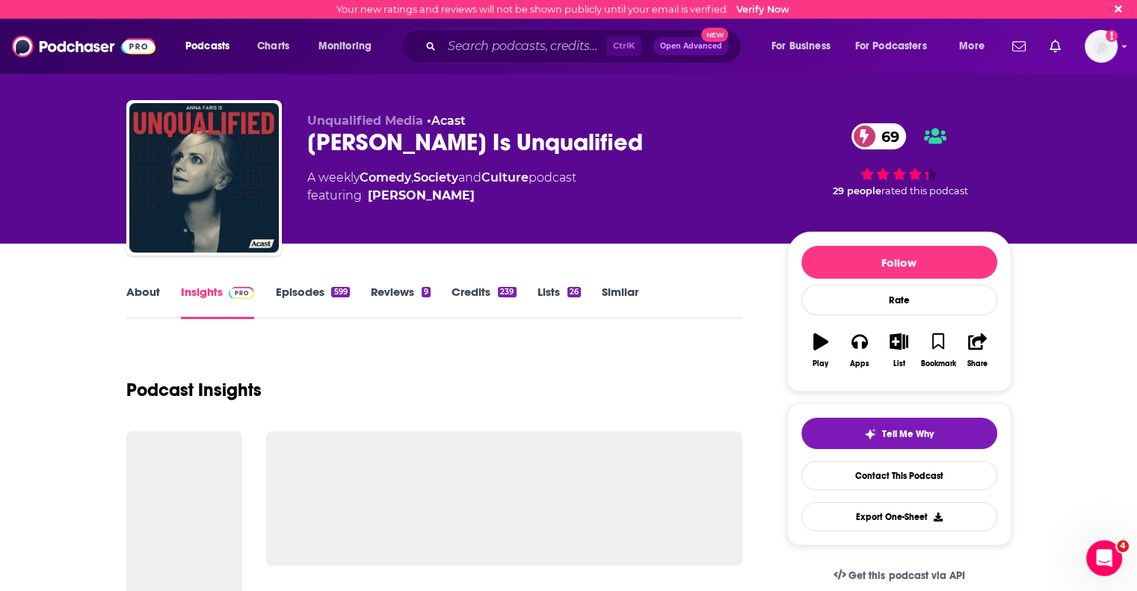
click at [146, 295] on link "About" at bounding box center [143, 302] width 34 height 34
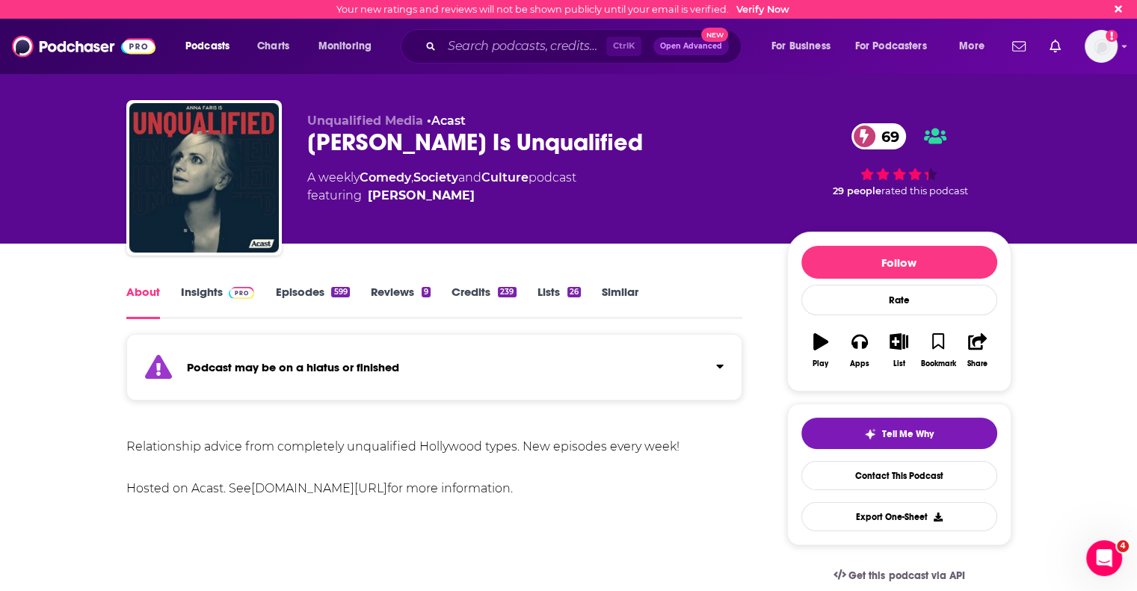
click at [195, 291] on link "Insights" at bounding box center [218, 302] width 74 height 34
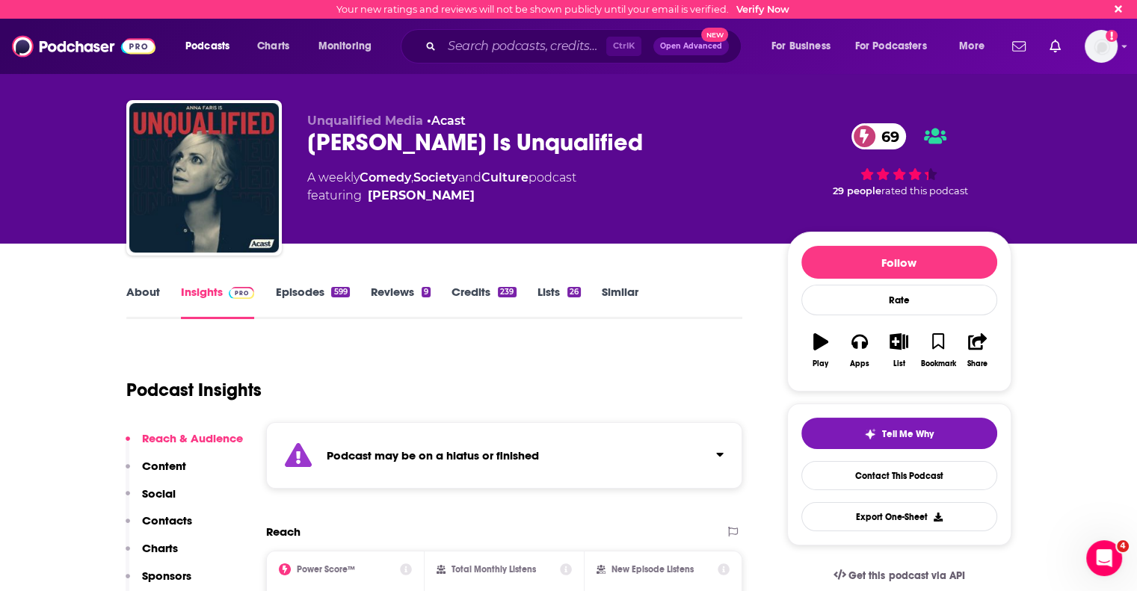
type input "https://www.podchaser.com/podcasts/dear-chelsea-1855584"
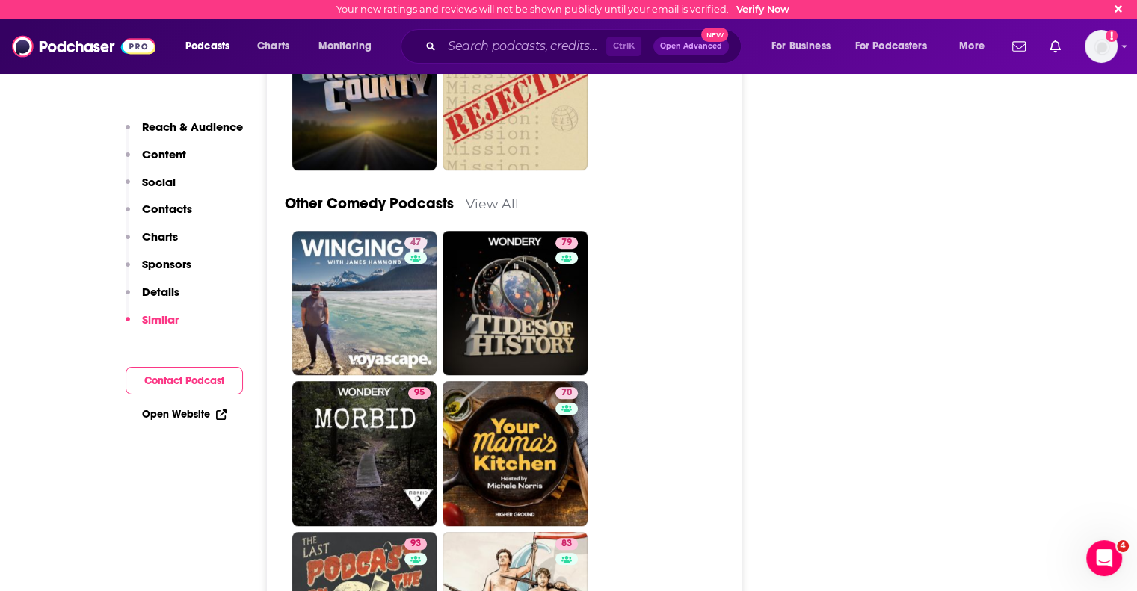
scroll to position [6577, 0]
